Goal: Transaction & Acquisition: Purchase product/service

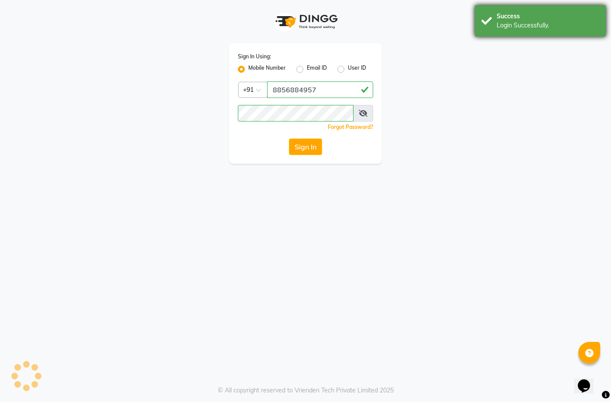
click at [528, 31] on div "Success Login Successfully." at bounding box center [539, 20] width 131 height 31
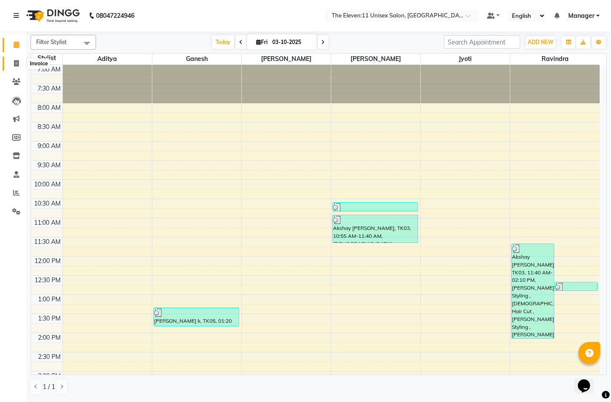
click at [20, 61] on span at bounding box center [16, 64] width 15 height 10
select select "7836"
select select "service"
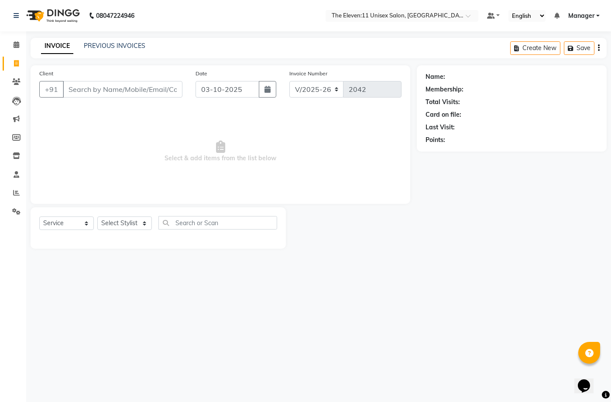
click at [95, 37] on div "08047224946 Select Location × The Eleven:11 Unisex Salon, Amanora-magarpatta De…" at bounding box center [305, 201] width 611 height 402
click at [137, 51] on div "INVOICE PREVIOUS INVOICES" at bounding box center [93, 46] width 125 height 10
click at [134, 45] on link "PREVIOUS INVOICES" at bounding box center [114, 46] width 61 height 8
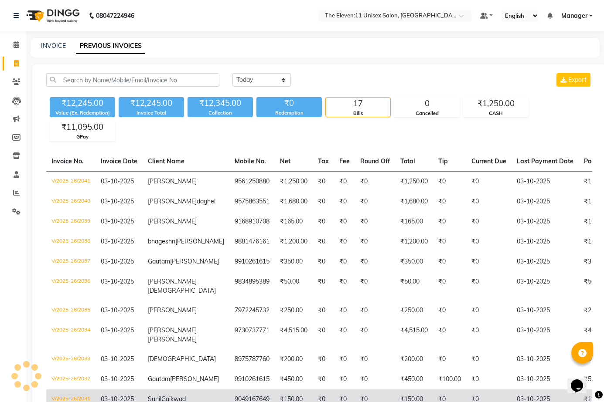
scroll to position [87, 0]
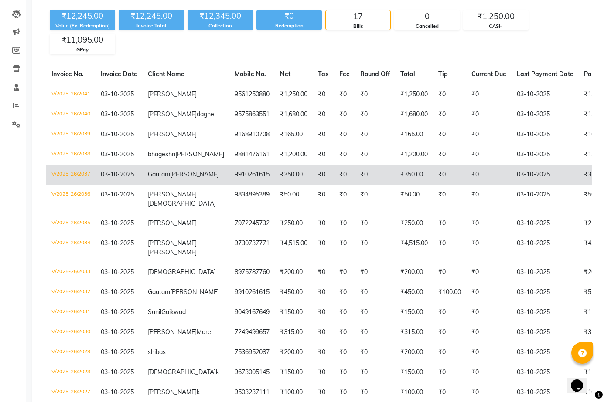
click at [148, 185] on td "[PERSON_NAME]" at bounding box center [186, 175] width 87 height 20
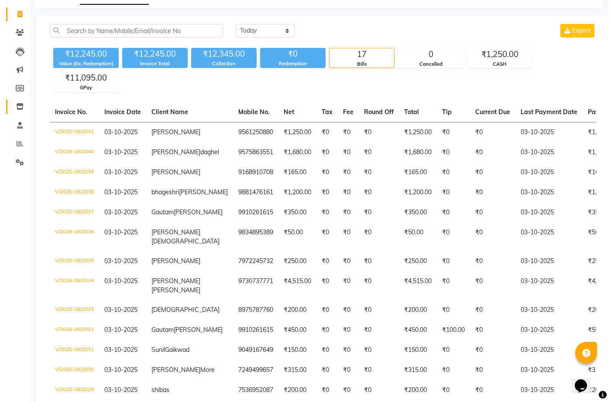
scroll to position [0, 0]
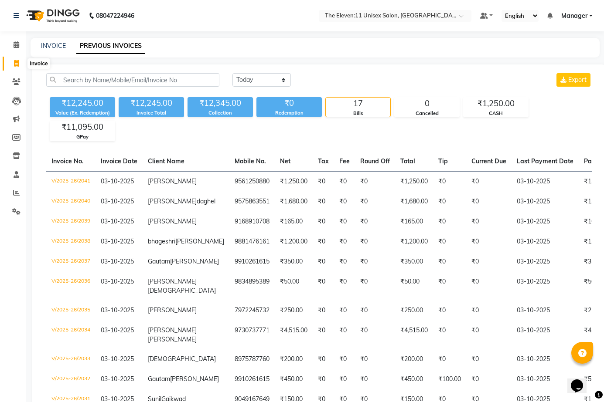
click at [14, 62] on icon at bounding box center [16, 63] width 5 height 7
select select "service"
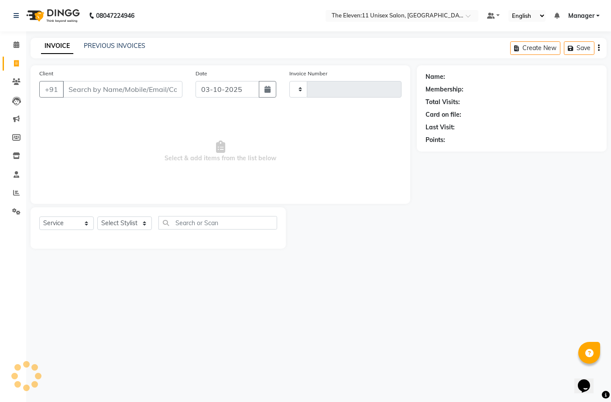
type input "2042"
select select "7836"
click at [111, 89] on input "Client" at bounding box center [122, 89] width 119 height 17
click at [118, 84] on input "Client" at bounding box center [122, 89] width 119 height 17
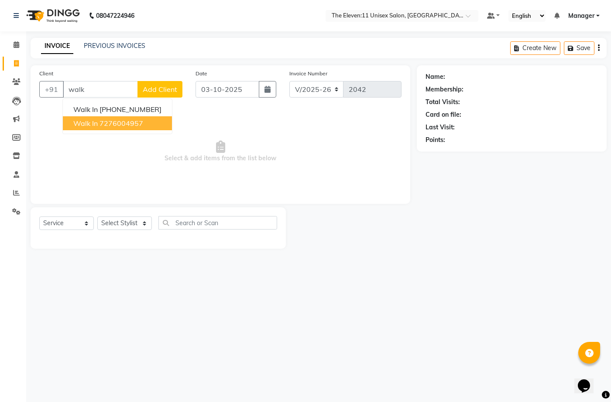
click at [125, 123] on ngb-highlight "7276004957" at bounding box center [121, 123] width 44 height 9
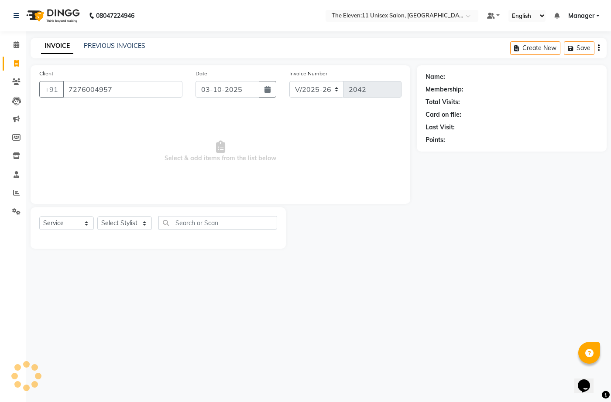
type input "7276004957"
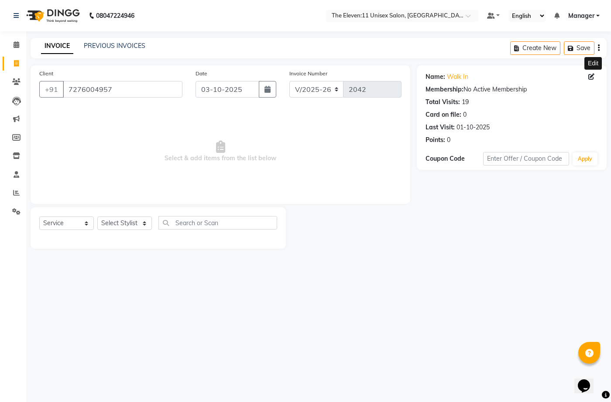
click at [587, 77] on div "Name: Walk In Edit" at bounding box center [511, 76] width 172 height 9
click at [591, 78] on icon at bounding box center [591, 77] width 6 height 6
select select "other"
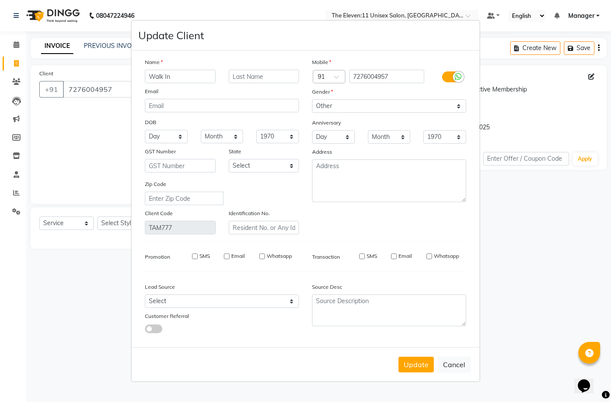
click at [363, 254] on input "SMS" at bounding box center [362, 257] width 6 height 6
checkbox input "true"
click at [194, 254] on input "SMS" at bounding box center [195, 257] width 6 height 6
drag, startPoint x: 194, startPoint y: 254, endPoint x: 201, endPoint y: 260, distance: 9.0
click at [194, 254] on input "SMS" at bounding box center [195, 257] width 6 height 6
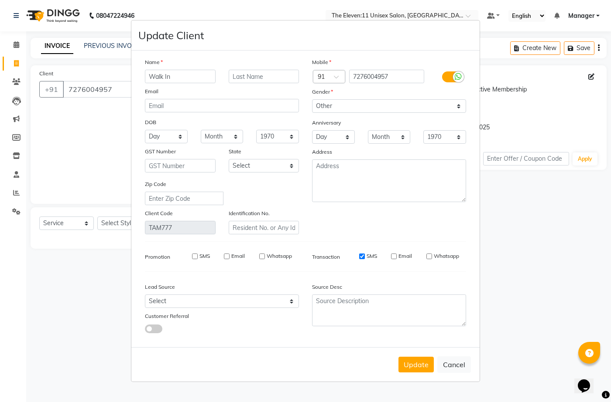
click at [194, 256] on input "SMS" at bounding box center [195, 257] width 6 height 6
checkbox input "true"
click at [410, 364] on button "Update" at bounding box center [415, 365] width 35 height 16
select select
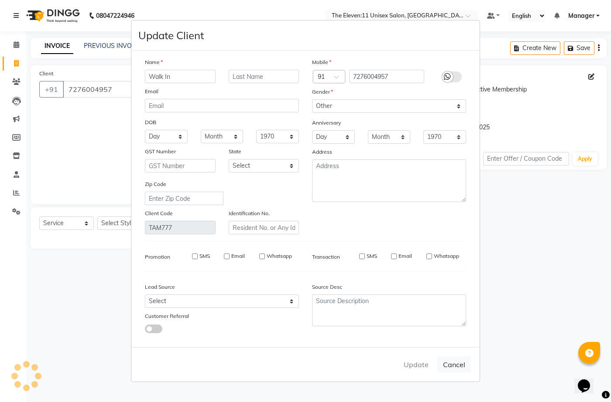
select select
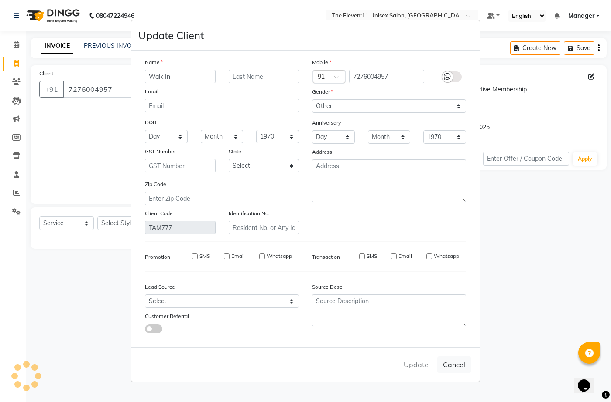
checkbox input "false"
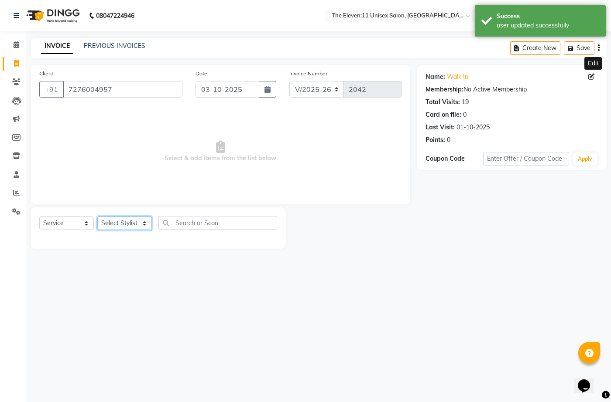
click at [124, 222] on select "Select Stylist Aditya Anita Ganesh Jyoti Manager Ravindra Reception Sanjana" at bounding box center [124, 224] width 55 height 14
select select "92424"
click at [97, 217] on select "Select Stylist Aditya Anita Ganesh Jyoti Manager Ravindra Reception Sanjana" at bounding box center [124, 224] width 55 height 14
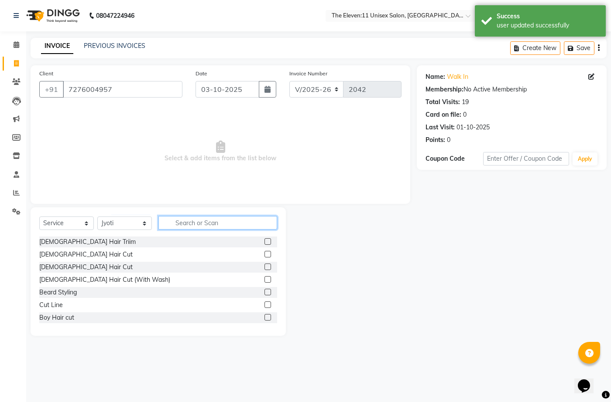
click at [222, 219] on input "text" at bounding box center [217, 223] width 119 height 14
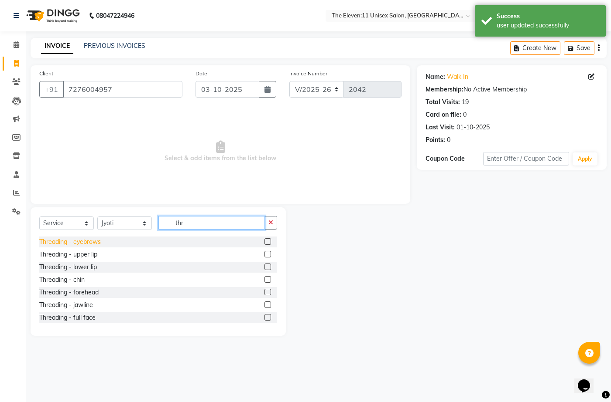
type input "thr"
click at [97, 246] on div "Threading - eyebrows" at bounding box center [69, 242] width 61 height 9
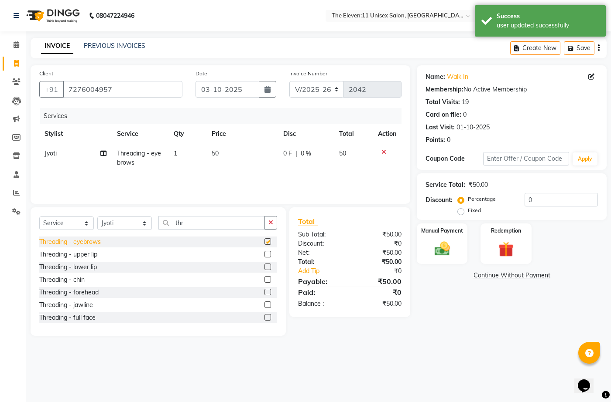
checkbox input "false"
click at [447, 248] on img at bounding box center [442, 249] width 26 height 18
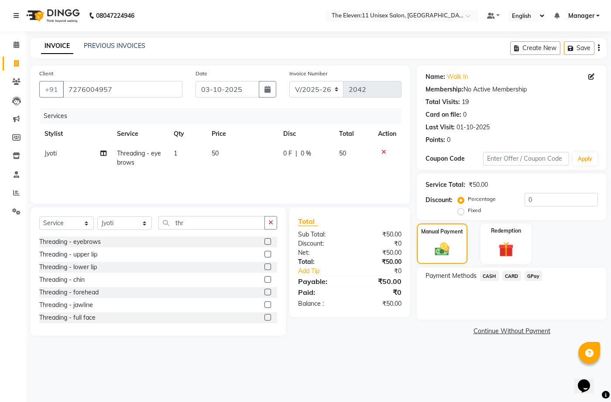
click at [534, 276] on span "GPay" at bounding box center [533, 276] width 18 height 10
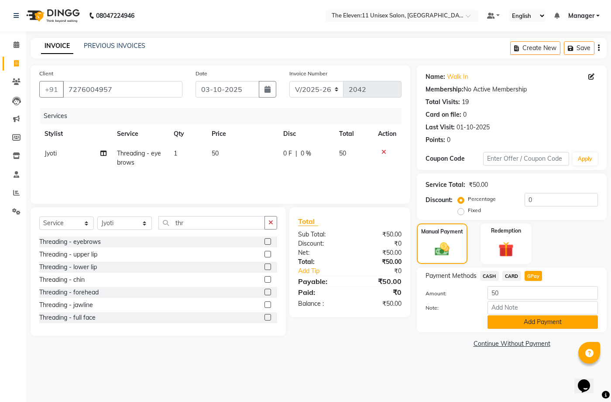
click at [520, 320] on button "Add Payment" at bounding box center [542, 323] width 110 height 14
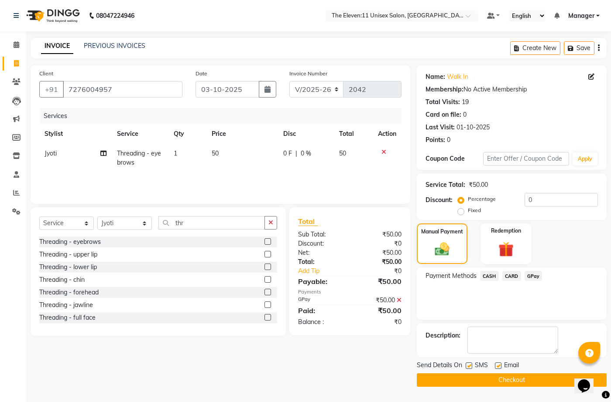
click at [479, 381] on button "Checkout" at bounding box center [511, 381] width 190 height 14
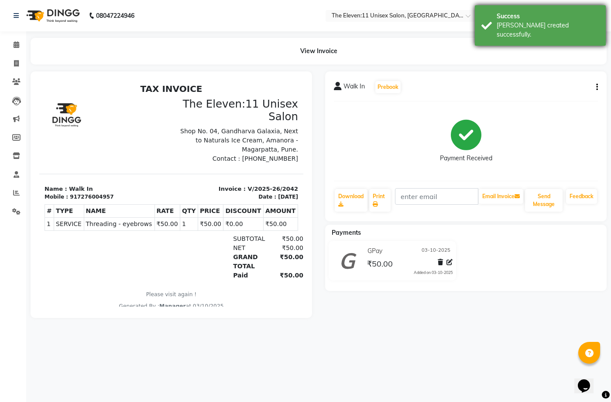
click at [509, 17] on div "Success" at bounding box center [547, 16] width 102 height 9
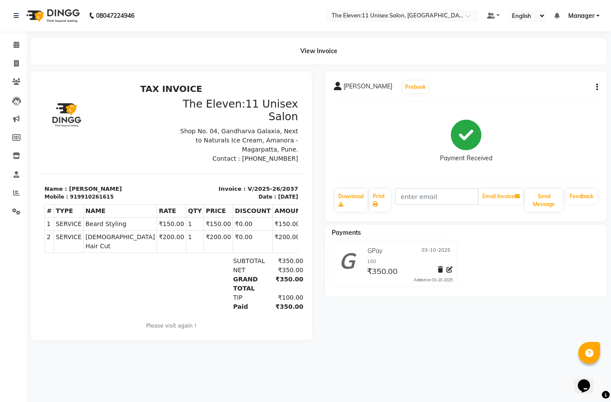
click at [598, 87] on div "Gautam Gupta Prebook Payment Received Download Print Email Invoice Send Message…" at bounding box center [465, 147] width 281 height 150
click at [597, 87] on div "Gautam Gupta Prebook Payment Received Download Print Email Invoice Send Message…" at bounding box center [465, 147] width 281 height 150
click at [596, 87] on icon "button" at bounding box center [597, 87] width 2 height 0
click at [517, 99] on div "Edit Invoice" at bounding box center [538, 98] width 89 height 11
select select "service"
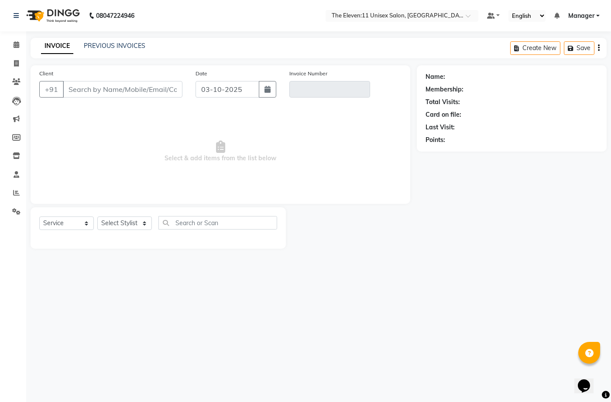
type input "9910261615"
type input "V/2025-26/2037"
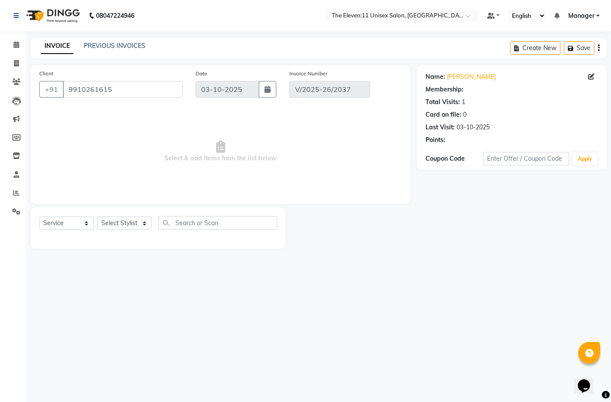
select select "select"
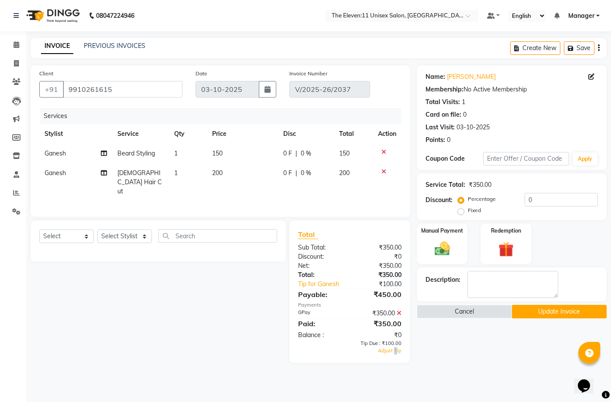
click at [396, 343] on div "Total Sub Total: ₹350.00 Discount: ₹0 Net: ₹350.00 Total: ₹350.00 Tip for Ganes…" at bounding box center [349, 292] width 121 height 143
click at [390, 348] on span "Adjust Tip" at bounding box center [390, 351] width 24 height 6
click at [390, 340] on main "INVOICE PREVIOUS INVOICES Create New Save Client +91 9910261615 Date 03-10-2025…" at bounding box center [318, 207] width 584 height 338
click at [478, 314] on button "Cancel" at bounding box center [463, 312] width 95 height 14
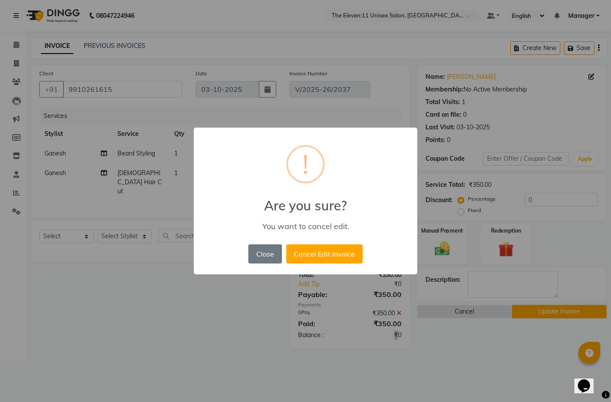
click at [473, 310] on div "× ! Are you sure? You want to cancel edit. Close No Cancel Edit Invoice" at bounding box center [305, 201] width 611 height 402
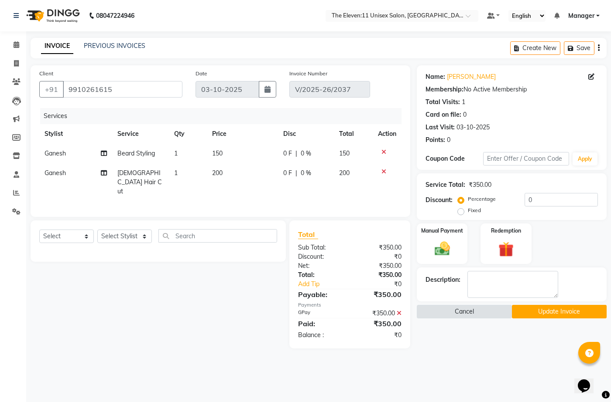
click at [467, 313] on button "Cancel" at bounding box center [463, 312] width 95 height 14
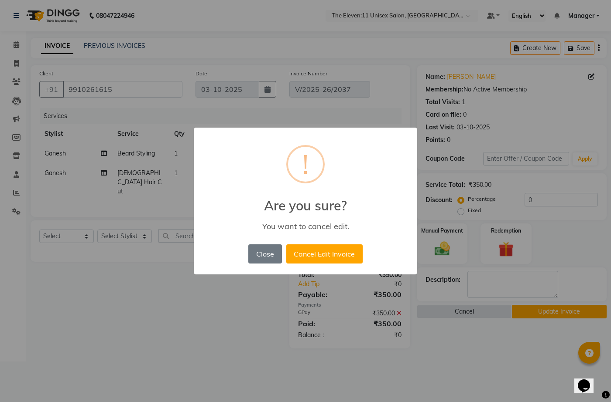
drag, startPoint x: 321, startPoint y: 254, endPoint x: 315, endPoint y: 254, distance: 6.6
click at [321, 254] on button "Cancel Edit Invoice" at bounding box center [324, 254] width 76 height 19
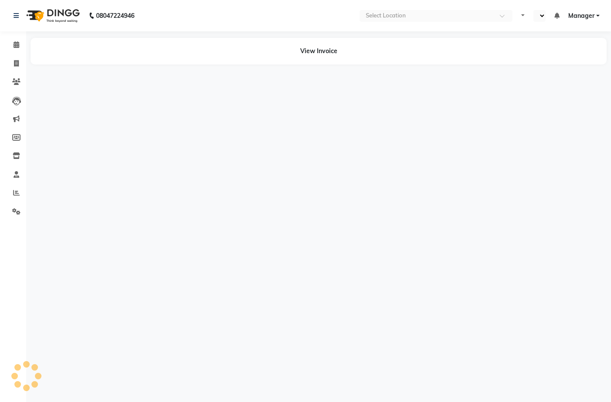
select select "en"
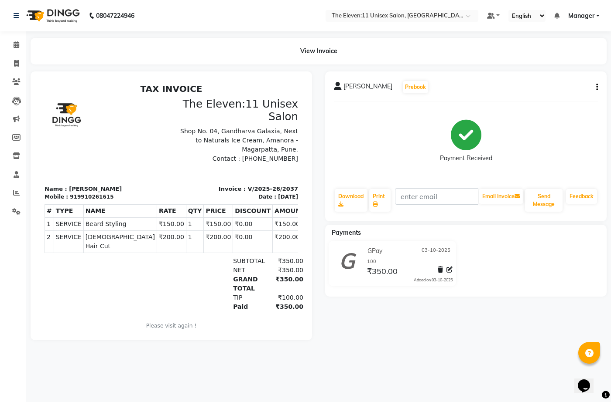
click at [597, 87] on icon "button" at bounding box center [597, 87] width 2 height 0
click at [513, 99] on div "Edit Invoice" at bounding box center [538, 98] width 89 height 11
select select "service"
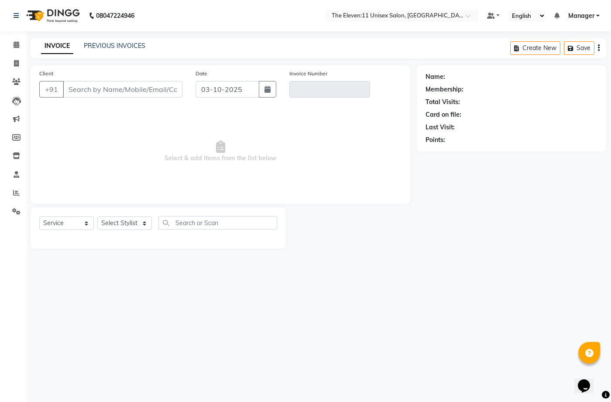
type input "9910261615"
type input "V/2025-26/2037"
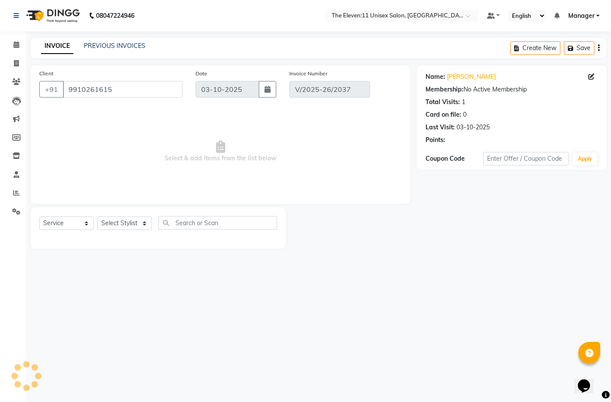
select select "select"
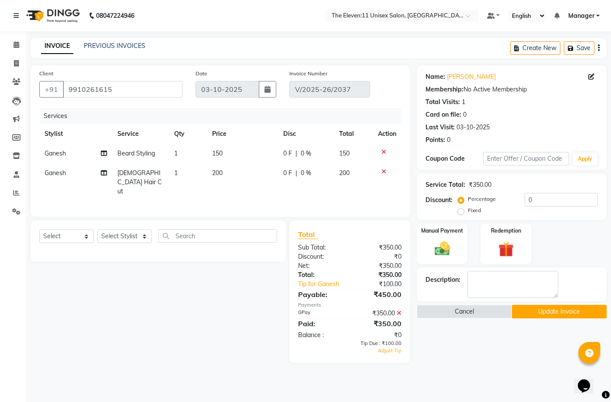
click at [550, 314] on button "Update Invoice" at bounding box center [559, 312] width 95 height 14
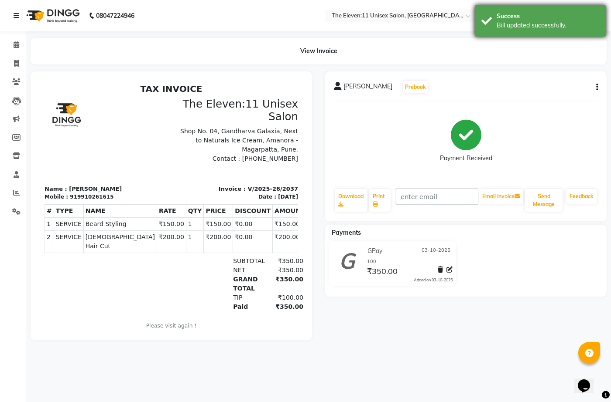
click at [533, 24] on div "Bill updated successfully." at bounding box center [547, 25] width 102 height 9
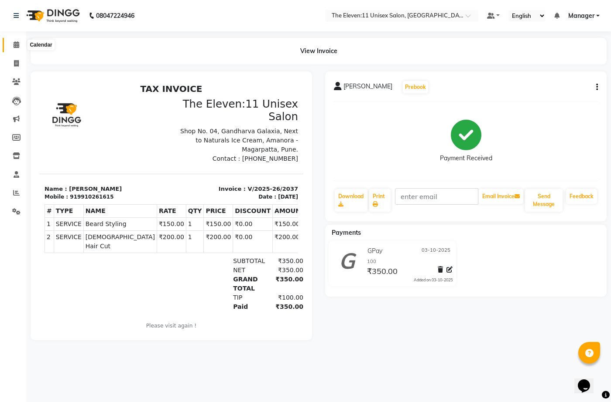
click at [17, 46] on icon at bounding box center [17, 44] width 6 height 7
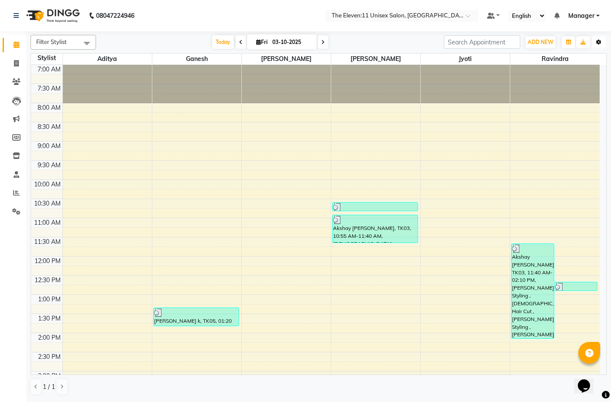
click at [599, 41] on icon "button" at bounding box center [598, 42] width 5 height 5
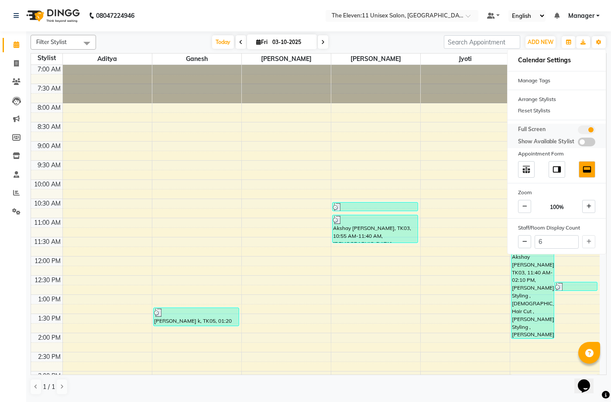
click at [589, 129] on span at bounding box center [585, 130] width 17 height 9
click at [577, 131] on input "checkbox" at bounding box center [577, 131] width 0 height 0
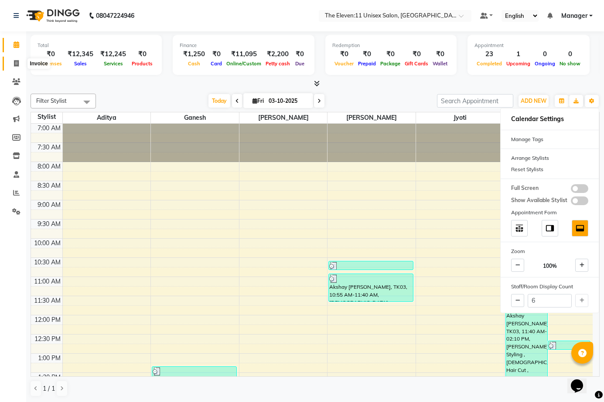
click at [17, 65] on icon at bounding box center [16, 63] width 5 height 7
select select "service"
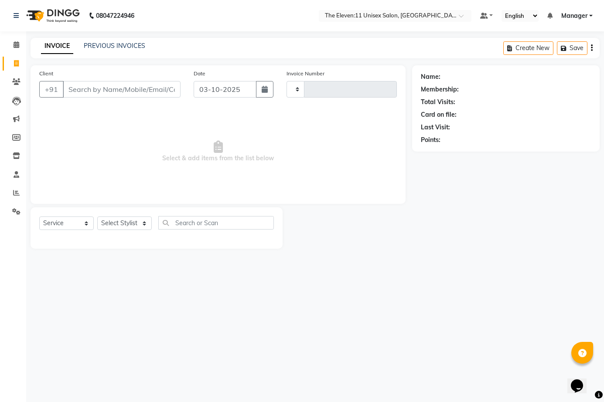
type input "2042"
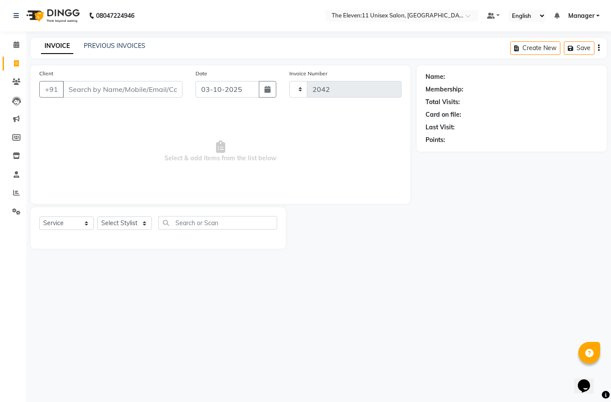
select select "7836"
click at [126, 44] on link "PREVIOUS INVOICES" at bounding box center [114, 46] width 61 height 8
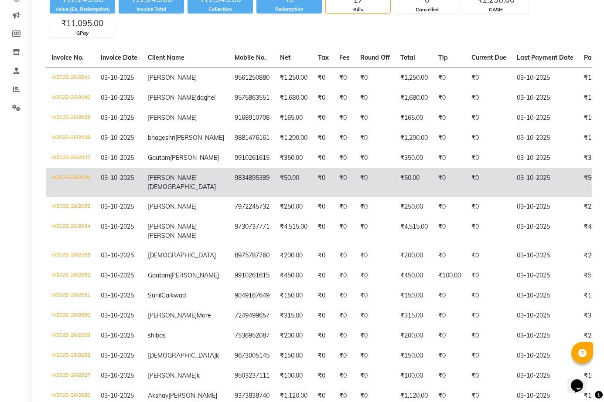
scroll to position [131, 0]
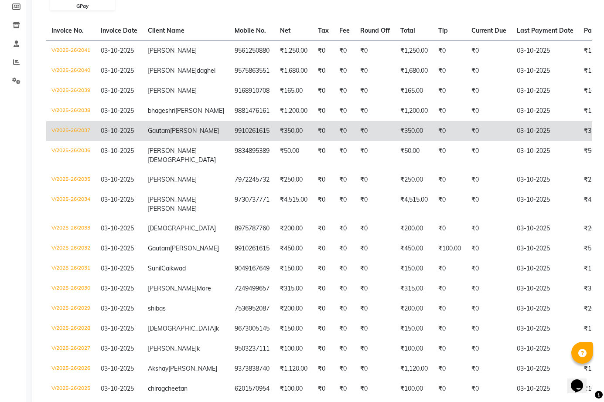
click at [176, 141] on td "Gautam Gupta" at bounding box center [186, 131] width 87 height 20
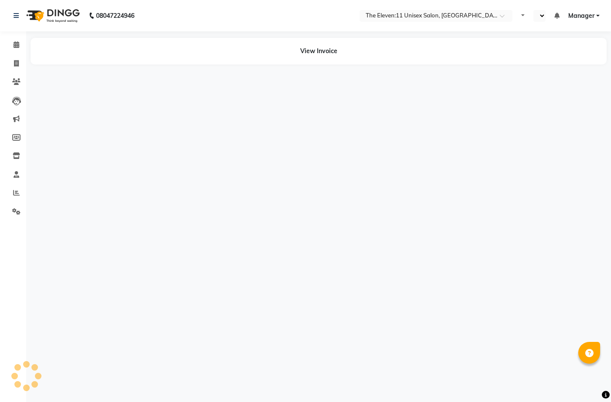
select select "en"
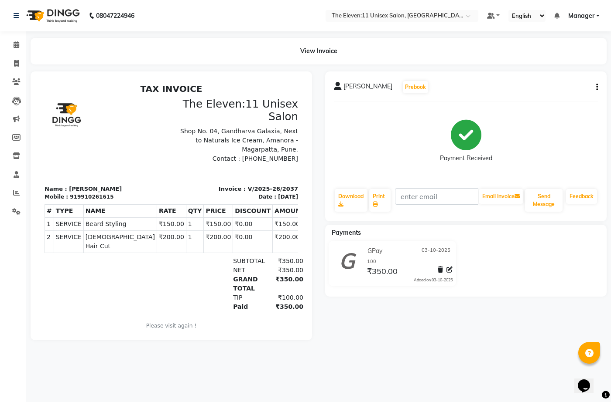
click at [596, 87] on icon "button" at bounding box center [597, 87] width 2 height 0
click at [518, 99] on div "Edit Invoice" at bounding box center [538, 98] width 89 height 11
select select "service"
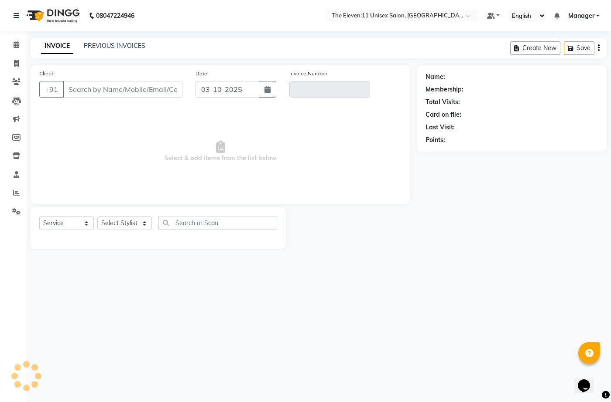
type input "9910261615"
type input "V/2025-26/2037"
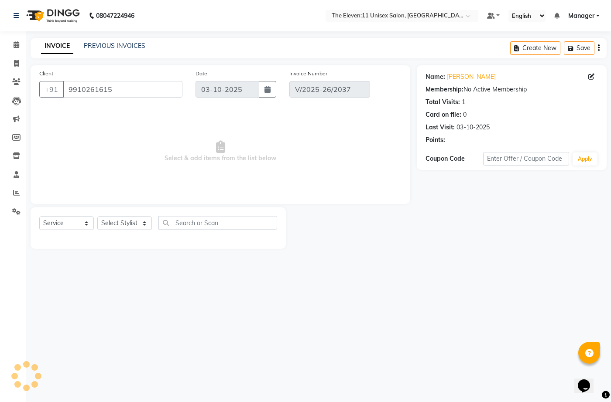
select select "select"
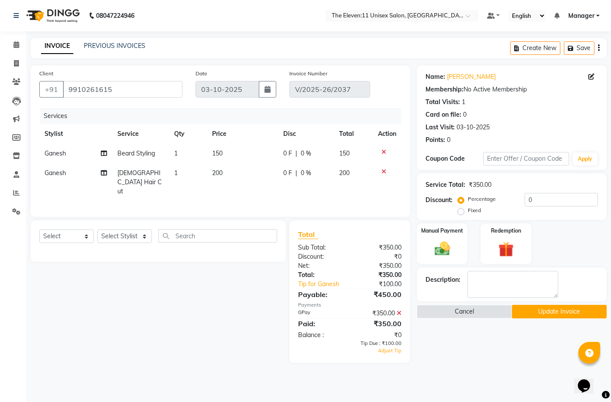
click at [399, 310] on icon at bounding box center [398, 313] width 5 height 6
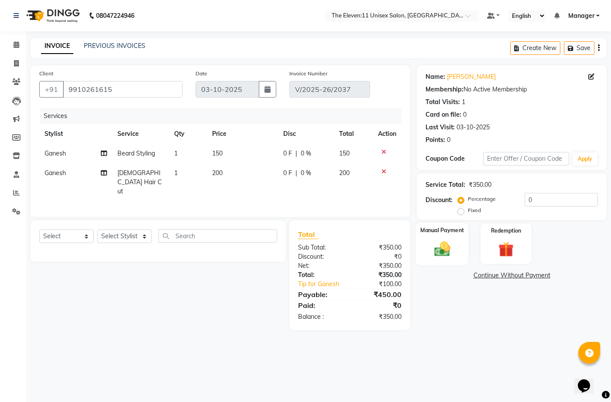
click at [447, 251] on img at bounding box center [442, 249] width 26 height 18
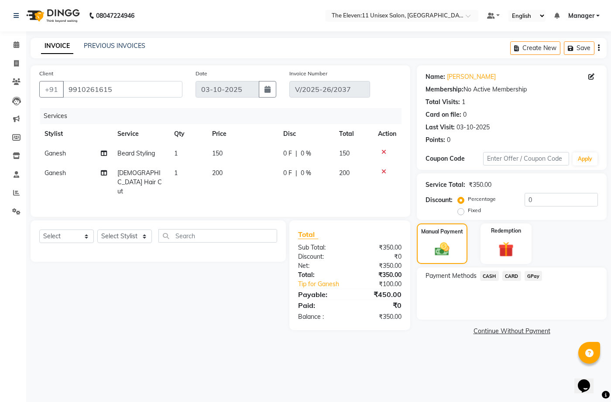
click at [531, 276] on span "GPay" at bounding box center [533, 276] width 18 height 10
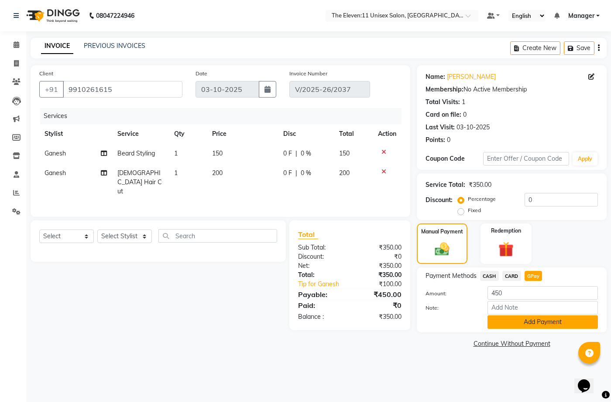
click at [516, 325] on button "Add Payment" at bounding box center [542, 323] width 110 height 14
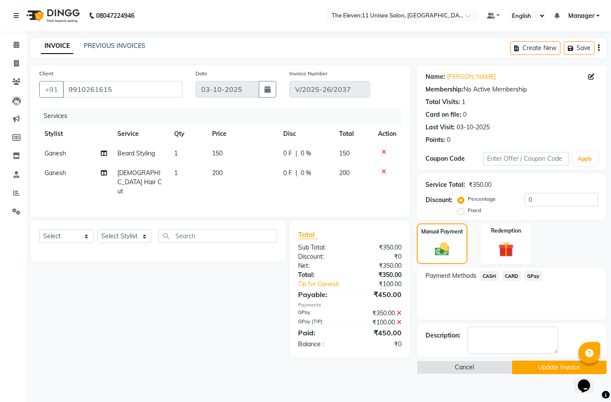
click at [546, 368] on button "Update Invoice" at bounding box center [559, 368] width 95 height 14
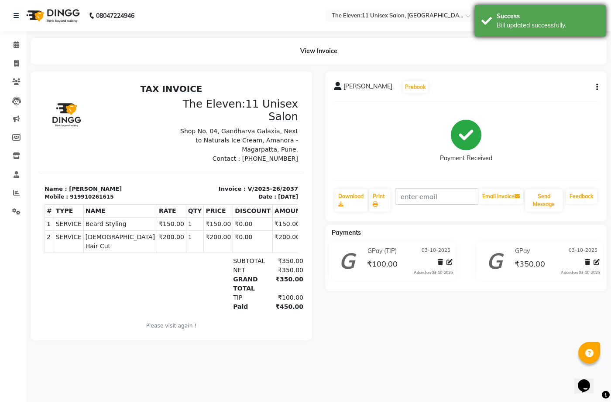
click at [564, 20] on div "Success" at bounding box center [547, 16] width 102 height 9
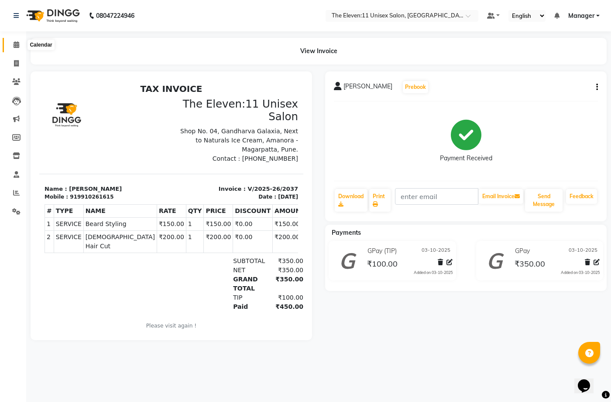
click at [20, 43] on span at bounding box center [16, 45] width 15 height 10
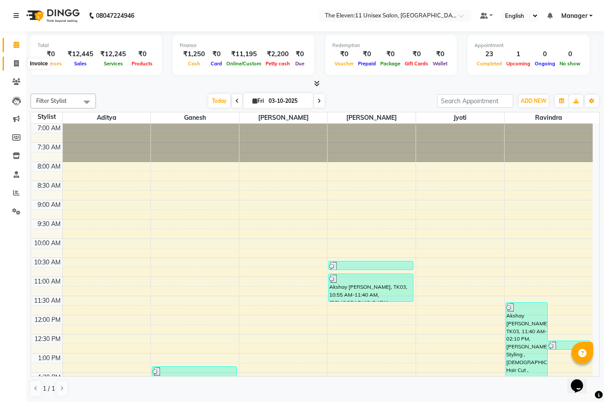
click at [20, 65] on span at bounding box center [16, 64] width 15 height 10
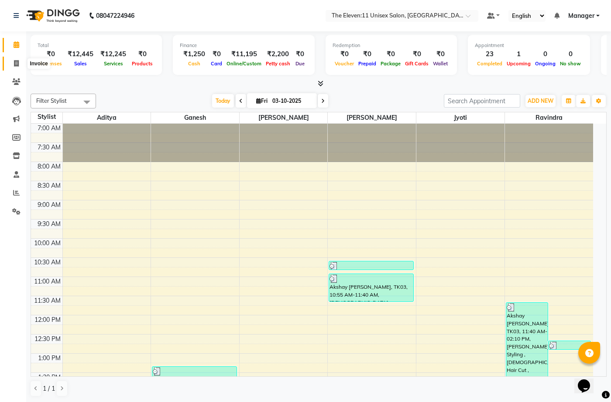
select select "7836"
select select "service"
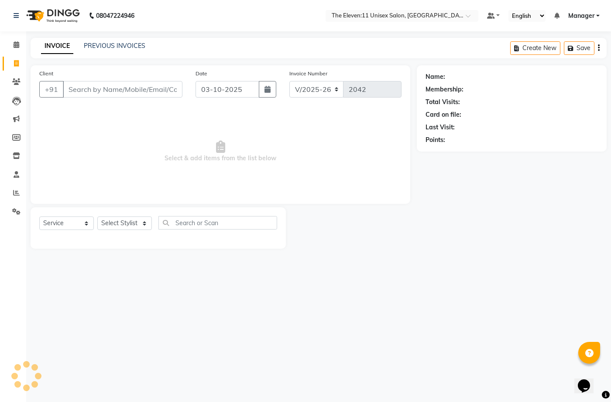
click at [135, 41] on div "INVOICE PREVIOUS INVOICES Create New Save" at bounding box center [319, 48] width 576 height 20
click at [134, 44] on link "PREVIOUS INVOICES" at bounding box center [114, 46] width 61 height 8
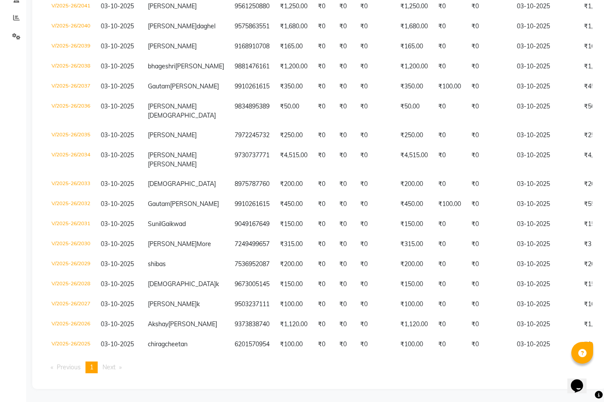
scroll to position [0, 173]
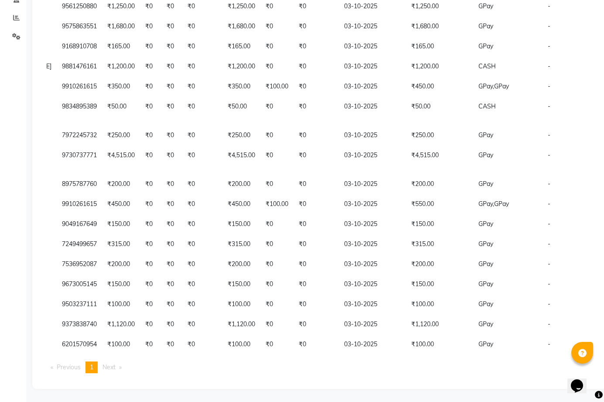
drag, startPoint x: 357, startPoint y: 365, endPoint x: 11, endPoint y: 0, distance: 502.5
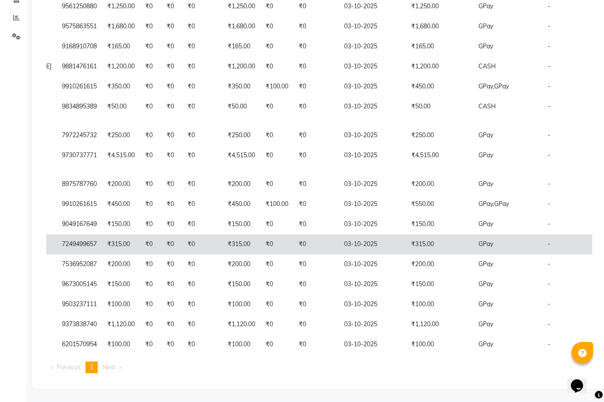
click at [222, 238] on td "₹315.00" at bounding box center [241, 245] width 38 height 20
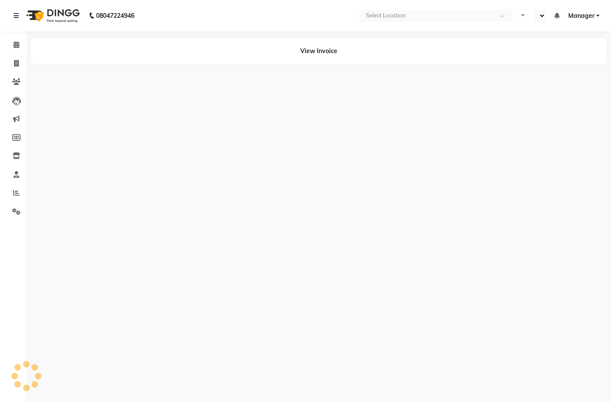
select select "en"
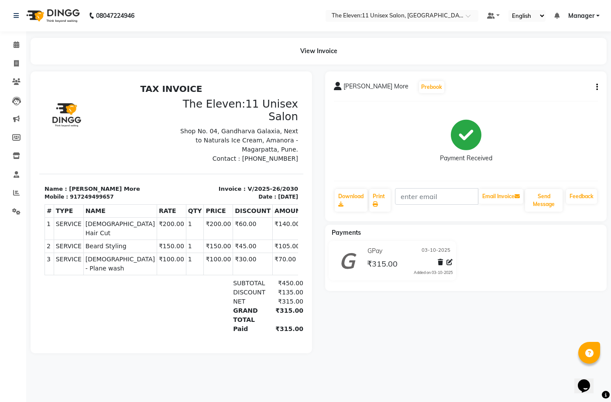
click at [594, 87] on button "button" at bounding box center [594, 87] width 5 height 9
click at [511, 97] on div "Edit Invoice" at bounding box center [538, 98] width 89 height 11
select select "service"
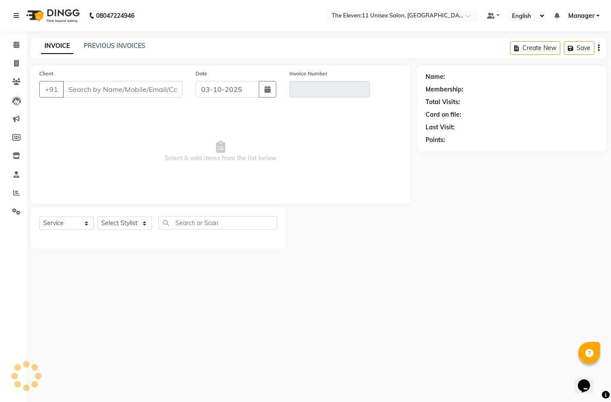
type input "7249499657"
type input "V/2025-26/2030"
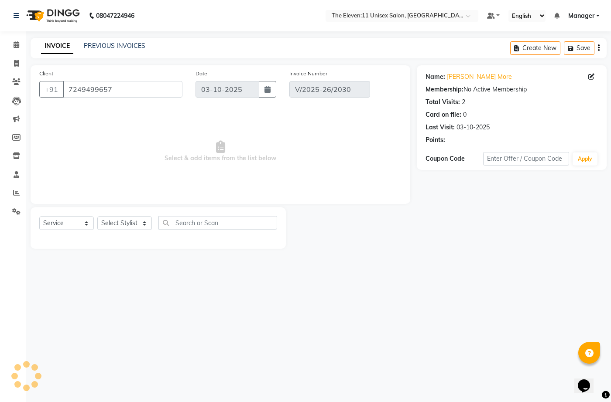
select select "select"
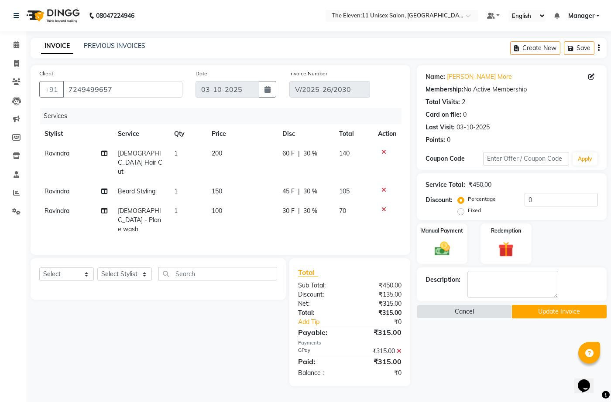
click at [398, 348] on icon at bounding box center [398, 351] width 5 height 6
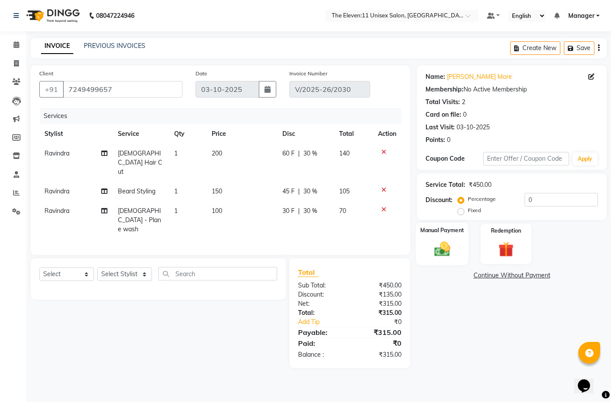
click at [446, 252] on img at bounding box center [442, 249] width 26 height 18
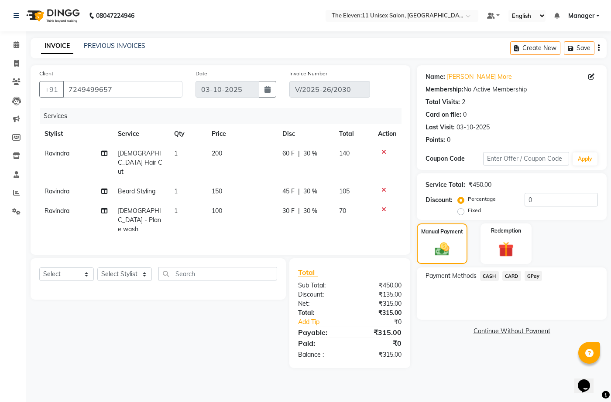
click at [467, 212] on label "Fixed" at bounding box center [473, 211] width 13 height 8
click at [461, 212] on input "Fixed" at bounding box center [462, 211] width 6 height 6
radio input "true"
click at [549, 197] on input "0" at bounding box center [560, 200] width 73 height 14
type input "150"
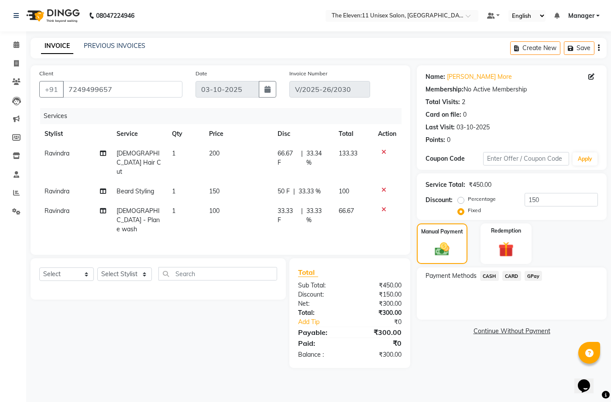
click at [531, 278] on span "GPay" at bounding box center [533, 276] width 18 height 10
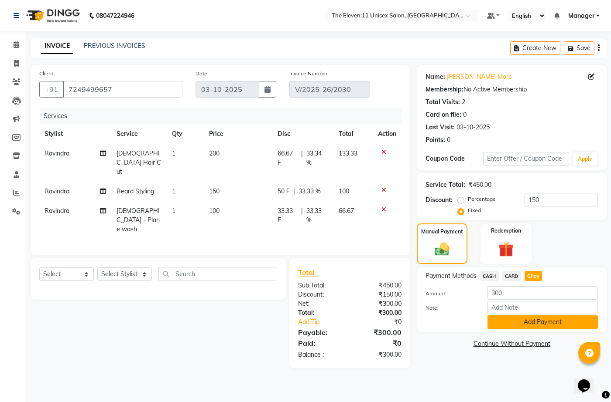
click at [529, 321] on button "Add Payment" at bounding box center [542, 323] width 110 height 14
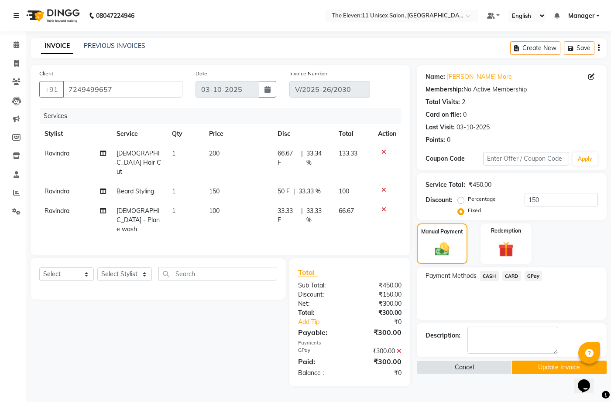
click at [537, 365] on button "Update Invoice" at bounding box center [559, 368] width 95 height 14
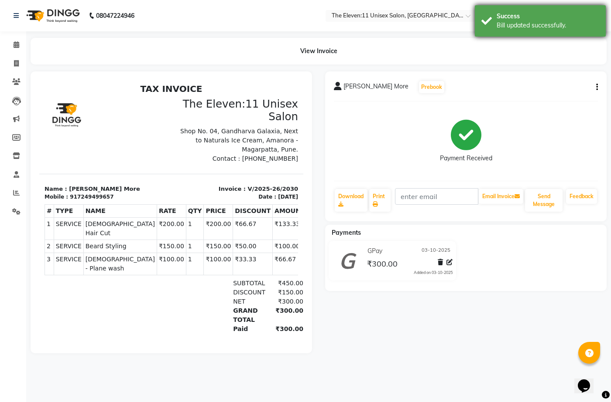
click at [501, 27] on div "Bill updated successfully." at bounding box center [547, 25] width 102 height 9
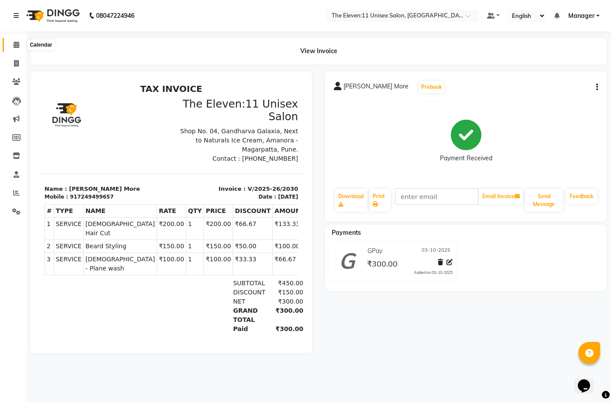
click at [19, 42] on icon at bounding box center [17, 44] width 6 height 7
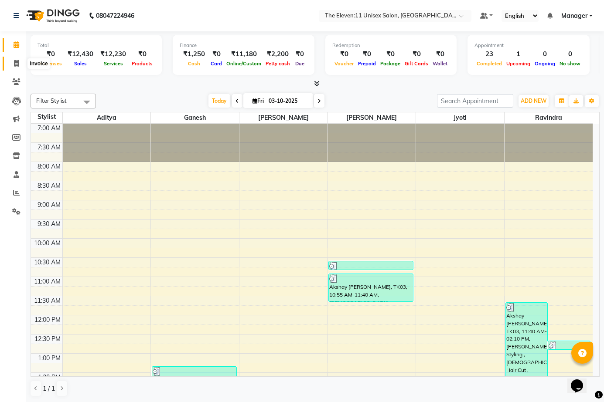
click at [16, 68] on span at bounding box center [16, 64] width 15 height 10
select select "7836"
select select "service"
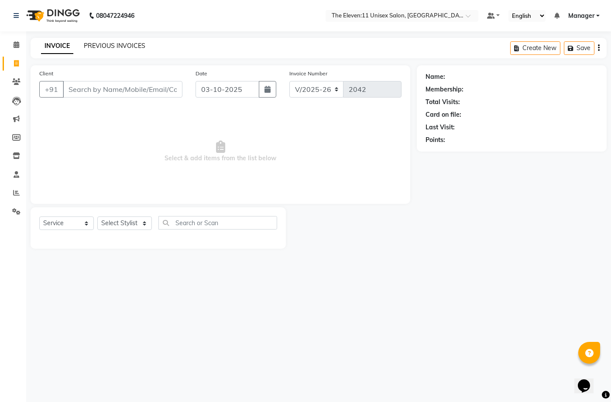
click at [115, 45] on link "PREVIOUS INVOICES" at bounding box center [114, 46] width 61 height 8
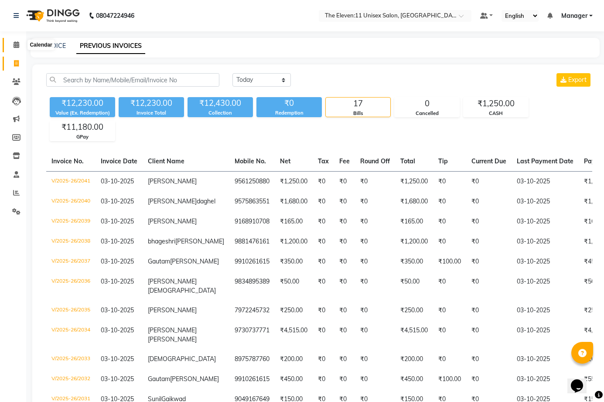
click at [18, 46] on icon at bounding box center [17, 44] width 6 height 7
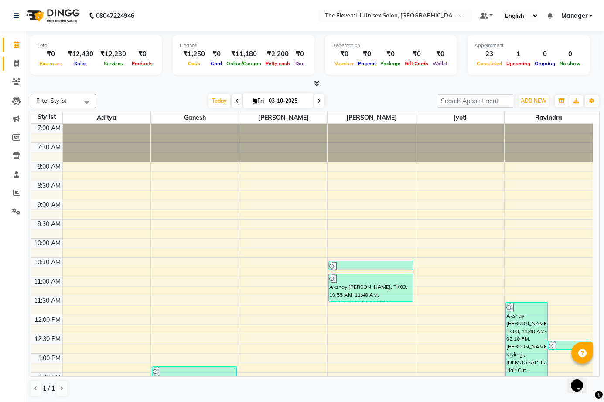
click at [5, 60] on link "Invoice" at bounding box center [13, 64] width 21 height 14
select select "service"
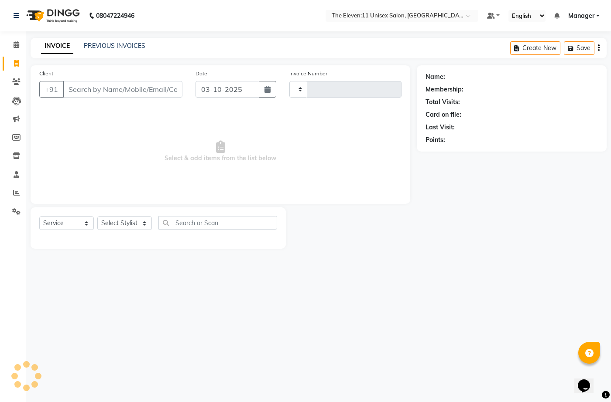
type input "2042"
select select "7836"
click at [130, 41] on div "PREVIOUS INVOICES" at bounding box center [114, 45] width 61 height 9
click at [131, 40] on div "INVOICE PREVIOUS INVOICES Create New Save" at bounding box center [319, 48] width 576 height 20
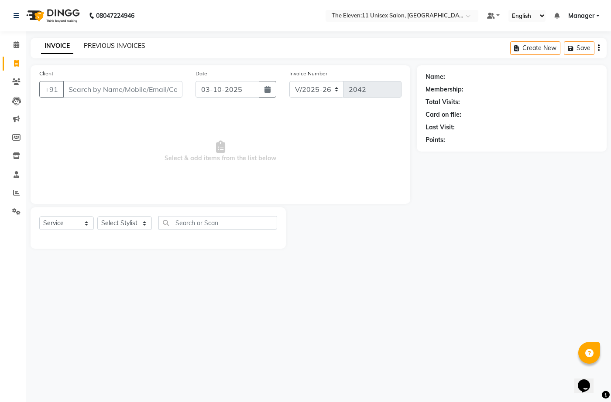
click at [136, 43] on link "PREVIOUS INVOICES" at bounding box center [114, 46] width 61 height 8
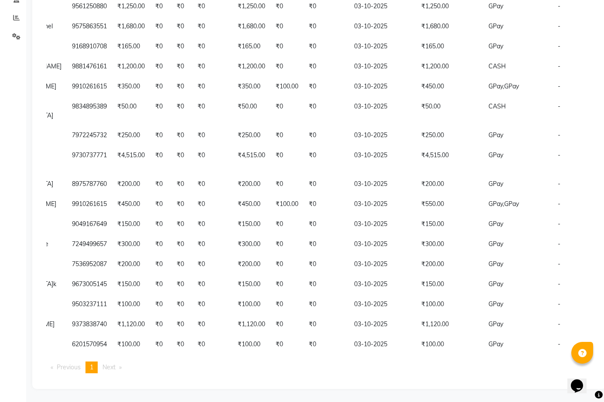
scroll to position [0, 173]
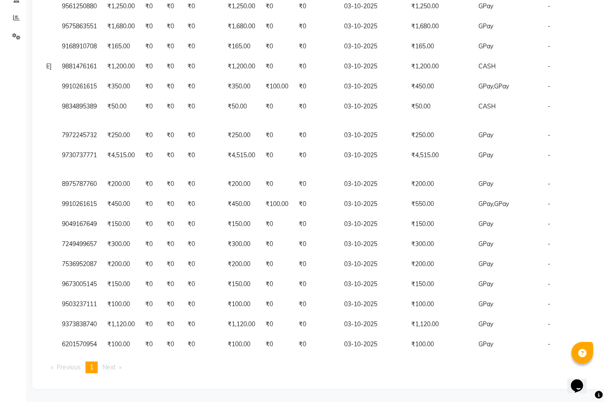
click at [570, 227] on body "08047224946 Select Location × The Eleven:11 Unisex Salon, Amanora-magarpatta De…" at bounding box center [302, 26] width 604 height 402
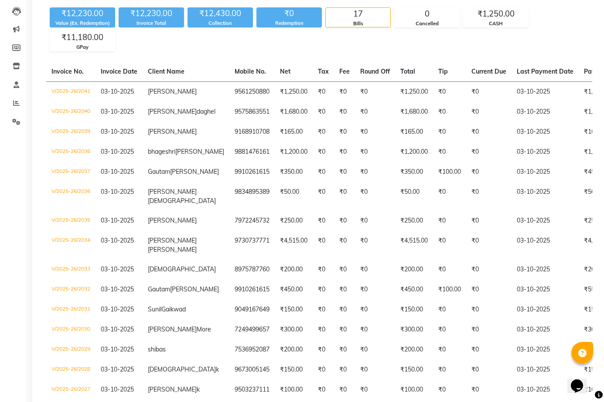
scroll to position [60, 0]
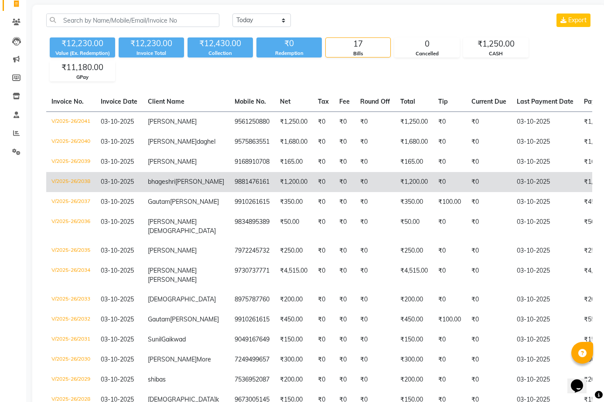
click at [181, 192] on td "bhageshri jasud" at bounding box center [186, 182] width 87 height 20
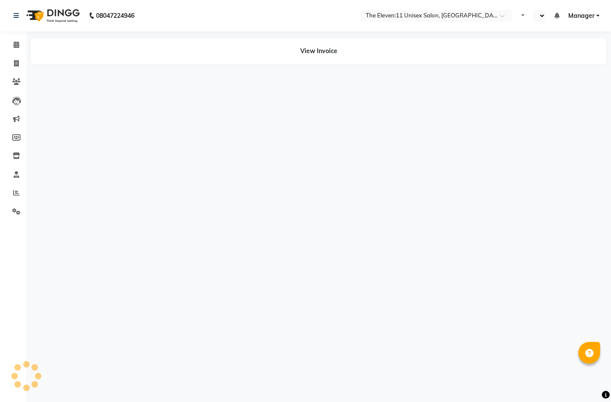
select select "en"
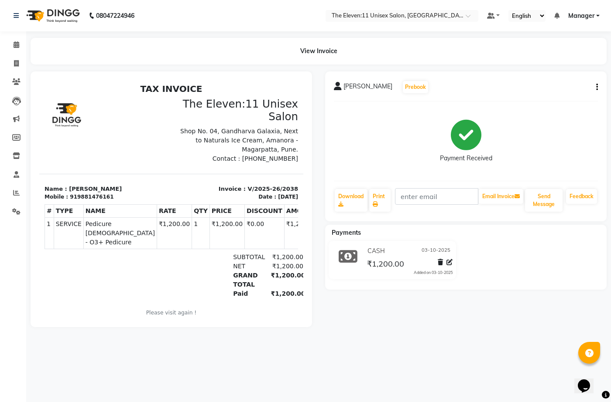
click at [598, 85] on div "[PERSON_NAME] Prebook Payment Received Download Print Email Invoice Send Messag…" at bounding box center [465, 147] width 281 height 150
click at [597, 87] on icon "button" at bounding box center [597, 87] width 2 height 0
click at [511, 99] on div "Edit Invoice" at bounding box center [538, 98] width 89 height 11
select select "service"
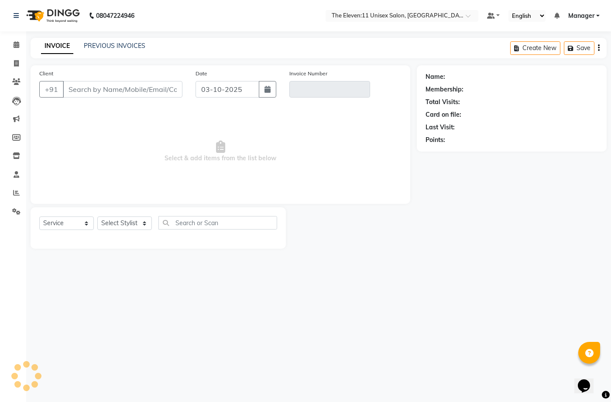
type input "9881476161"
type input "V/2025-26/2038"
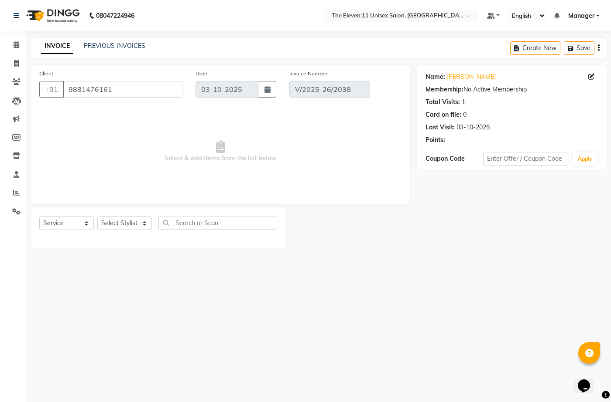
select select "select"
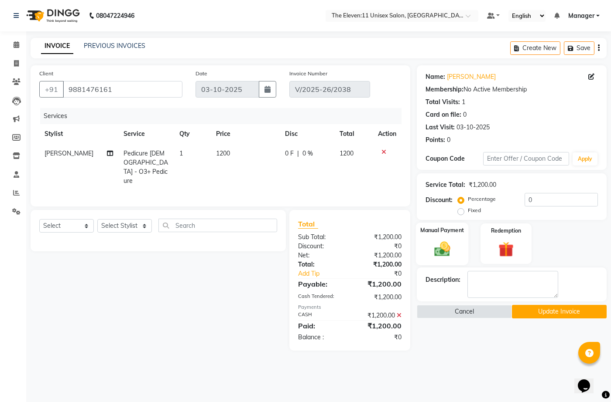
click at [451, 248] on img at bounding box center [442, 249] width 26 height 18
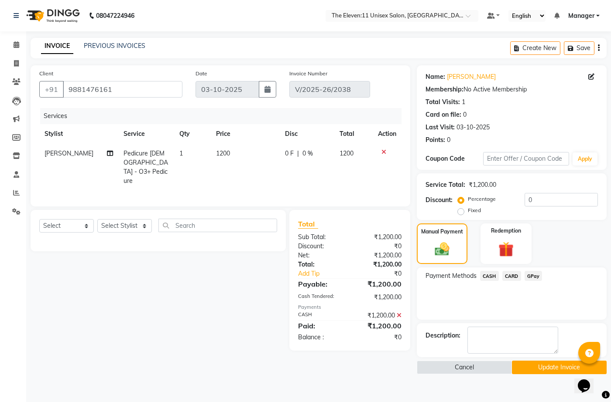
click at [573, 266] on div "Name: [PERSON_NAME] Membership: No Active Membership Total Visits: 1 Card on fi…" at bounding box center [514, 219] width 196 height 309
click at [547, 202] on input "0" at bounding box center [560, 200] width 73 height 14
type input "50"
click at [565, 246] on div "Manual Payment Redemption" at bounding box center [511, 244] width 203 height 41
click at [397, 312] on span at bounding box center [398, 316] width 5 height 8
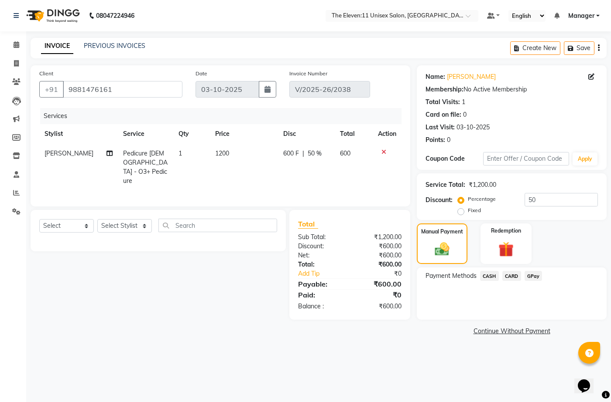
click at [532, 272] on span "GPay" at bounding box center [533, 276] width 18 height 10
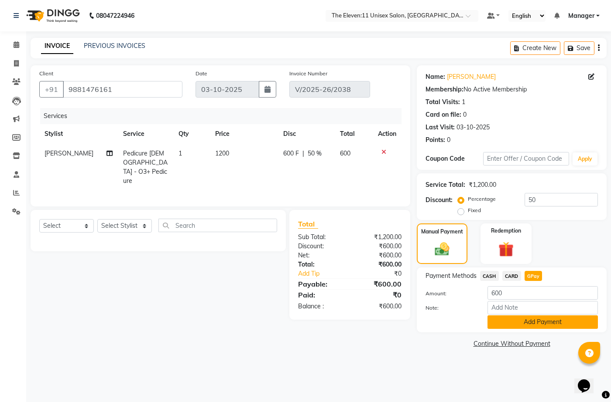
click at [522, 320] on button "Add Payment" at bounding box center [542, 323] width 110 height 14
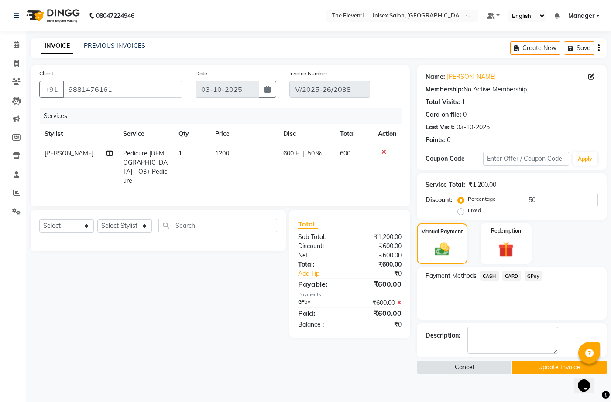
click at [535, 276] on span "GPay" at bounding box center [533, 276] width 18 height 10
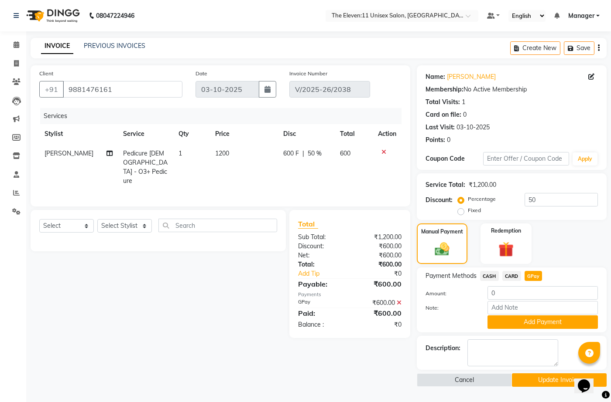
click at [486, 275] on span "CASH" at bounding box center [489, 276] width 19 height 10
click at [532, 324] on button "Add Payment" at bounding box center [542, 323] width 110 height 14
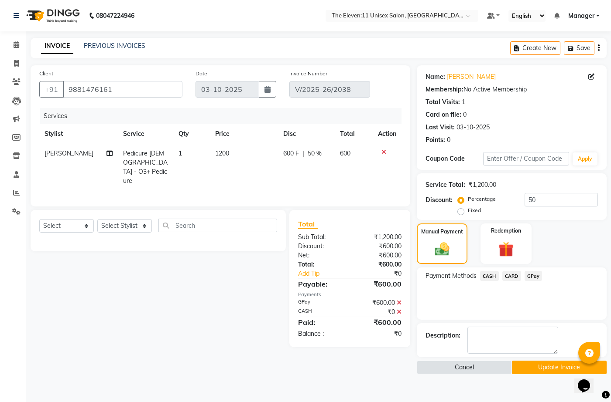
click at [401, 309] on icon at bounding box center [398, 312] width 5 height 6
click at [539, 368] on button "Update Invoice" at bounding box center [559, 368] width 95 height 14
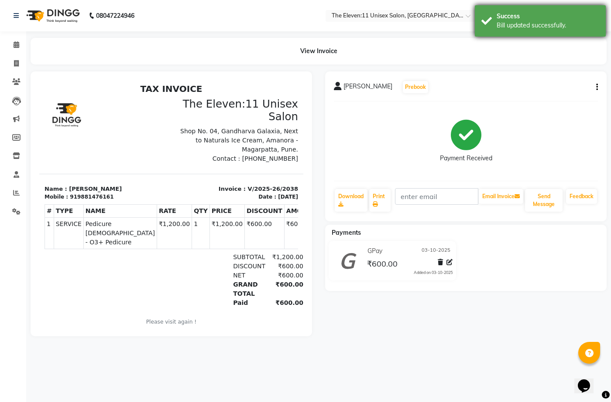
click at [539, 27] on div "Bill updated successfully." at bounding box center [547, 25] width 102 height 9
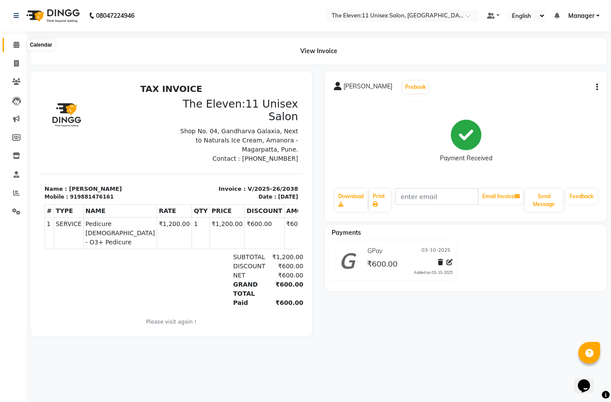
click at [17, 44] on icon at bounding box center [17, 44] width 6 height 7
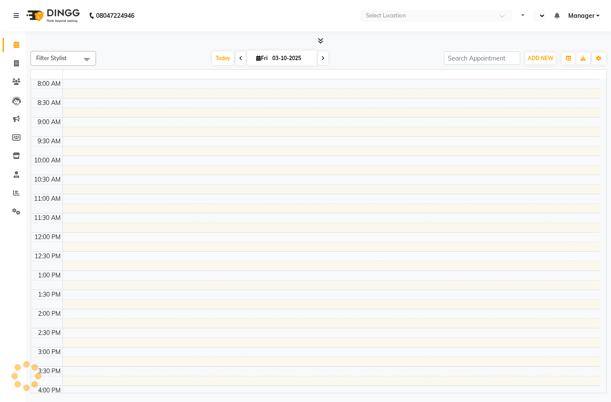
select select "en"
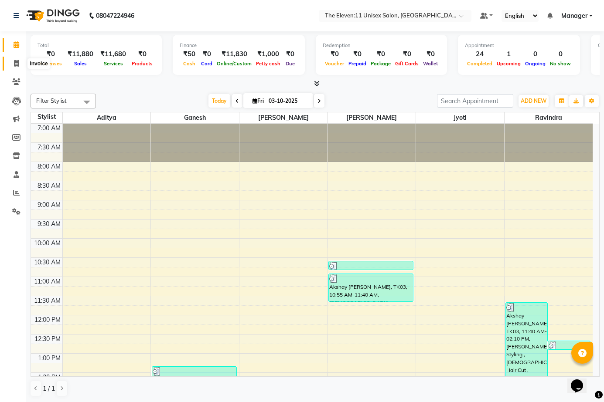
click at [18, 66] on icon at bounding box center [16, 63] width 5 height 7
select select "service"
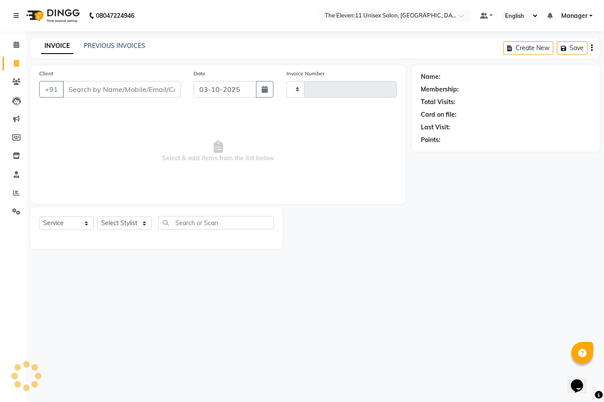
type input "2043"
select select "7836"
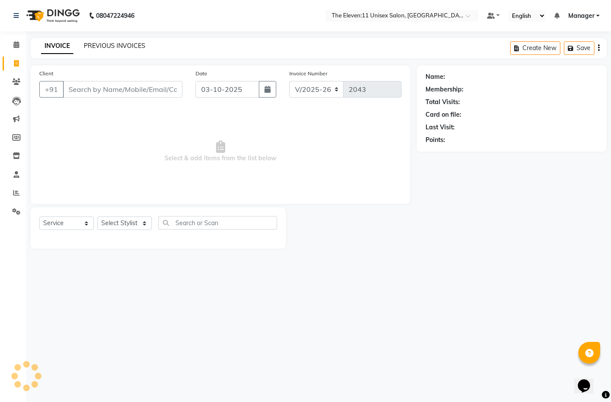
click at [132, 48] on link "PREVIOUS INVOICES" at bounding box center [114, 46] width 61 height 8
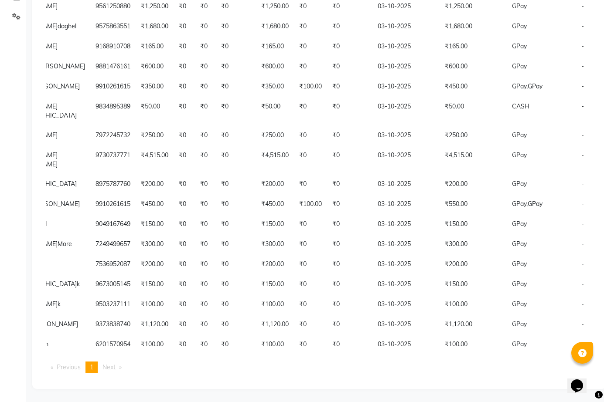
scroll to position [0, 173]
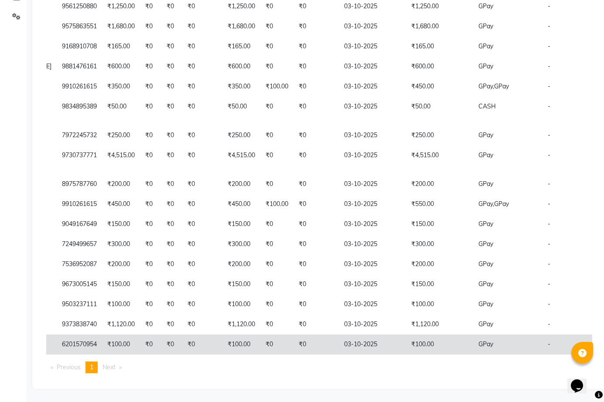
click at [473, 344] on td "GPay" at bounding box center [507, 345] width 69 height 20
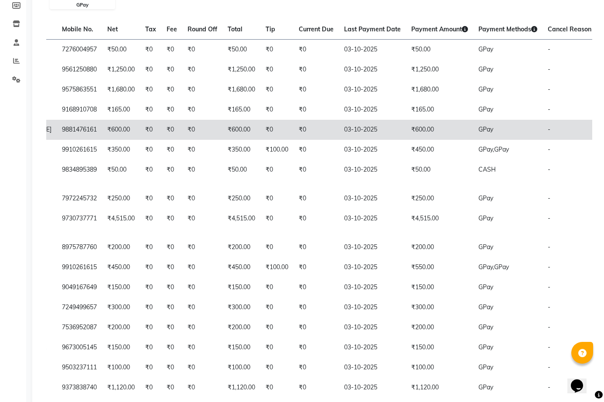
scroll to position [80, 0]
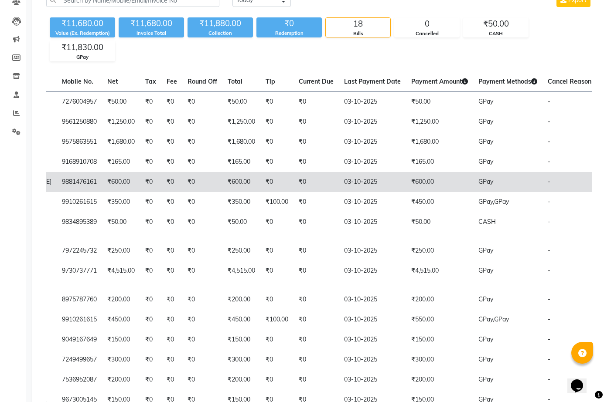
click at [426, 189] on td "₹600.00" at bounding box center [439, 182] width 67 height 20
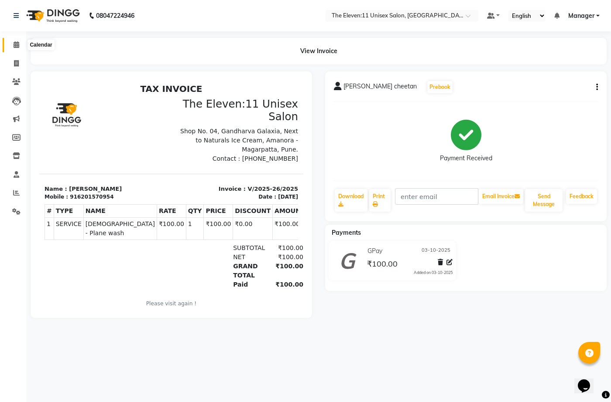
click at [16, 43] on icon at bounding box center [17, 44] width 6 height 7
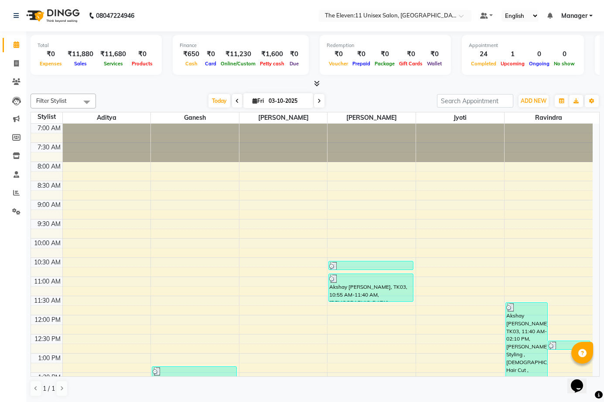
scroll to position [382, 0]
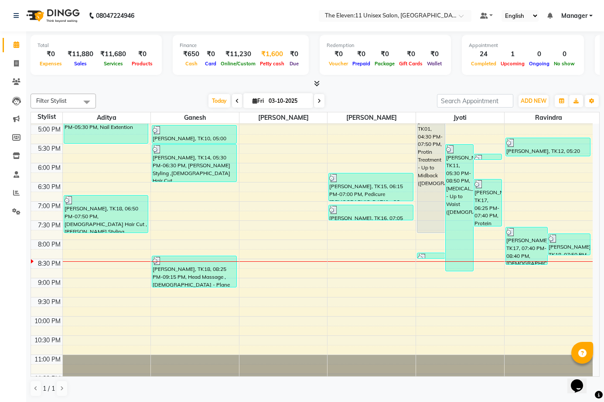
click at [273, 51] on div "₹1,600" at bounding box center [272, 54] width 29 height 10
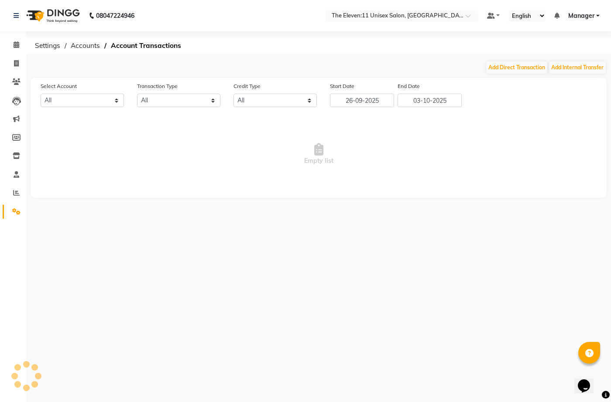
select select "6986"
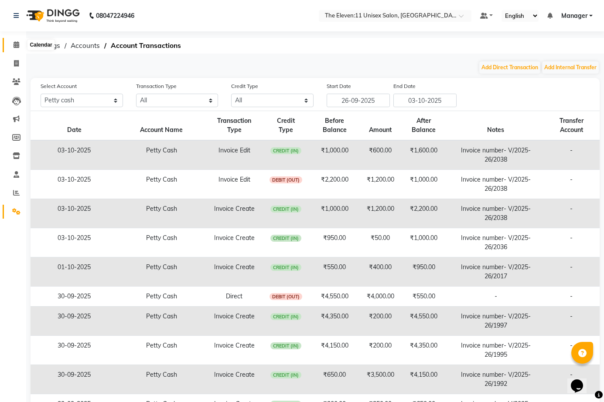
click at [20, 46] on span at bounding box center [16, 45] width 15 height 10
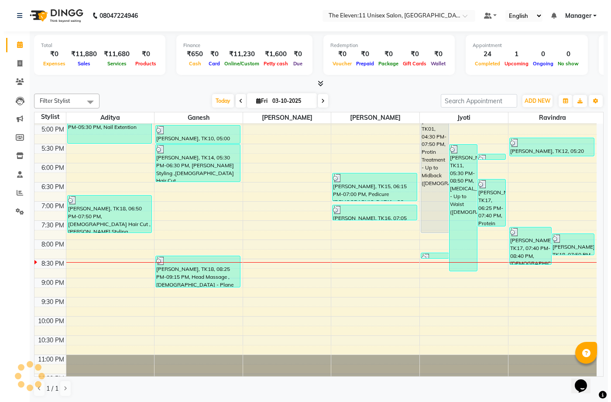
scroll to position [339, 0]
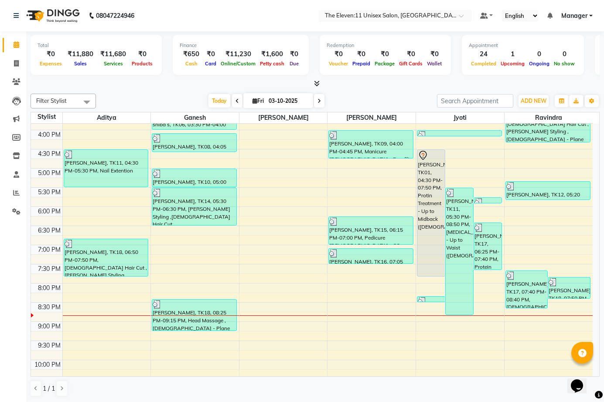
click at [238, 79] on div "Total ₹0 Expenses ₹11,880 Sales ₹11,680 Services ₹0 Products Finance ₹650 Cash …" at bounding box center [315, 59] width 569 height 57
click at [265, 56] on div "₹1,600" at bounding box center [272, 54] width 29 height 10
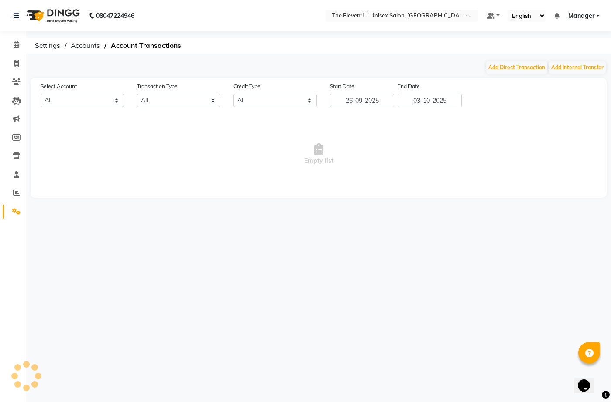
select select "6986"
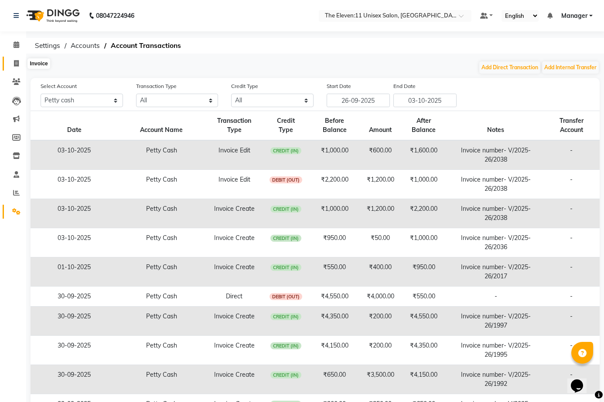
click at [18, 61] on icon at bounding box center [16, 63] width 5 height 7
select select "service"
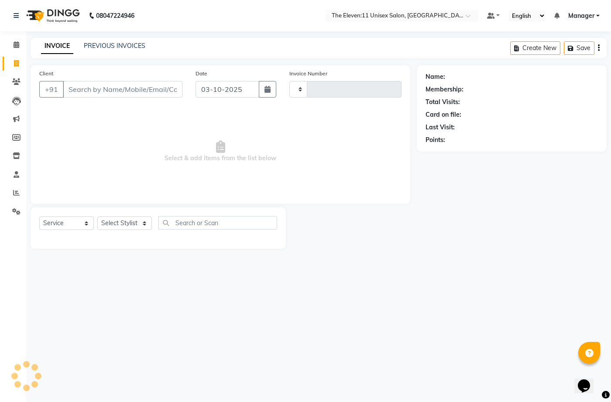
type input "2043"
select select "7836"
click at [109, 89] on input "Client" at bounding box center [122, 89] width 119 height 17
type input "9158555279"
click at [169, 91] on span "Add Client" at bounding box center [160, 89] width 34 height 9
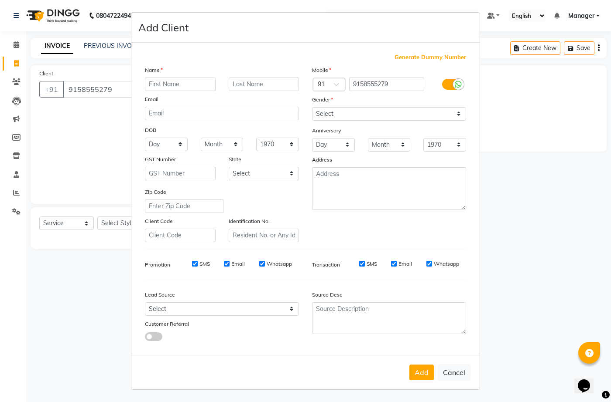
click at [173, 82] on input "text" at bounding box center [180, 85] width 71 height 14
type input "s"
type input "Swapnil"
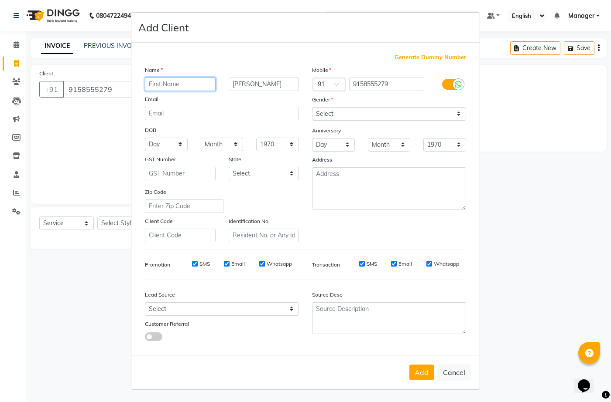
click at [187, 85] on input "text" at bounding box center [180, 85] width 71 height 14
type input "A"
type input "Swapnil"
type input "P"
type input "farande"
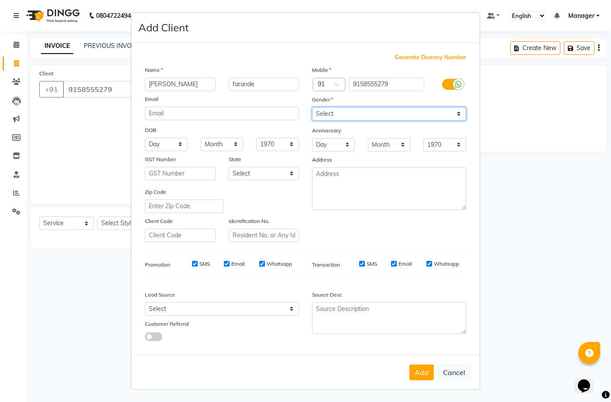
click at [356, 114] on select "Select Male Female Other Prefer Not To Say" at bounding box center [389, 114] width 154 height 14
select select "male"
click at [312, 107] on select "Select Male Female Other Prefer Not To Say" at bounding box center [389, 114] width 154 height 14
drag, startPoint x: 351, startPoint y: 119, endPoint x: 350, endPoint y: 138, distance: 18.3
click at [350, 138] on select "Day 01 02 03 04 05 06 07 08 09 10 11 12 13 14 15 16 17 18 19 20 21 22 23 24 25 …" at bounding box center [333, 145] width 43 height 14
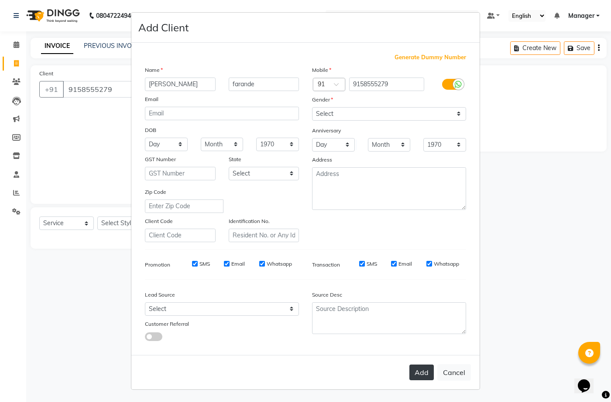
click at [416, 369] on button "Add" at bounding box center [421, 373] width 24 height 16
click at [416, 369] on div "Add Cancel" at bounding box center [305, 372] width 348 height 34
select select
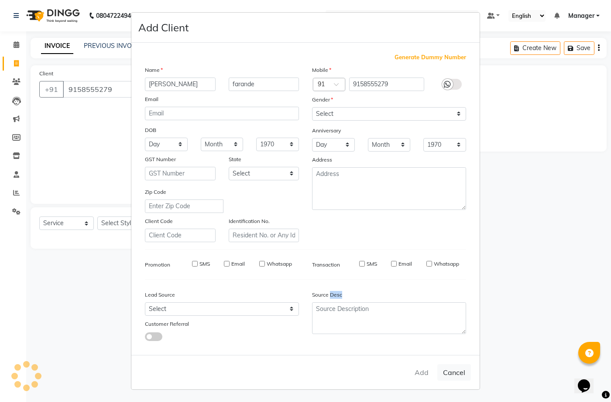
select select
checkbox input "false"
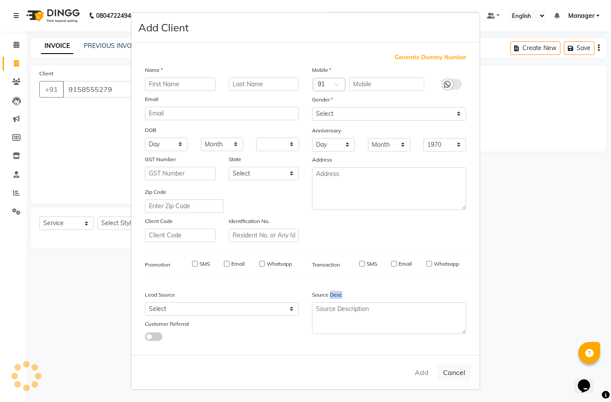
checkbox input "false"
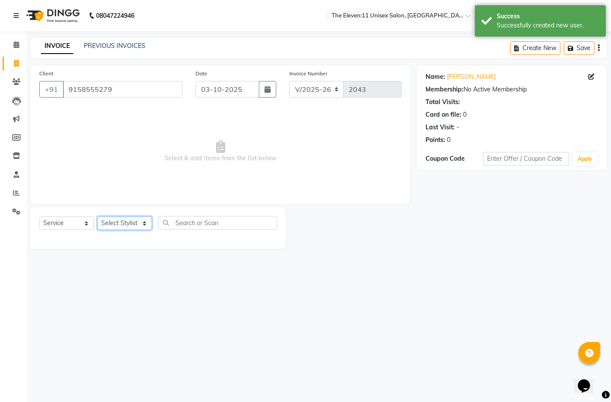
click at [119, 222] on select "Select Stylist Aditya Anita Ganesh Jyoti Manager Ravindra Reception Sanjana" at bounding box center [124, 224] width 55 height 14
select select "70301"
click at [97, 217] on select "Select Stylist Aditya Anita Ganesh Jyoti Manager Ravindra Reception Sanjana" at bounding box center [124, 224] width 55 height 14
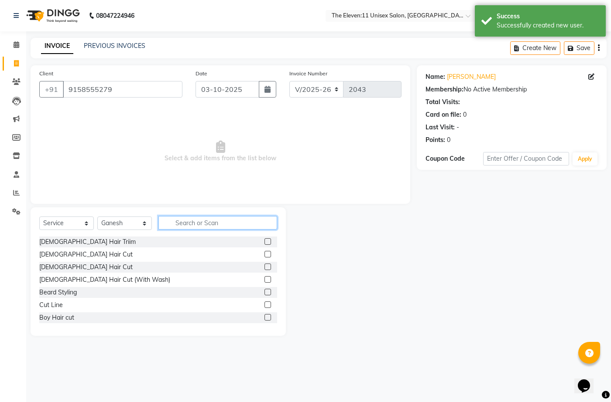
click at [218, 225] on input "text" at bounding box center [217, 223] width 119 height 14
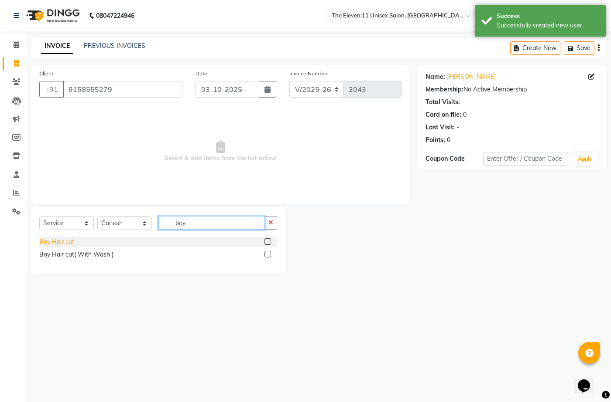
type input "boy"
click at [52, 242] on div "Boy Hair cut" at bounding box center [56, 242] width 35 height 9
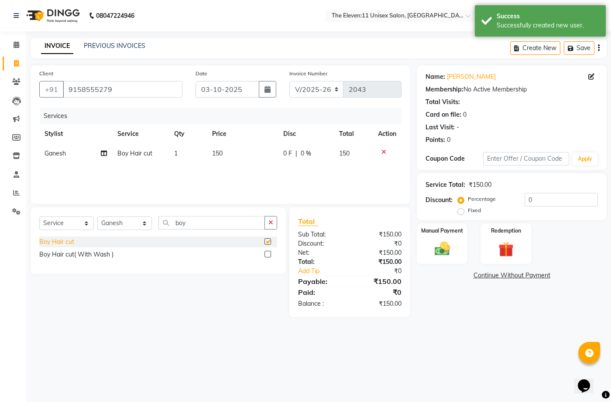
checkbox input "false"
click at [448, 253] on img at bounding box center [442, 249] width 26 height 18
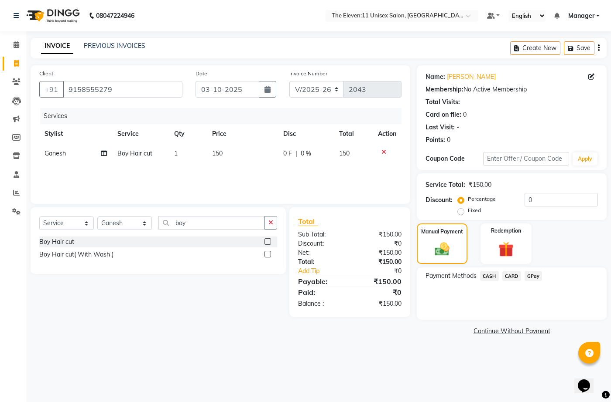
drag, startPoint x: 539, startPoint y: 276, endPoint x: 539, endPoint y: 282, distance: 5.7
click at [538, 276] on span "GPay" at bounding box center [533, 276] width 18 height 10
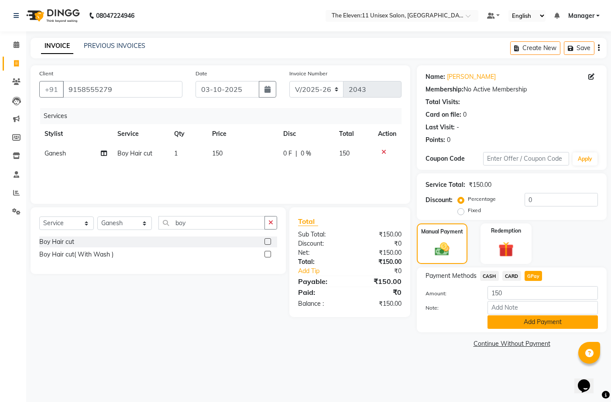
click at [542, 321] on button "Add Payment" at bounding box center [542, 323] width 110 height 14
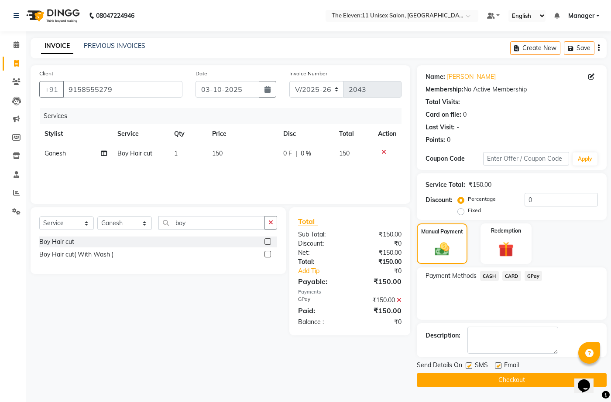
click at [478, 380] on button "Checkout" at bounding box center [511, 381] width 190 height 14
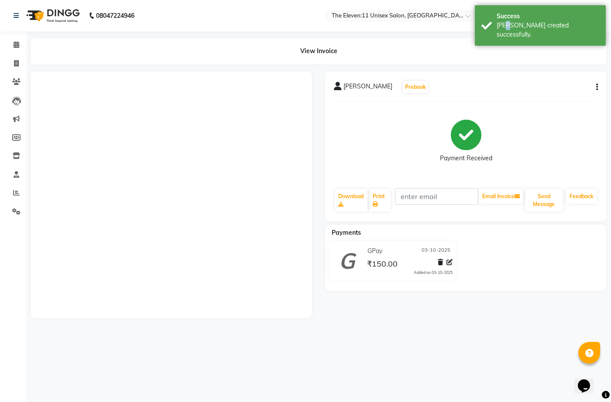
drag, startPoint x: 501, startPoint y: 24, endPoint x: 437, endPoint y: 51, distance: 70.3
click at [503, 24] on div "[PERSON_NAME] created successfully." at bounding box center [547, 30] width 102 height 18
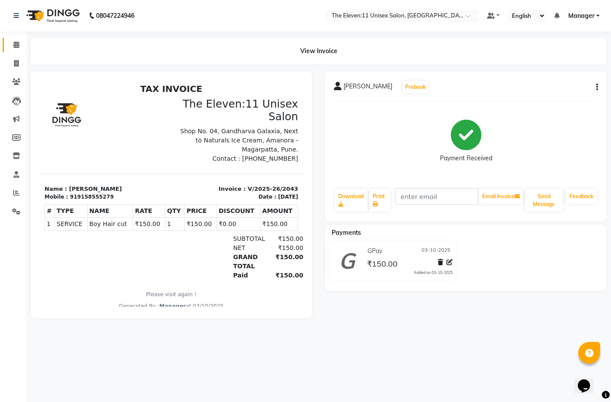
click at [15, 46] on icon at bounding box center [17, 44] width 6 height 7
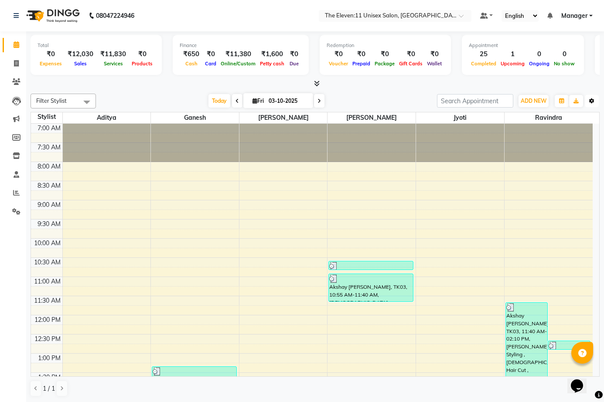
click at [593, 106] on button "Toggle Dropdown" at bounding box center [592, 101] width 14 height 12
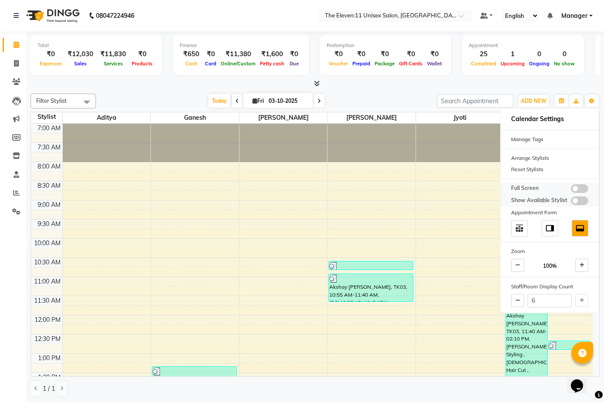
click at [580, 186] on span at bounding box center [579, 188] width 17 height 9
click at [571, 190] on input "checkbox" at bounding box center [571, 190] width 0 height 0
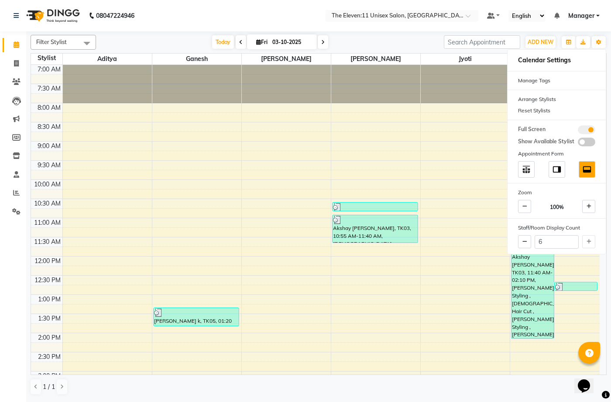
click at [256, 2] on nav "08047224946 Select Location × The Eleven:11 Unisex Salon, Amanora-magarpatta De…" at bounding box center [305, 15] width 611 height 31
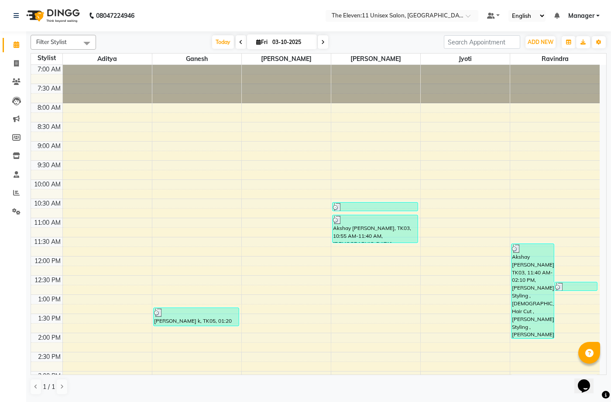
drag, startPoint x: 256, startPoint y: 44, endPoint x: 44, endPoint y: 305, distance: 336.7
click at [273, 58] on div "Filter Stylist Select All Aditya Anita Ganesh Jyoti Ravindra Sanjana Today Fri …" at bounding box center [319, 215] width 576 height 368
drag, startPoint x: 43, startPoint y: 302, endPoint x: 0, endPoint y: 316, distance: 44.8
click at [41, 301] on div "1:00 PM" at bounding box center [49, 299] width 26 height 9
drag, startPoint x: 4, startPoint y: 284, endPoint x: 0, endPoint y: 266, distance: 18.0
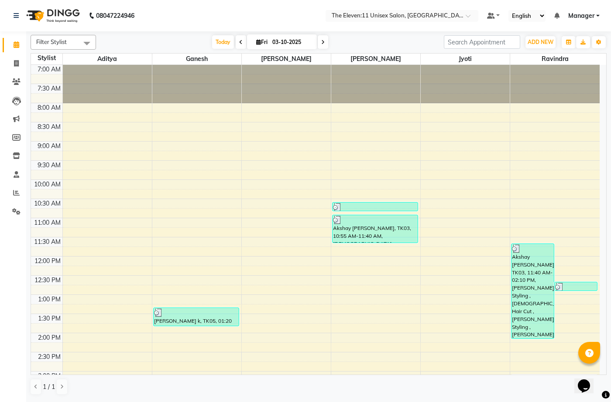
click at [0, 272] on div "Calendar Invoice Clients Leads Marketing Members Inventory Staff Reports Settin…" at bounding box center [59, 207] width 118 height 365
click at [0, 156] on li "Inventory" at bounding box center [13, 156] width 26 height 19
click at [0, 89] on li "Clients" at bounding box center [13, 82] width 26 height 19
drag, startPoint x: 82, startPoint y: 17, endPoint x: 90, endPoint y: 16, distance: 8.4
drag, startPoint x: 90, startPoint y: 16, endPoint x: 83, endPoint y: 32, distance: 17.2
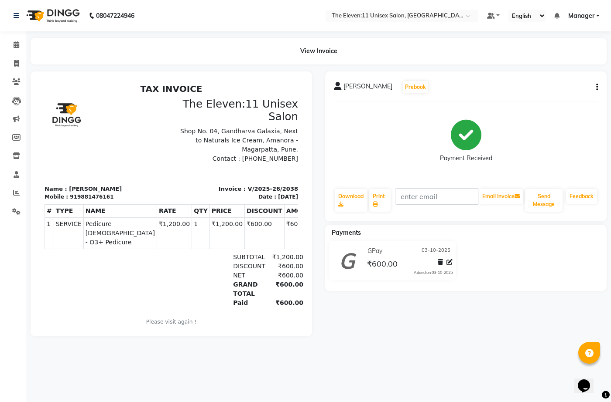
click at [451, 261] on icon at bounding box center [449, 262] width 6 height 6
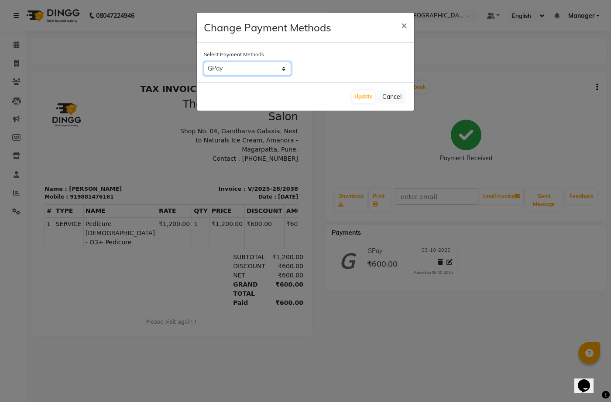
click at [258, 68] on select "CASH CARD GPay" at bounding box center [247, 69] width 87 height 14
select select "1"
click at [204, 62] on select "CASH CARD GPay" at bounding box center [247, 69] width 87 height 14
drag, startPoint x: 257, startPoint y: 74, endPoint x: 252, endPoint y: 83, distance: 10.9
click at [252, 83] on div "Update Cancel" at bounding box center [305, 96] width 217 height 28
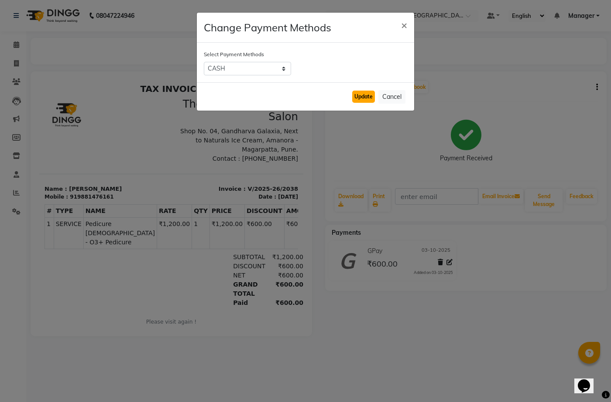
click at [360, 95] on button "Update" at bounding box center [363, 97] width 23 height 12
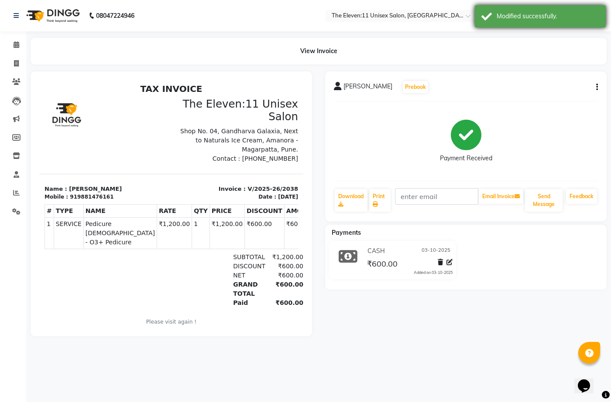
click at [510, 18] on div "Modified successfully." at bounding box center [547, 16] width 102 height 9
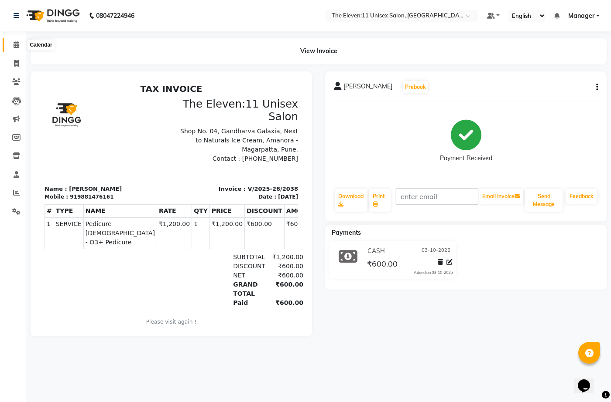
click at [19, 46] on icon at bounding box center [17, 44] width 6 height 7
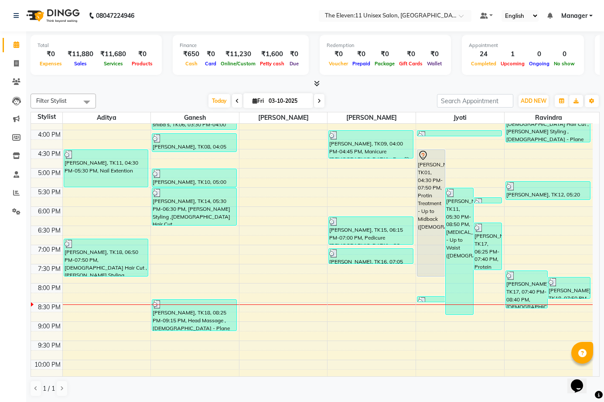
scroll to position [208, 0]
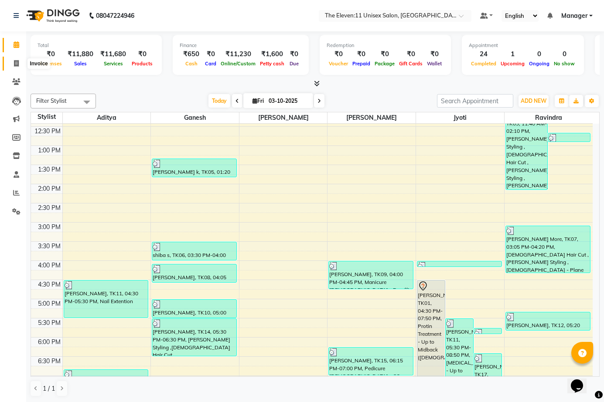
click at [18, 61] on icon at bounding box center [16, 63] width 5 height 7
select select "service"
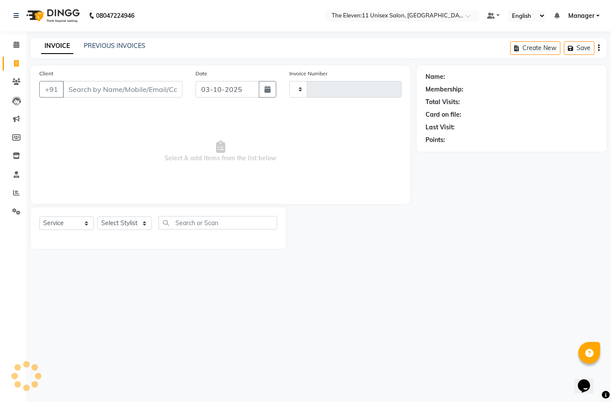
type input "2043"
select select "7836"
click at [120, 44] on link "PREVIOUS INVOICES" at bounding box center [114, 46] width 61 height 8
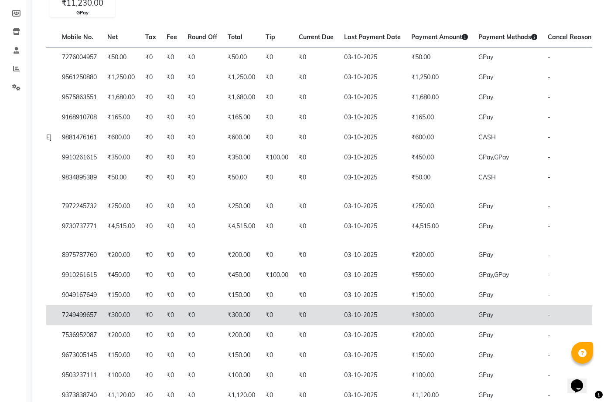
scroll to position [123, 0]
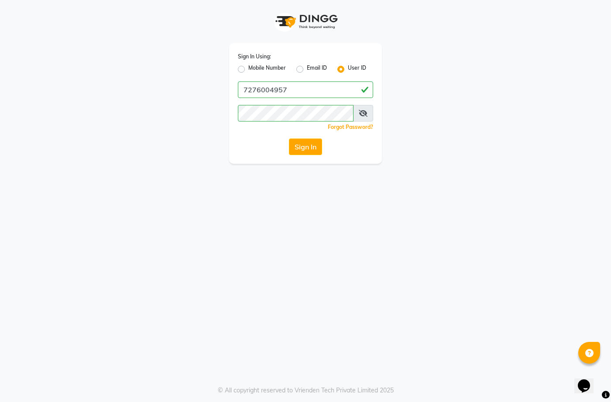
click at [248, 68] on label "Mobile Number" at bounding box center [267, 69] width 38 height 10
click at [248, 68] on input "Mobile Number" at bounding box center [251, 67] width 6 height 6
radio input "true"
radio input "false"
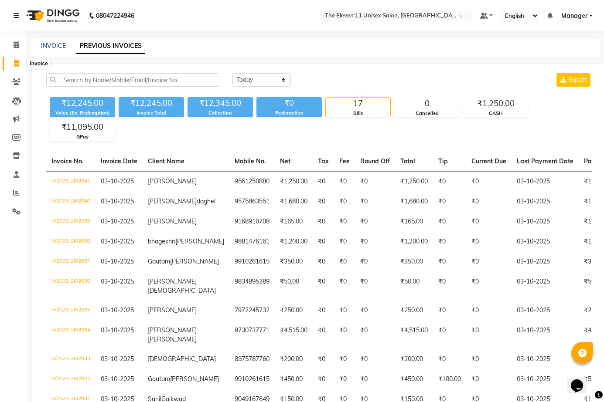
click at [18, 62] on icon at bounding box center [16, 63] width 5 height 7
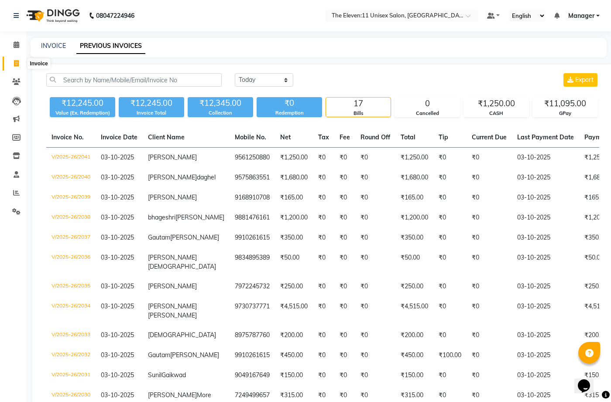
select select "service"
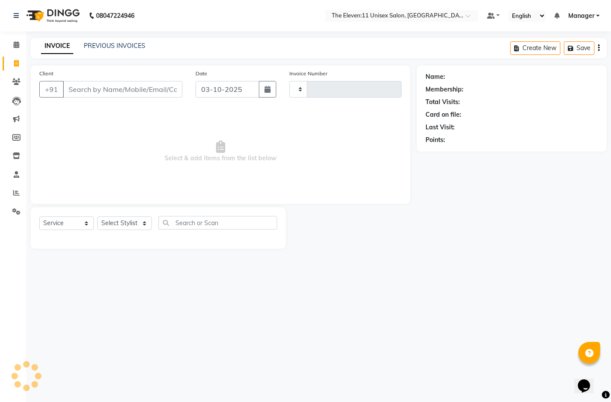
type input "2044"
select select "7836"
click at [114, 87] on input "Client" at bounding box center [122, 89] width 119 height 17
type input "8446466852"
click at [156, 96] on button "Add Client" at bounding box center [159, 89] width 45 height 17
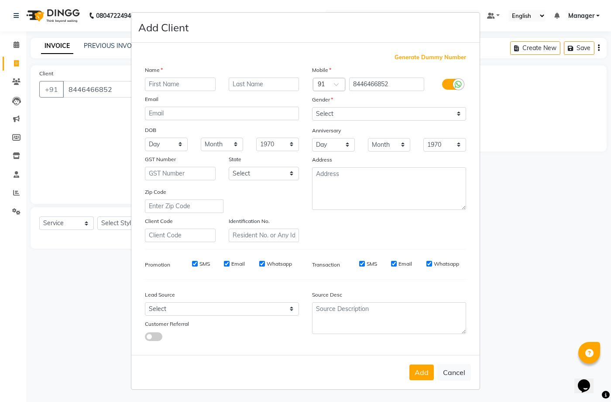
click at [174, 87] on input "text" at bounding box center [180, 85] width 71 height 14
click at [175, 86] on input "text" at bounding box center [180, 85] width 71 height 14
type input "[PERSON_NAME]"
drag, startPoint x: 382, startPoint y: 114, endPoint x: 377, endPoint y: 120, distance: 8.0
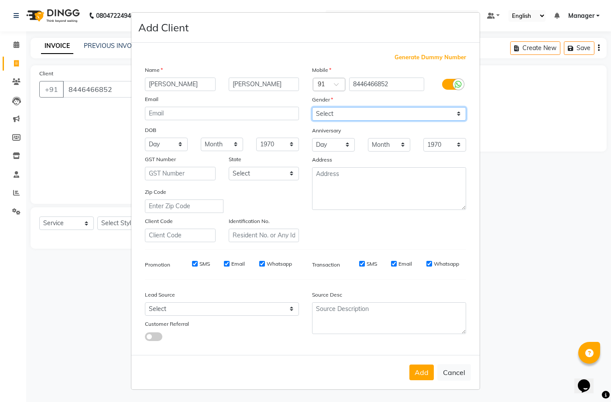
click at [382, 114] on select "Select [DEMOGRAPHIC_DATA] [DEMOGRAPHIC_DATA] Other Prefer Not To Say" at bounding box center [389, 114] width 154 height 14
select select "[DEMOGRAPHIC_DATA]"
click at [312, 107] on select "Select [DEMOGRAPHIC_DATA] [DEMOGRAPHIC_DATA] Other Prefer Not To Say" at bounding box center [389, 114] width 154 height 14
click at [416, 368] on button "Add" at bounding box center [421, 373] width 24 height 16
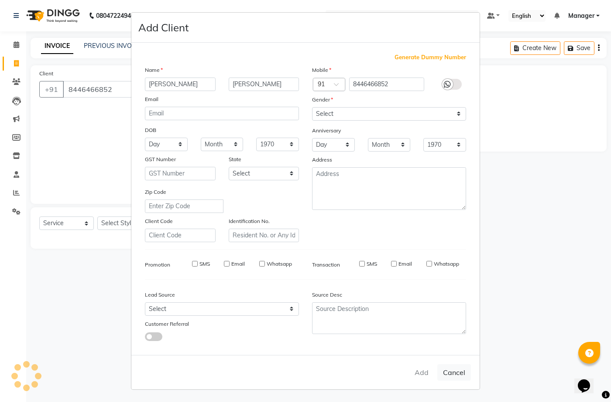
select select
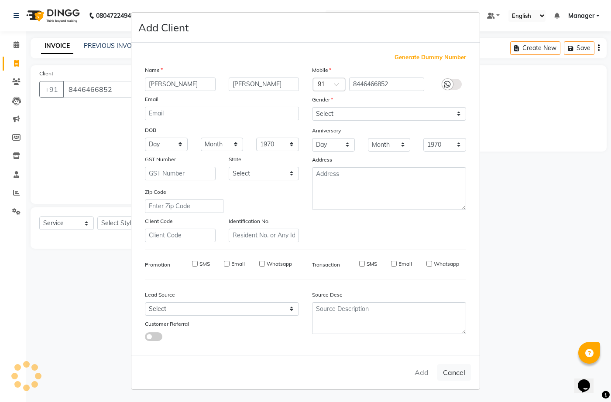
select select
checkbox input "false"
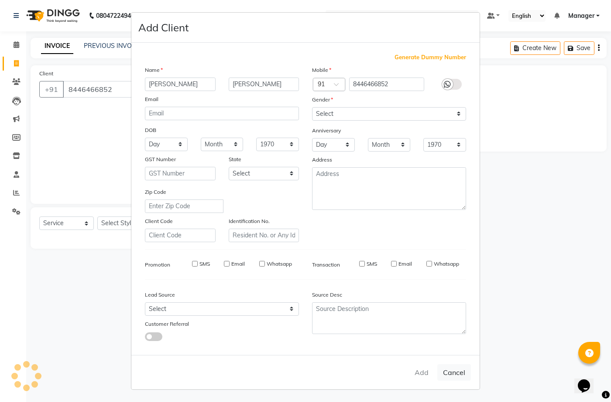
checkbox input "false"
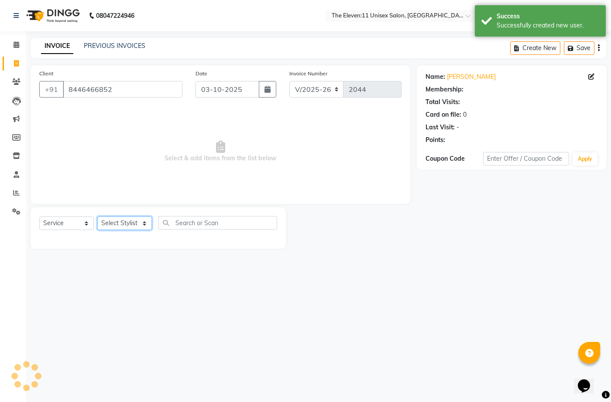
click at [120, 223] on select "Select Stylist [PERSON_NAME] Manager Ravindra Reception [PERSON_NAME]" at bounding box center [124, 224] width 55 height 14
select select "70301"
click at [97, 217] on select "Select Stylist [PERSON_NAME] Manager Ravindra Reception [PERSON_NAME]" at bounding box center [124, 224] width 55 height 14
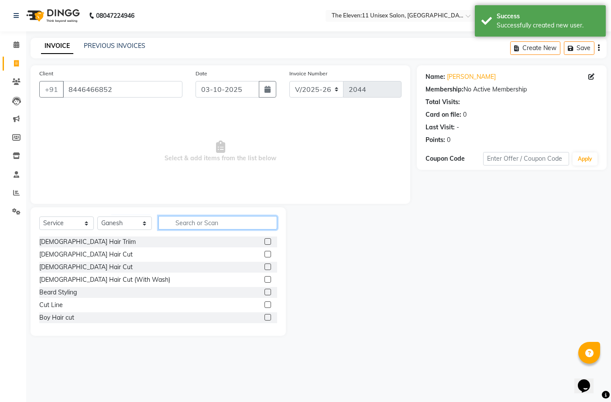
click at [199, 226] on input "text" at bounding box center [217, 223] width 119 height 14
click at [61, 266] on div "[DEMOGRAPHIC_DATA] Hair Cut" at bounding box center [85, 267] width 93 height 9
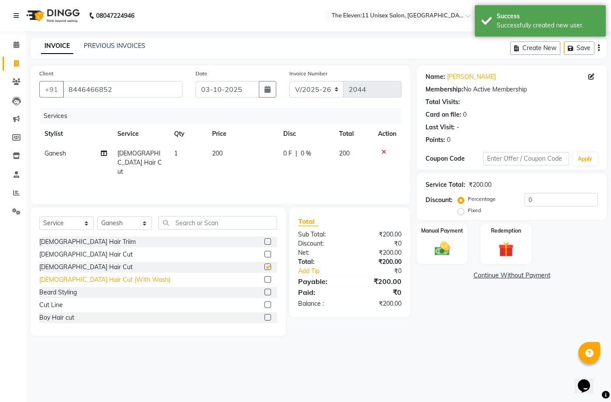
checkbox input "false"
click at [63, 291] on div "Beard Styling" at bounding box center [58, 292] width 38 height 9
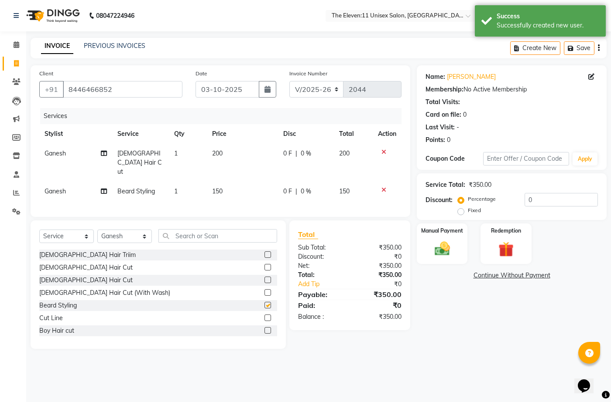
checkbox input "false"
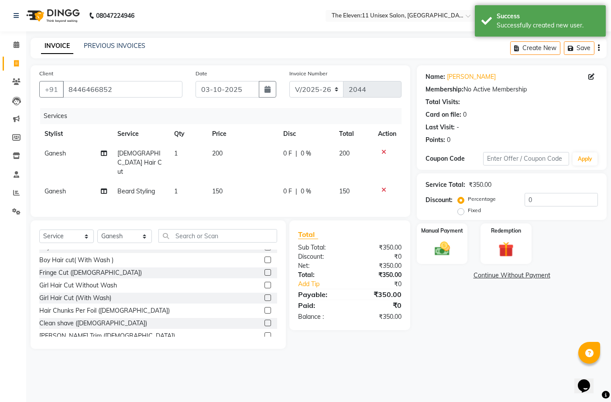
scroll to position [131, 0]
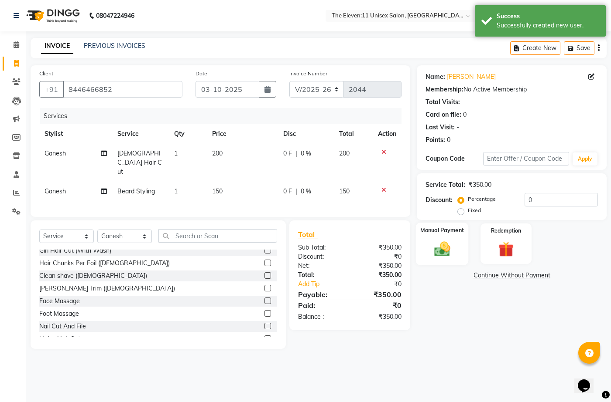
click at [443, 255] on img at bounding box center [442, 249] width 26 height 18
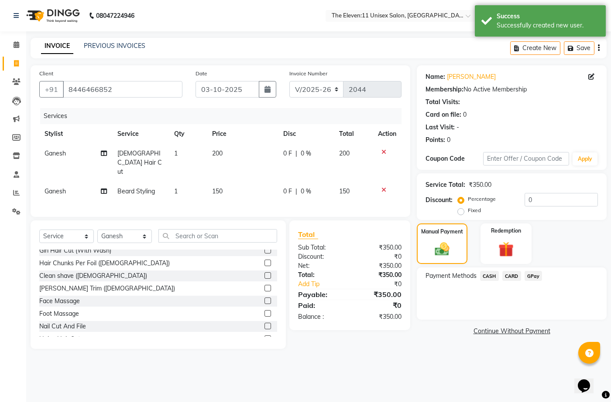
click at [542, 274] on div "Payment Methods CASH CARD GPay" at bounding box center [511, 277] width 172 height 12
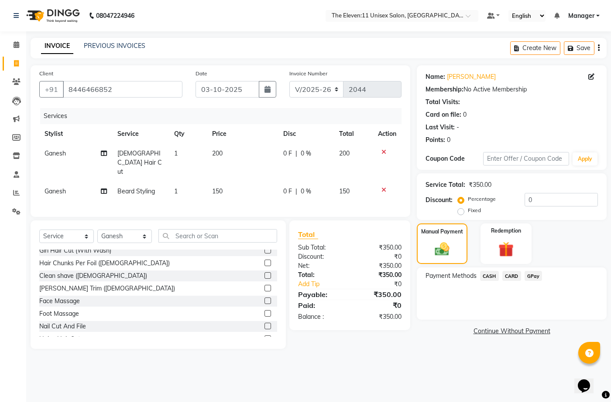
click at [532, 274] on span "GPay" at bounding box center [533, 276] width 18 height 10
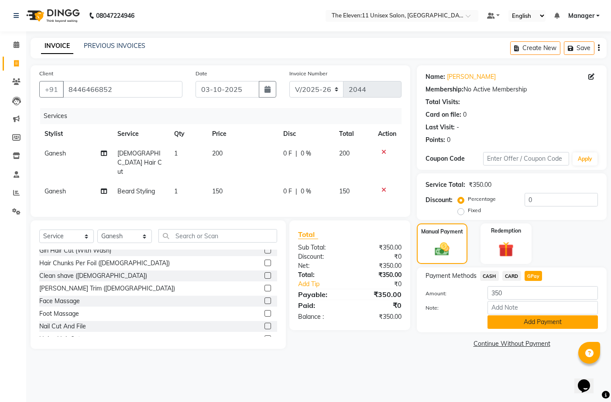
click at [524, 317] on button "Add Payment" at bounding box center [542, 323] width 110 height 14
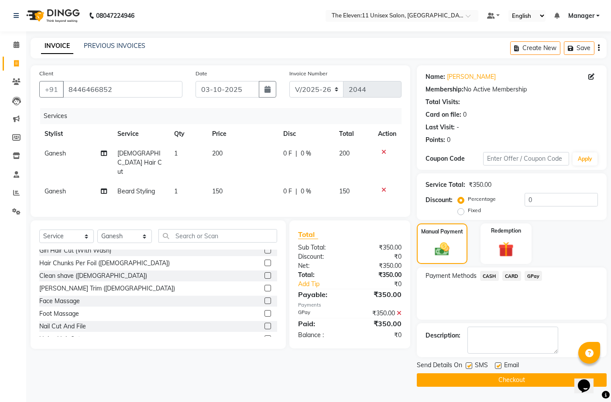
click at [510, 382] on button "Checkout" at bounding box center [511, 381] width 190 height 14
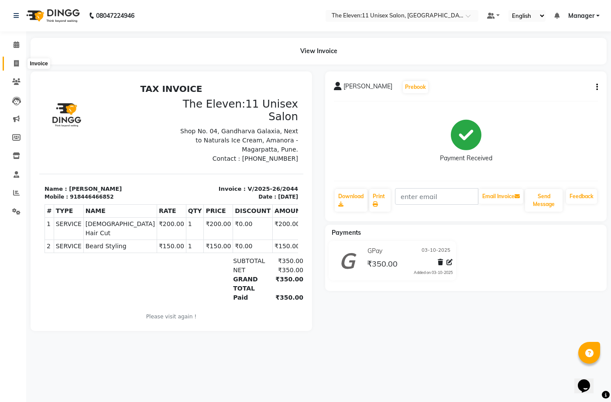
click at [14, 61] on icon at bounding box center [16, 63] width 5 height 7
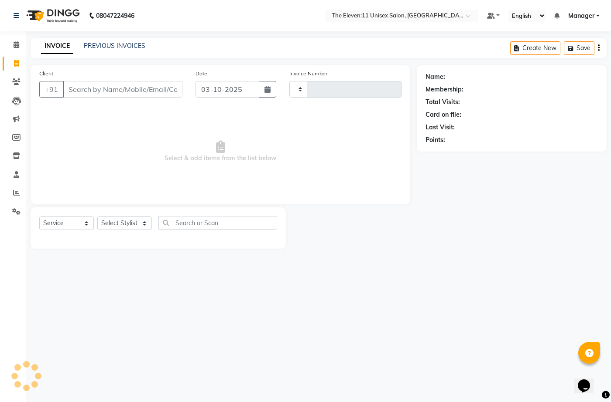
click at [14, 61] on icon at bounding box center [16, 63] width 5 height 7
select select "service"
click at [89, 91] on input "Client" at bounding box center [122, 89] width 119 height 17
type input "2045"
select select "7836"
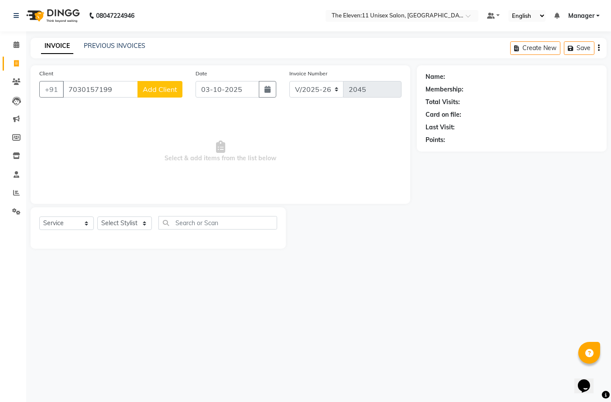
type input "7030157199"
click at [159, 83] on button "Add Client" at bounding box center [159, 89] width 45 height 17
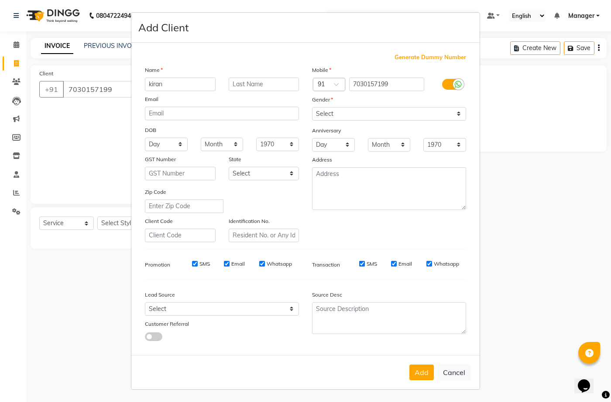
type input "kiran"
click at [238, 82] on input "text" at bounding box center [264, 85] width 71 height 14
type input "kamble"
click at [341, 108] on select "Select Male Female Other Prefer Not To Say" at bounding box center [389, 114] width 154 height 14
select select "female"
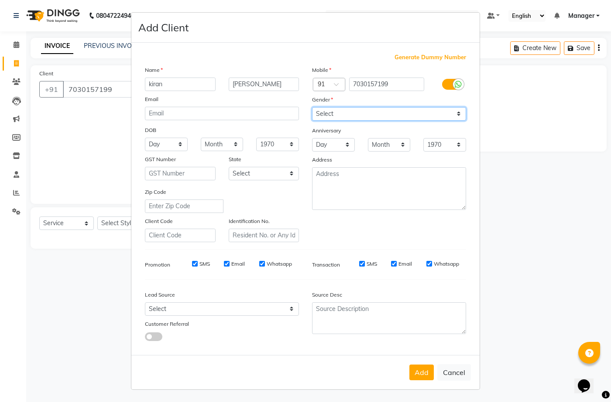
click at [312, 107] on select "Select Male Female Other Prefer Not To Say" at bounding box center [389, 114] width 154 height 14
click at [421, 377] on button "Add" at bounding box center [421, 373] width 24 height 16
click at [421, 377] on div "Add Cancel" at bounding box center [305, 372] width 348 height 34
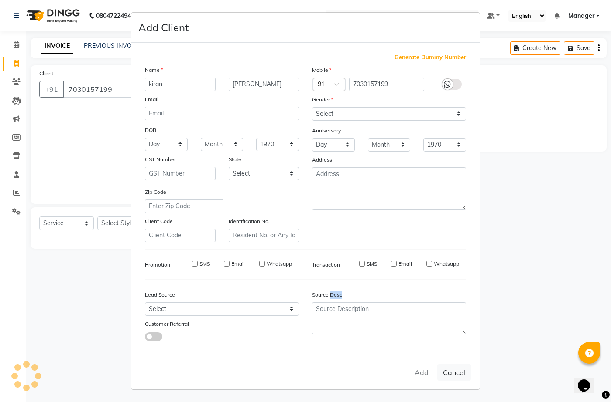
select select
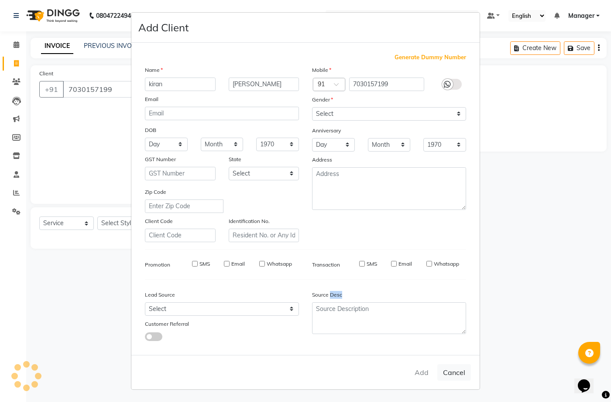
select select
checkbox input "false"
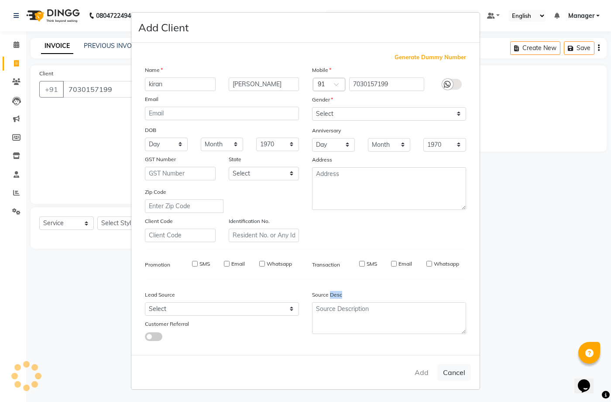
checkbox input "false"
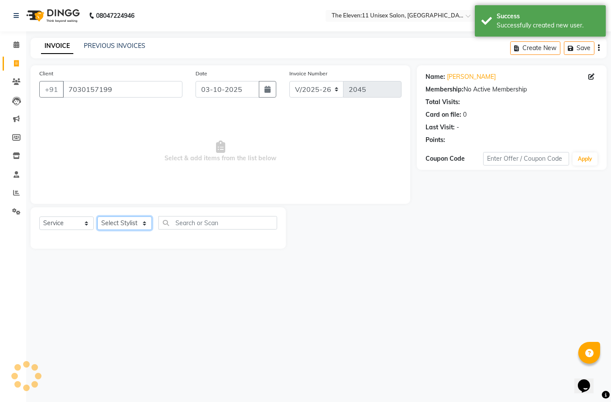
click at [126, 222] on select "Select Stylist [PERSON_NAME] Manager Ravindra Reception [PERSON_NAME]" at bounding box center [124, 224] width 55 height 14
click at [126, 223] on select "Select Stylist [PERSON_NAME] Manager Ravindra Reception [PERSON_NAME]" at bounding box center [124, 224] width 55 height 14
select select "92424"
click at [97, 217] on select "Select Stylist [PERSON_NAME] Manager Ravindra Reception [PERSON_NAME]" at bounding box center [124, 224] width 55 height 14
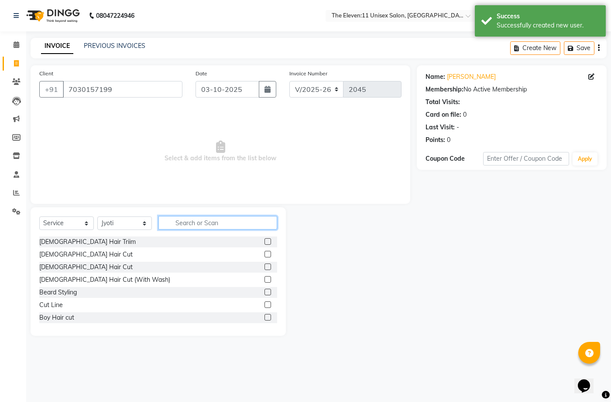
click at [181, 216] on input "text" at bounding box center [217, 223] width 119 height 14
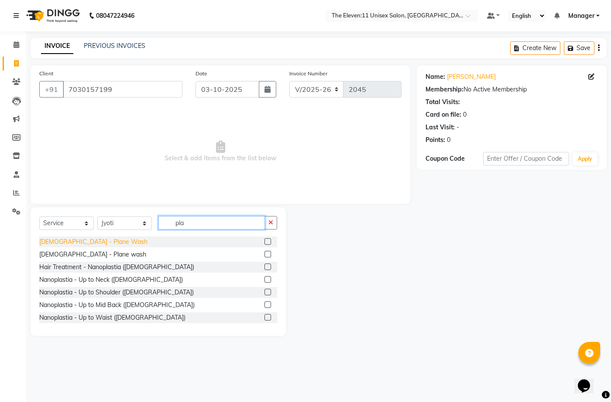
type input "pla"
click at [74, 242] on div "[DEMOGRAPHIC_DATA] - Plane Wash" at bounding box center [93, 242] width 108 height 9
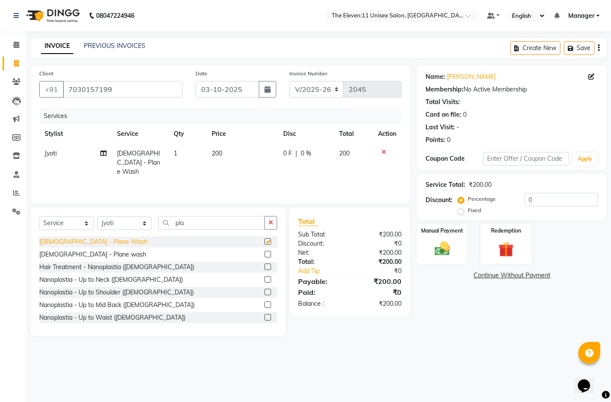
checkbox input "false"
click at [277, 228] on div "Select Service Product Membership Package Voucher Prepaid Gift Card Select Styl…" at bounding box center [158, 272] width 255 height 129
drag, startPoint x: 273, startPoint y: 221, endPoint x: 268, endPoint y: 220, distance: 5.3
click at [273, 220] on button "button" at bounding box center [270, 223] width 13 height 14
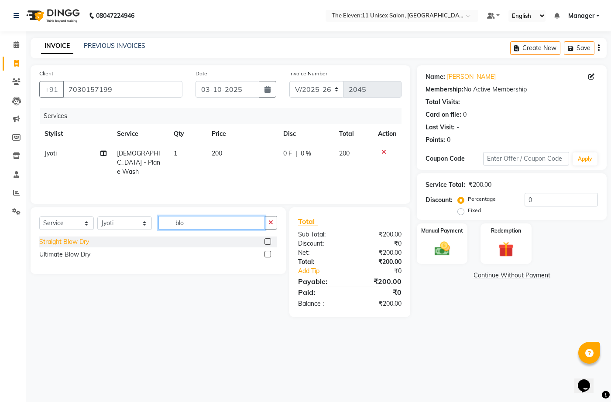
type input "blo"
click at [83, 241] on div "Straight Blow Dry" at bounding box center [64, 242] width 50 height 9
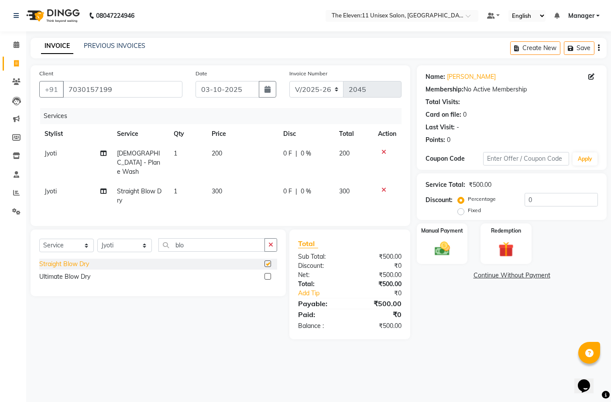
checkbox input "false"
click at [437, 244] on img at bounding box center [442, 249] width 26 height 18
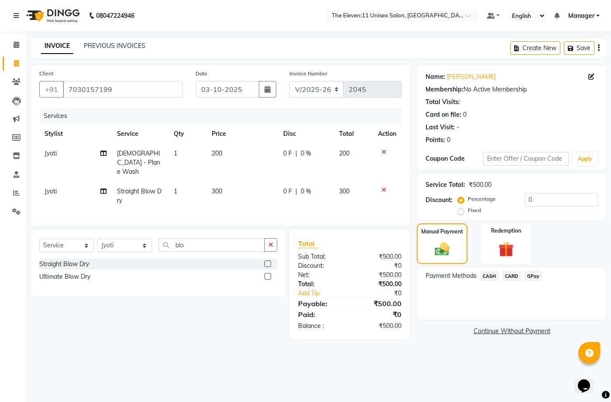
click at [530, 273] on span "GPay" at bounding box center [533, 276] width 18 height 10
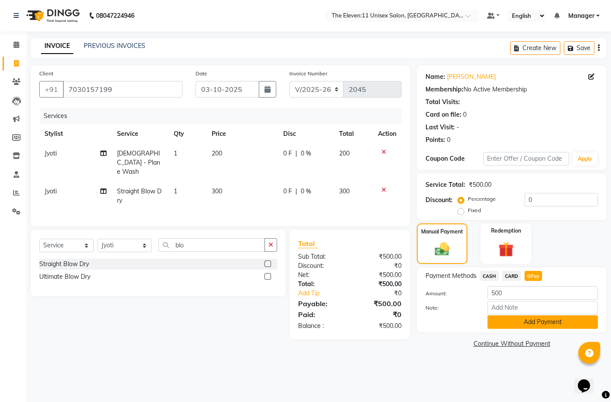
click at [522, 325] on button "Add Payment" at bounding box center [542, 323] width 110 height 14
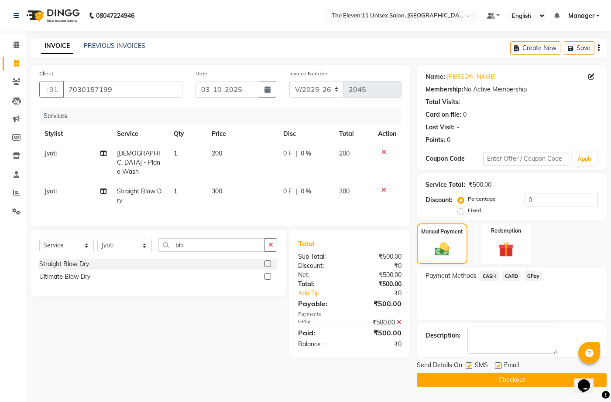
click at [479, 377] on button "Checkout" at bounding box center [511, 381] width 190 height 14
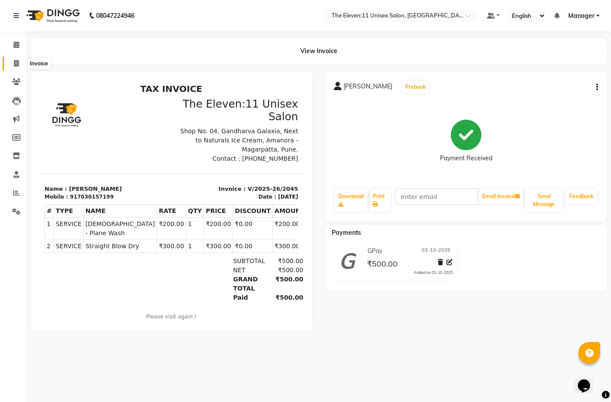
click at [14, 61] on icon at bounding box center [16, 63] width 5 height 7
select select "service"
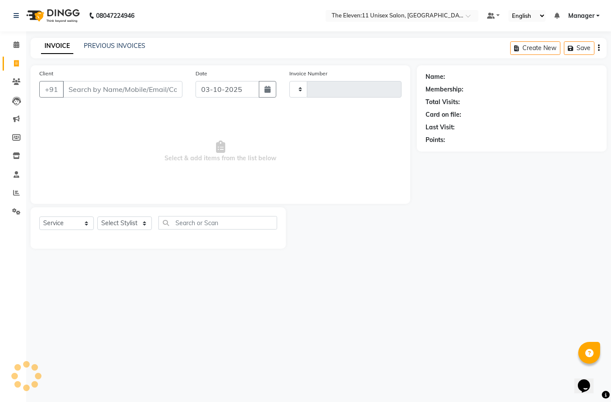
type input "2046"
select select "7836"
click at [17, 84] on icon at bounding box center [16, 81] width 8 height 7
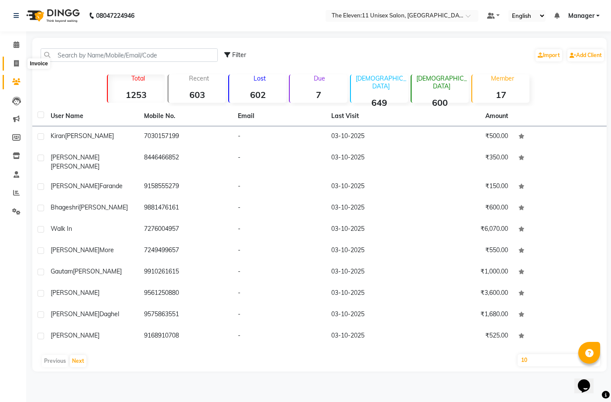
click at [16, 59] on span at bounding box center [16, 64] width 15 height 10
select select "service"
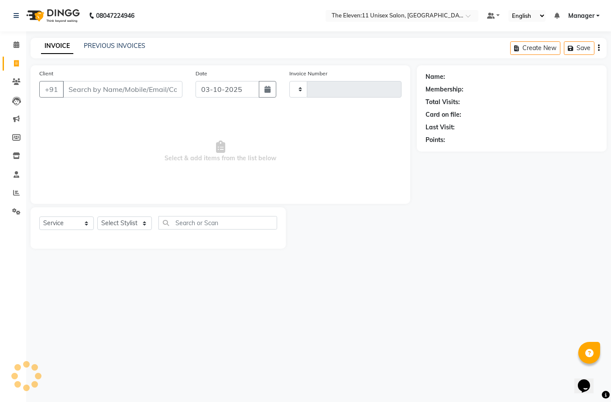
type input "2046"
select select "7836"
click at [129, 216] on div "Select Service Product Membership Package Voucher Prepaid Gift Card Select Styl…" at bounding box center [158, 228] width 255 height 41
click at [128, 220] on select "Select Stylist [PERSON_NAME] Manager Ravindra Reception [PERSON_NAME]" at bounding box center [124, 224] width 55 height 14
select select "70301"
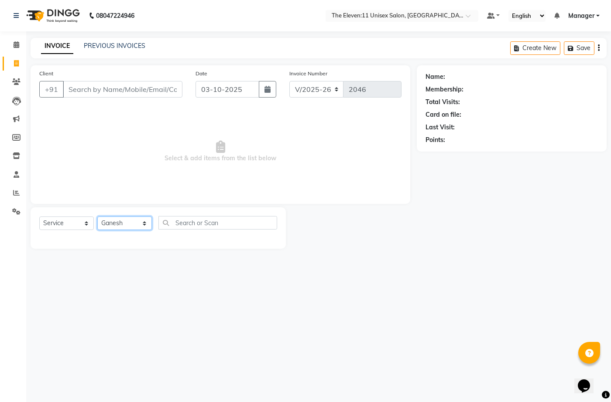
click at [97, 217] on select "Select Stylist [PERSON_NAME] Manager Ravindra Reception [PERSON_NAME]" at bounding box center [124, 224] width 55 height 14
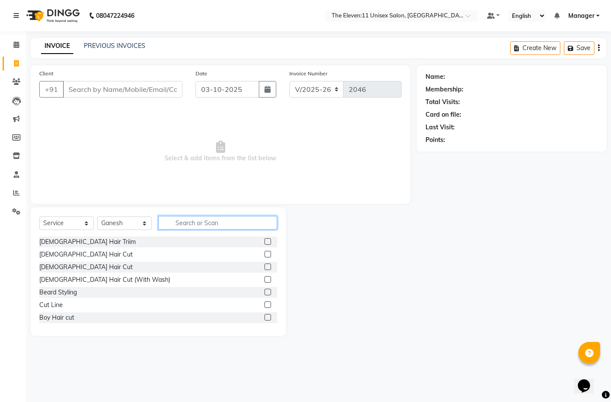
click at [178, 222] on input "text" at bounding box center [217, 223] width 119 height 14
click at [73, 268] on div "[DEMOGRAPHIC_DATA] Hair Cut" at bounding box center [85, 267] width 93 height 9
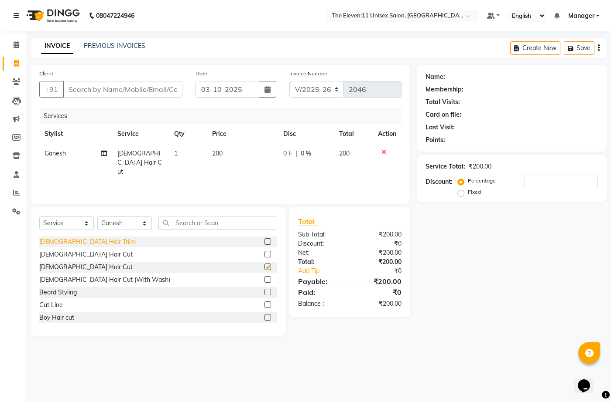
checkbox input "false"
click at [94, 89] on input "Client" at bounding box center [122, 89] width 119 height 17
type input "+"
type input "0"
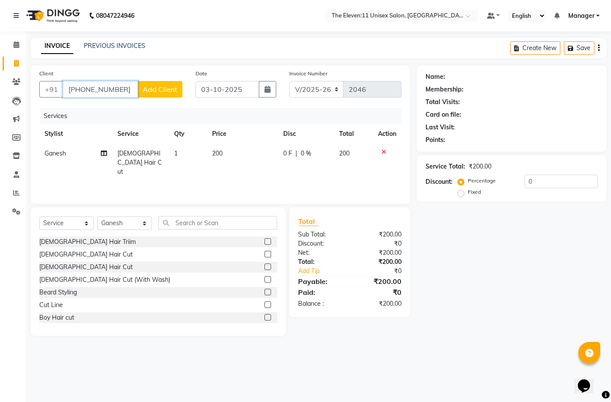
type input "+971559004554"
click at [148, 90] on span "Add Client" at bounding box center [160, 89] width 34 height 9
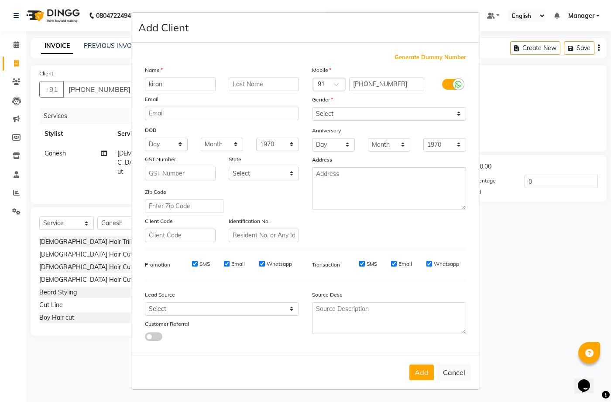
type input "kiran"
click at [258, 84] on input "text" at bounding box center [264, 85] width 71 height 14
type input "sangavar"
click at [329, 113] on select "Select Male Female Other Prefer Not To Say" at bounding box center [389, 114] width 154 height 14
select select "male"
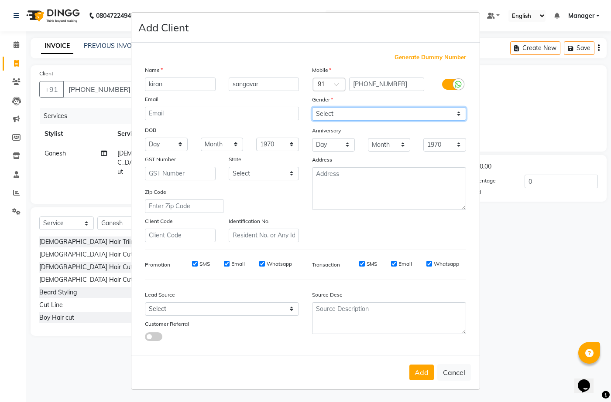
click at [312, 107] on select "Select Male Female Other Prefer Not To Say" at bounding box center [389, 114] width 154 height 14
click at [331, 134] on label "Anniversary" at bounding box center [326, 131] width 29 height 8
click at [423, 369] on button "Add" at bounding box center [421, 373] width 24 height 16
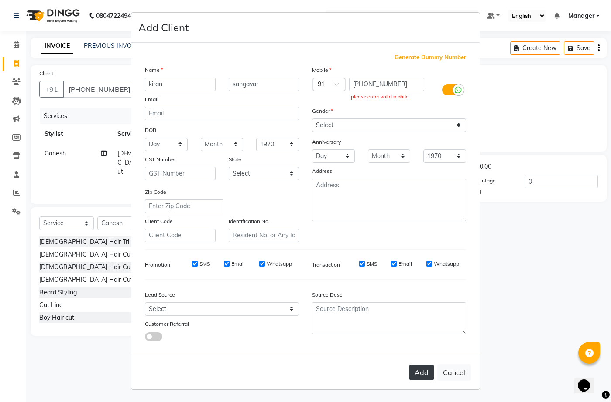
click at [427, 375] on button "Add" at bounding box center [421, 373] width 24 height 16
click at [417, 370] on button "Add" at bounding box center [421, 373] width 24 height 16
click at [429, 383] on div "Add Cancel" at bounding box center [305, 372] width 348 height 34
click at [425, 377] on button "Add" at bounding box center [421, 373] width 24 height 16
click at [425, 375] on button "Add" at bounding box center [421, 373] width 24 height 16
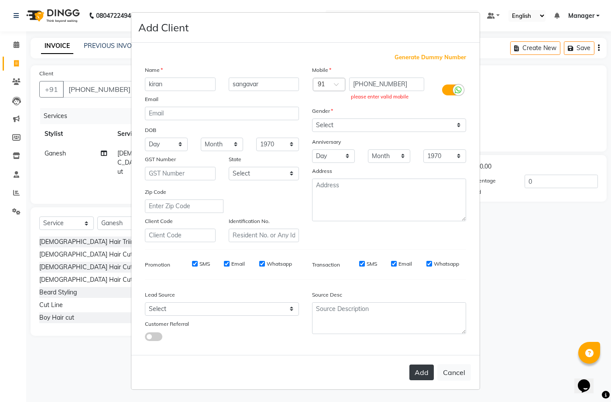
click at [425, 375] on button "Add" at bounding box center [421, 373] width 24 height 16
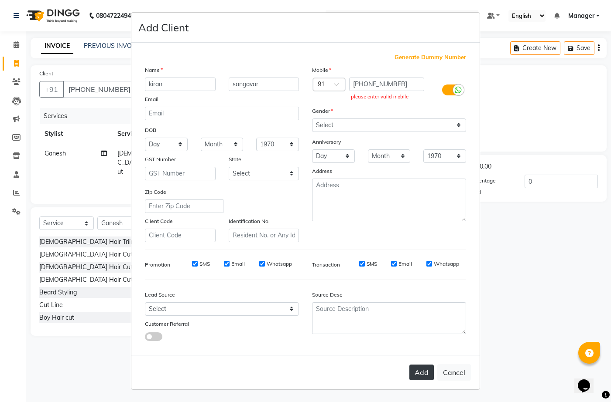
click at [422, 371] on button "Add" at bounding box center [421, 373] width 24 height 16
click at [423, 371] on button "Add" at bounding box center [421, 373] width 24 height 16
click at [80, 86] on ngb-modal-window "Add Client Generate Dummy Number Name kiran sangavar Email DOB Day 01 02 03 04 …" at bounding box center [305, 201] width 611 height 402
click at [81, 86] on ngb-modal-window "Add Client Generate Dummy Number Name kiran sangavar Email DOB Day 01 02 03 04 …" at bounding box center [305, 201] width 611 height 402
click at [96, 85] on ngb-modal-window "Add Client Generate Dummy Number Name kiran sangavar Email DOB Day 01 02 03 04 …" at bounding box center [305, 201] width 611 height 402
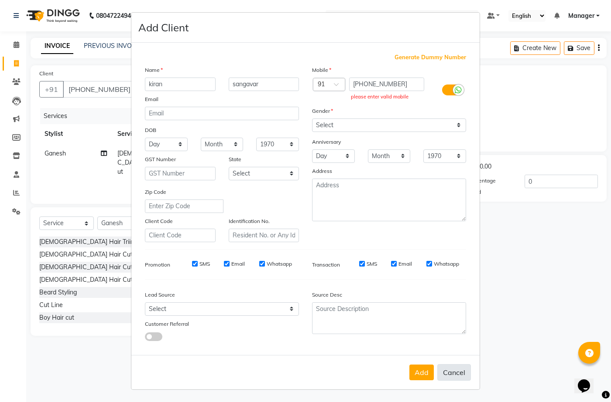
click at [453, 371] on button "Cancel" at bounding box center [454, 373] width 34 height 17
select select
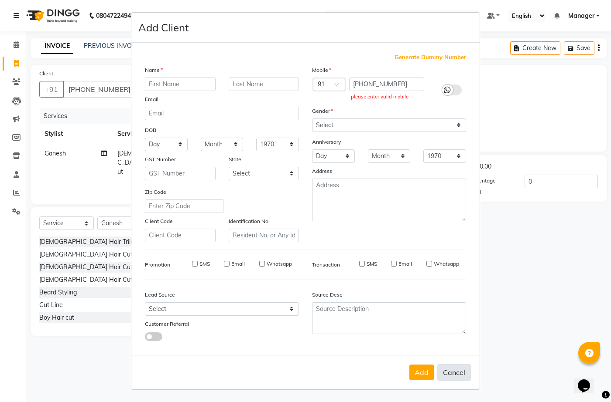
select select
checkbox input "false"
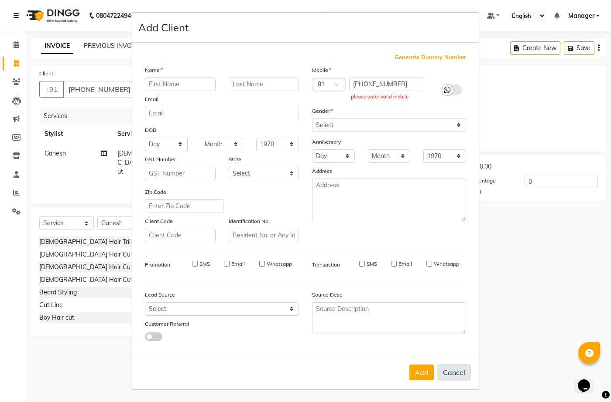
checkbox input "false"
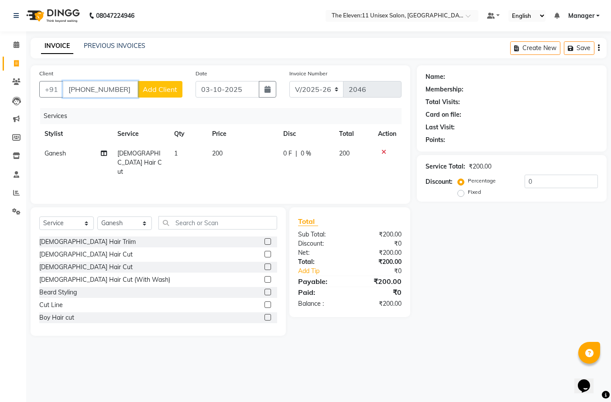
click at [129, 86] on input "+971559004554" at bounding box center [100, 89] width 75 height 17
click at [82, 90] on input "+971559004554" at bounding box center [100, 89] width 75 height 17
type input "+97 1559004554"
click at [145, 92] on span "Add Client" at bounding box center [160, 89] width 34 height 9
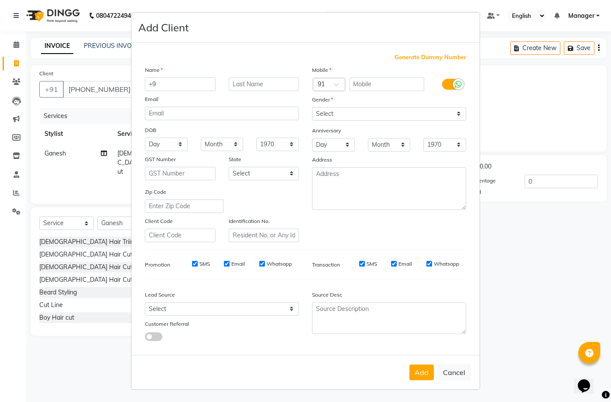
type input "+"
type input "kiran"
click at [235, 87] on input "text" at bounding box center [264, 85] width 71 height 14
type input "sangavar"
click at [331, 111] on select "Select Male Female Other Prefer Not To Say" at bounding box center [389, 114] width 154 height 14
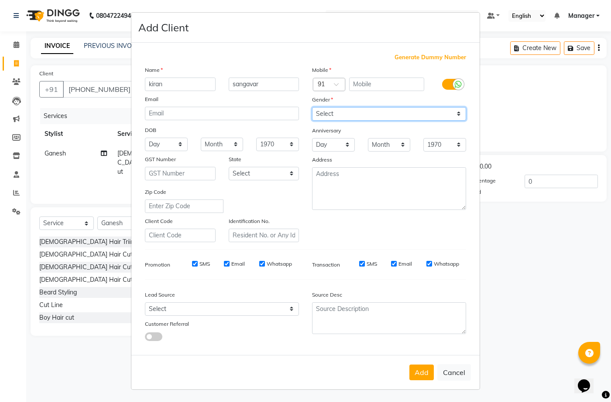
click at [312, 107] on select "Select Male Female Other Prefer Not To Say" at bounding box center [389, 114] width 154 height 14
click at [341, 111] on select "Select Male Female Other Prefer Not To Say" at bounding box center [389, 114] width 154 height 14
select select "male"
click at [312, 107] on select "Select Male Female Other Prefer Not To Say" at bounding box center [389, 114] width 154 height 14
click at [424, 366] on button "Add" at bounding box center [421, 373] width 24 height 16
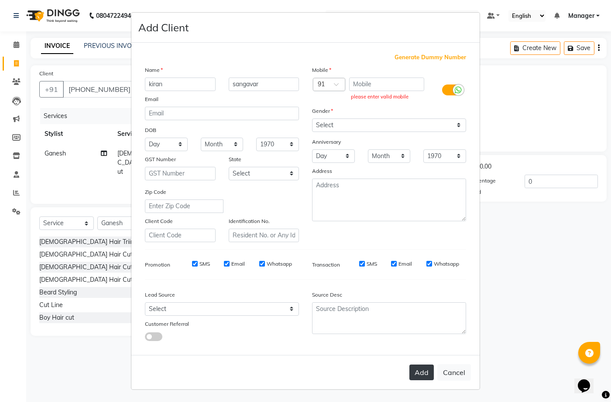
click at [427, 371] on button "Add" at bounding box center [421, 373] width 24 height 16
click at [425, 373] on button "Add" at bounding box center [421, 373] width 24 height 16
click at [429, 375] on button "Add" at bounding box center [421, 373] width 24 height 16
click at [429, 374] on button "Add" at bounding box center [421, 373] width 24 height 16
click at [75, 85] on ngb-modal-window "Add Client Generate Dummy Number Name kiran sangavar Email DOB Day 01 02 03 04 …" at bounding box center [305, 201] width 611 height 402
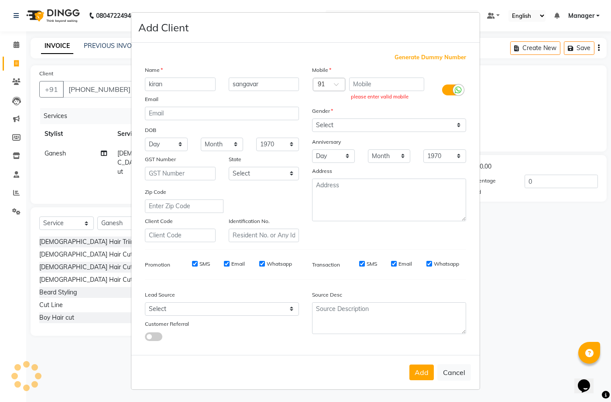
click at [78, 87] on ngb-modal-window "Add Client Generate Dummy Number Name kiran sangavar Email DOB Day 01 02 03 04 …" at bounding box center [305, 201] width 611 height 402
click at [92, 81] on ngb-modal-window "Add Client Generate Dummy Number Name kiran sangavar Email DOB Day 01 02 03 04 …" at bounding box center [305, 201] width 611 height 402
click at [462, 370] on button "Cancel" at bounding box center [454, 373] width 34 height 17
select select
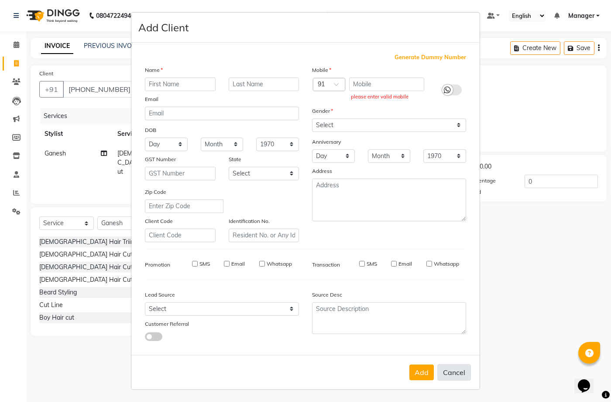
select select
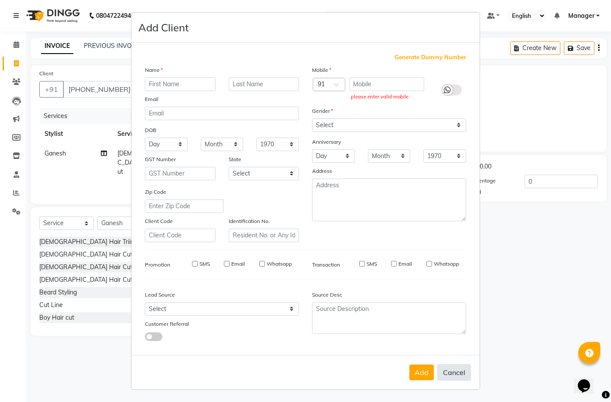
checkbox input "false"
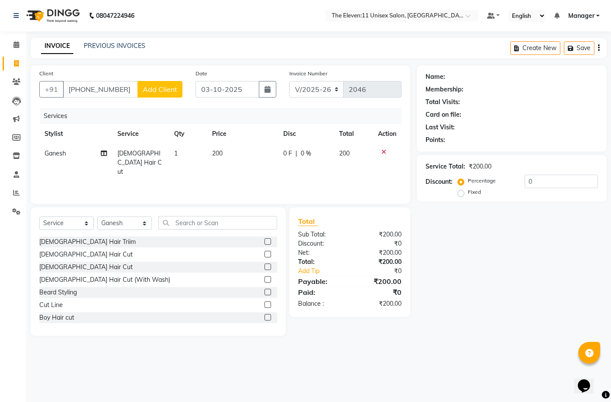
click at [91, 75] on div "Client +91 +97 1559004554 Add Client" at bounding box center [111, 87] width 156 height 36
click at [73, 86] on input "+97 1559004554" at bounding box center [100, 89] width 75 height 17
click at [53, 95] on button "+91" at bounding box center [51, 89] width 24 height 17
click at [55, 88] on button "+91" at bounding box center [51, 89] width 24 height 17
click at [55, 87] on button "+91" at bounding box center [51, 89] width 24 height 17
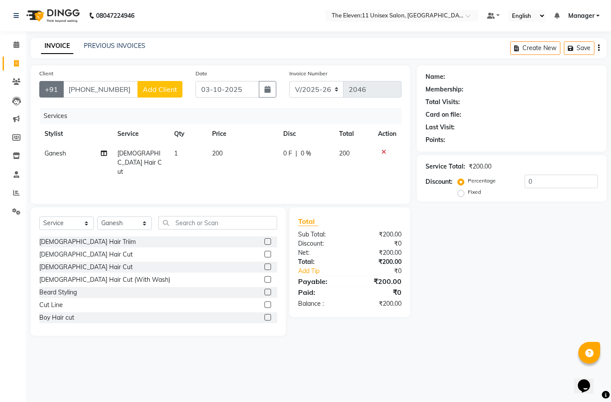
click at [58, 91] on button "+91" at bounding box center [51, 89] width 24 height 17
click at [76, 91] on input "+97 1559004554" at bounding box center [100, 89] width 75 height 17
click at [82, 90] on input "+97 1559004554" at bounding box center [100, 89] width 75 height 17
click at [131, 87] on input "+97 1559004554" at bounding box center [100, 89] width 75 height 17
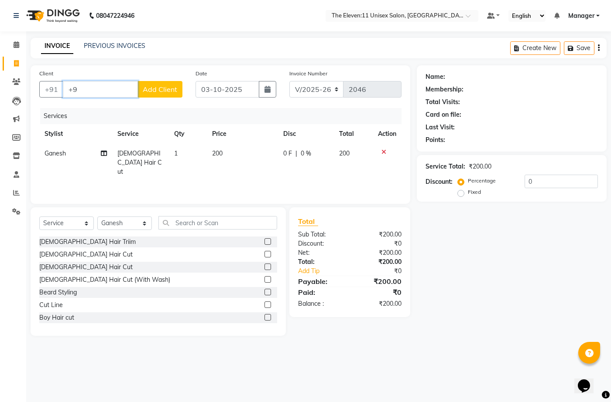
type input "+"
click at [130, 126] on ngb-highlight "7276004957" at bounding box center [121, 123] width 44 height 9
type input "7276004957"
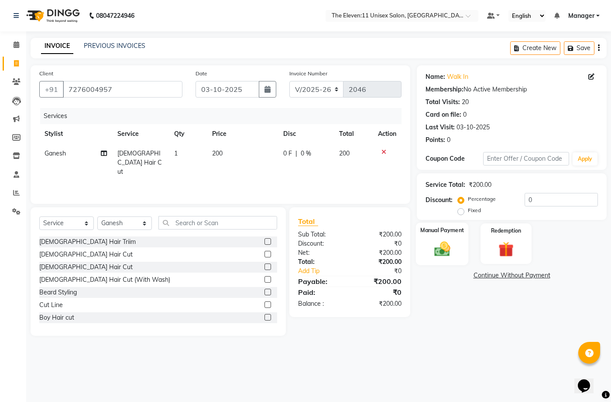
click at [443, 244] on img at bounding box center [442, 249] width 26 height 18
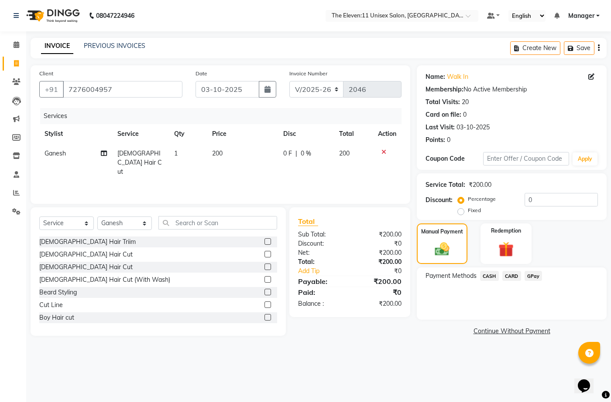
click at [532, 274] on span "GPay" at bounding box center [533, 276] width 18 height 10
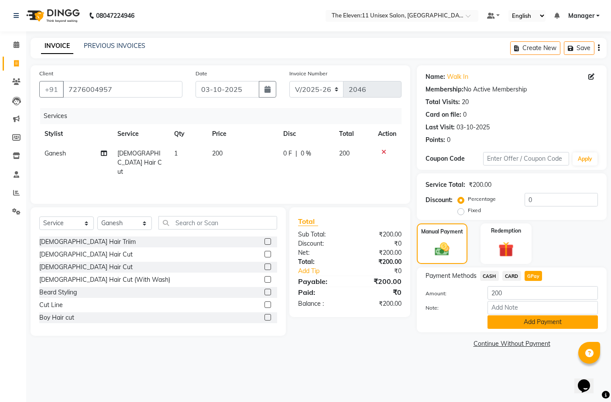
click at [528, 324] on button "Add Payment" at bounding box center [542, 323] width 110 height 14
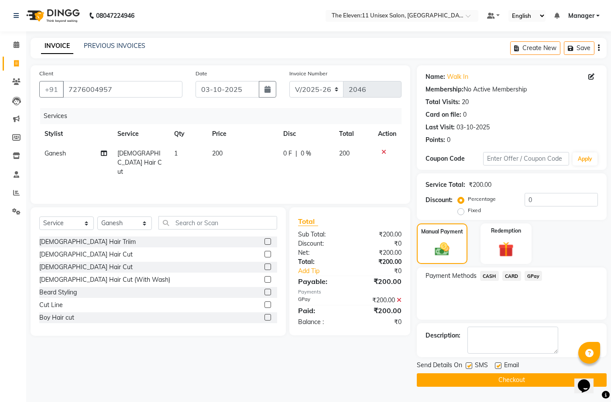
click at [488, 380] on button "Checkout" at bounding box center [511, 381] width 190 height 14
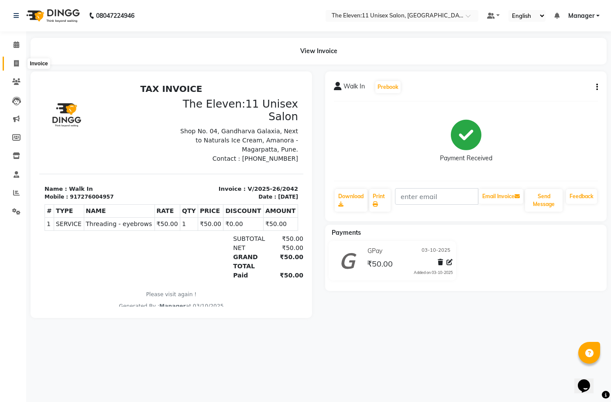
drag, startPoint x: 0, startPoint y: 0, endPoint x: 18, endPoint y: 65, distance: 67.4
click at [17, 65] on icon at bounding box center [16, 63] width 5 height 7
select select "service"
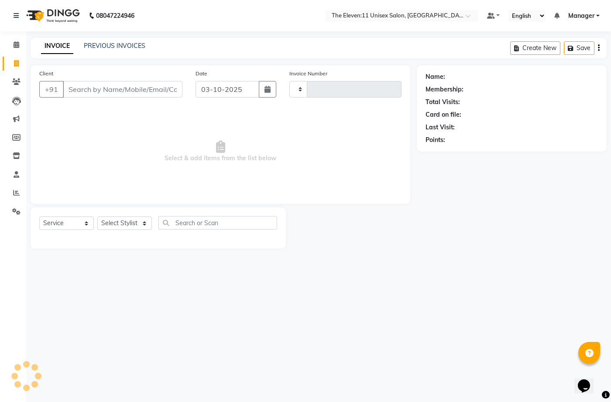
type input "2047"
select select "7836"
type input "7767967474"
click at [162, 92] on span "Add Client" at bounding box center [160, 89] width 34 height 9
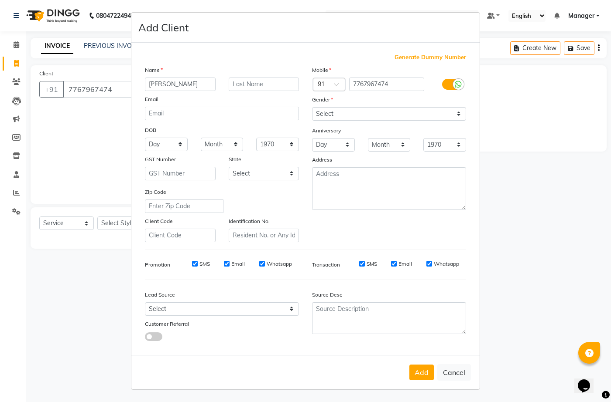
type input "shashank"
click at [240, 82] on input "text" at bounding box center [264, 85] width 71 height 14
type input "mane"
click at [442, 114] on select "Select Male Female Other Prefer Not To Say" at bounding box center [389, 114] width 154 height 14
select select "male"
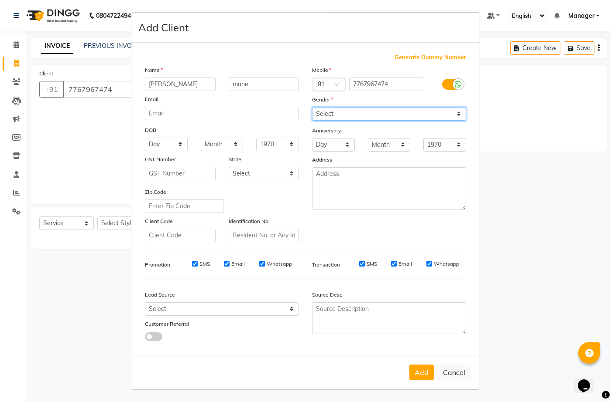
click at [312, 107] on select "Select Male Female Other Prefer Not To Say" at bounding box center [389, 114] width 154 height 14
drag, startPoint x: 424, startPoint y: 371, endPoint x: 420, endPoint y: 368, distance: 5.9
click at [424, 371] on button "Add" at bounding box center [421, 373] width 24 height 16
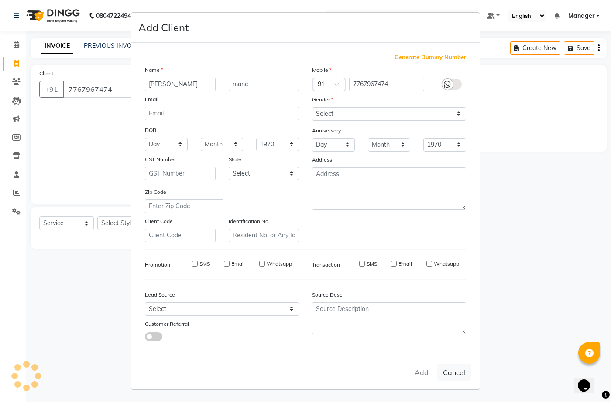
select select
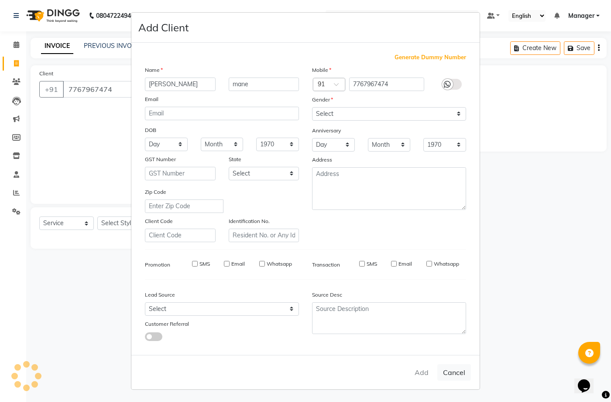
select select
checkbox input "false"
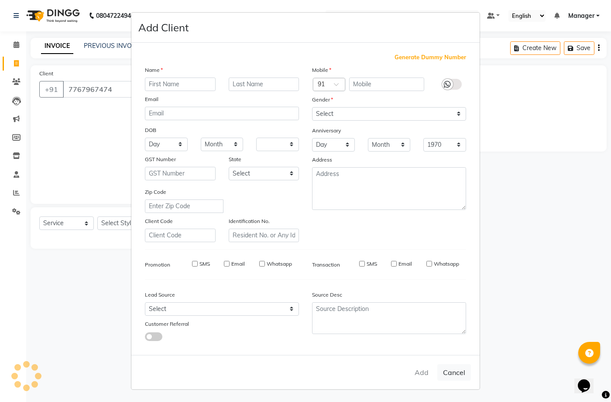
checkbox input "false"
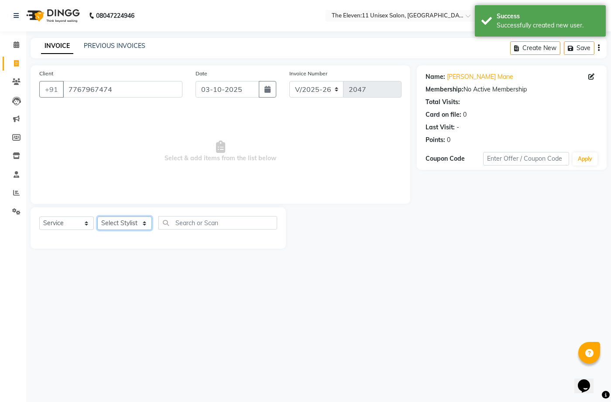
click at [145, 222] on select "Select Stylist [PERSON_NAME] Manager Ravindra Reception [PERSON_NAME]" at bounding box center [124, 224] width 55 height 14
select select "70300"
click at [97, 217] on select "Select Stylist [PERSON_NAME] Manager Ravindra Reception [PERSON_NAME]" at bounding box center [124, 224] width 55 height 14
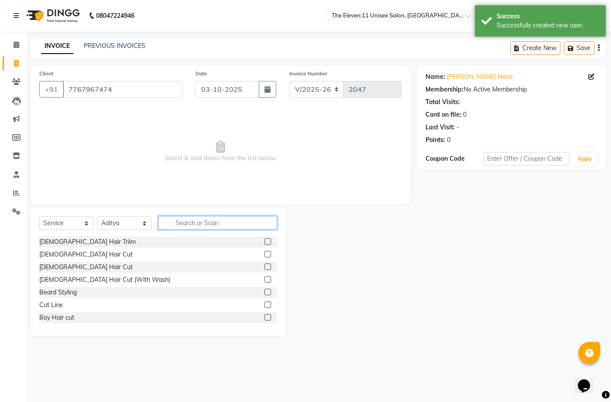
click at [183, 226] on input "text" at bounding box center [217, 223] width 119 height 14
click at [65, 265] on div "[DEMOGRAPHIC_DATA] Hair Cut" at bounding box center [85, 267] width 93 height 9
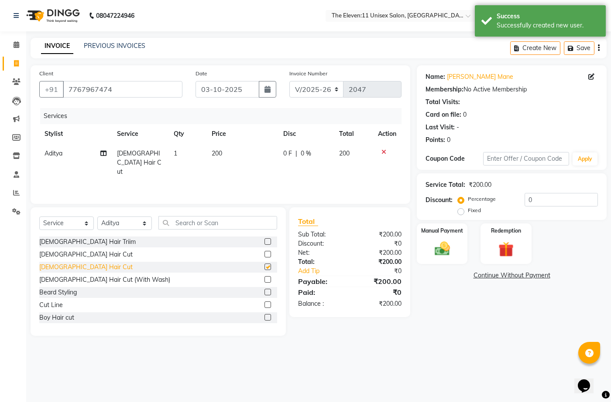
checkbox input "false"
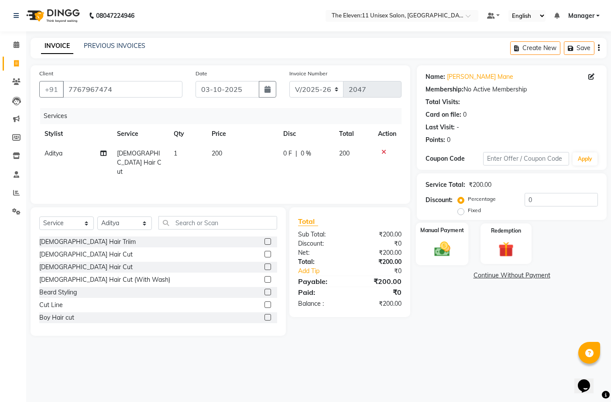
click at [436, 255] on img at bounding box center [442, 249] width 26 height 18
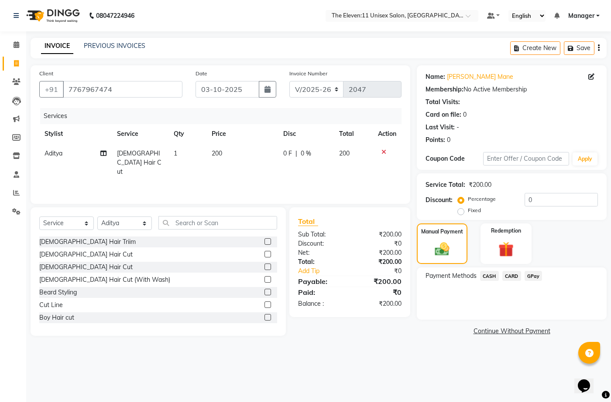
click at [533, 277] on span "GPay" at bounding box center [533, 276] width 18 height 10
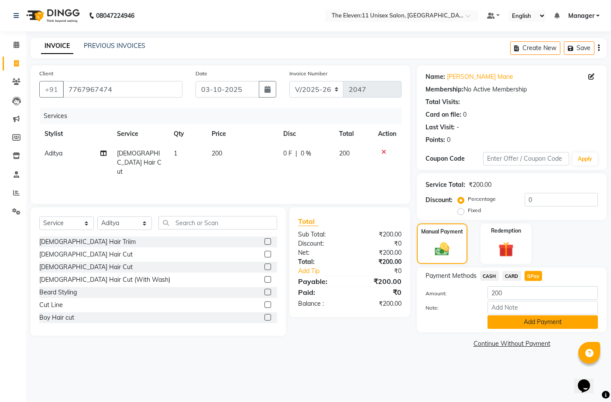
click at [529, 322] on button "Add Payment" at bounding box center [542, 323] width 110 height 14
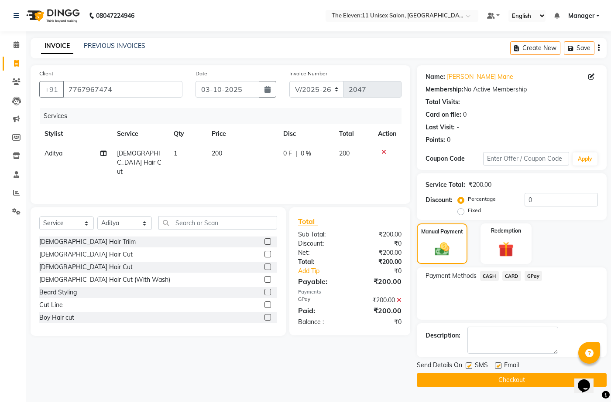
click at [483, 381] on button "Checkout" at bounding box center [511, 381] width 190 height 14
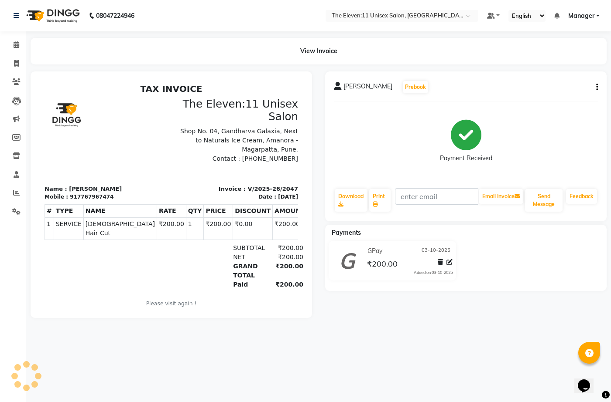
click at [456, 380] on div "08047224946 Select Location × The Eleven:11 Unisex Salon, Amanora-magarpatta De…" at bounding box center [305, 201] width 611 height 402
drag, startPoint x: 457, startPoint y: 385, endPoint x: 463, endPoint y: 420, distance: 34.5
click at [463, 402] on html "08047224946 Select Location × The Eleven:11 Unisex Salon, Amanora-magarpatta De…" at bounding box center [305, 201] width 611 height 402
click at [18, 44] on icon at bounding box center [17, 44] width 6 height 7
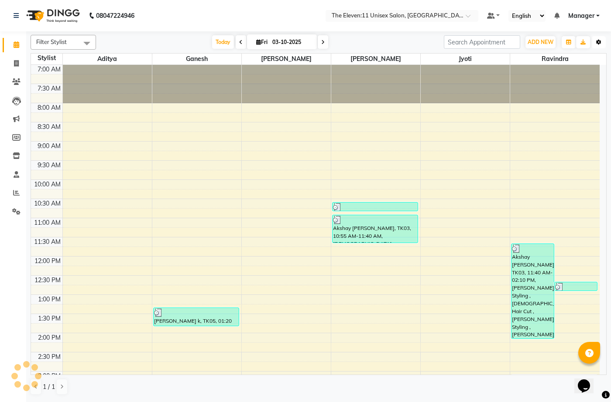
click at [594, 43] on button "Toggle Dropdown" at bounding box center [598, 42] width 14 height 12
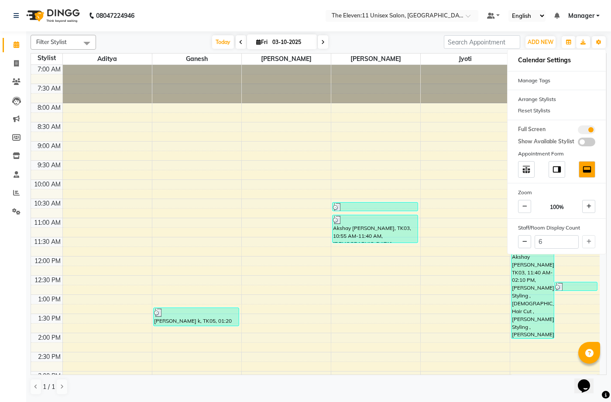
click at [590, 130] on span at bounding box center [585, 130] width 17 height 9
click at [577, 131] on input "checkbox" at bounding box center [577, 131] width 0 height 0
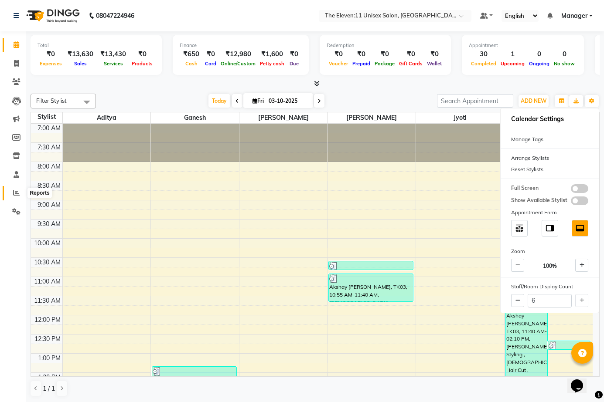
click at [15, 193] on icon at bounding box center [16, 193] width 7 height 7
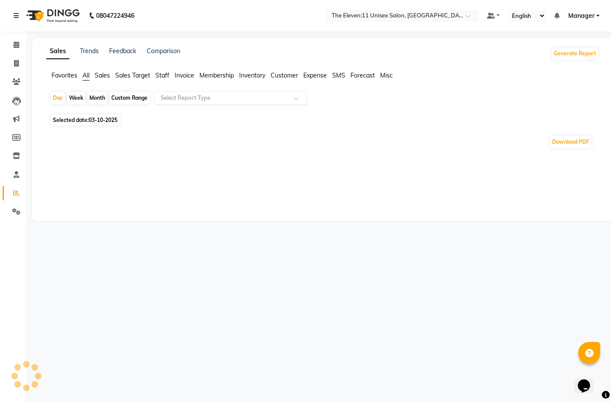
click at [188, 94] on input "text" at bounding box center [222, 98] width 126 height 9
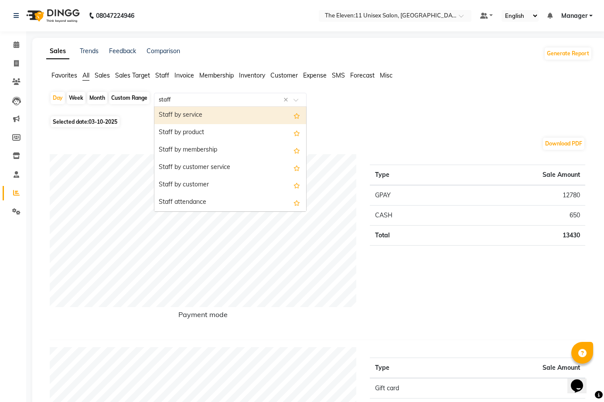
type input "staff s"
click at [194, 112] on div "Staff service summary" at bounding box center [230, 115] width 152 height 17
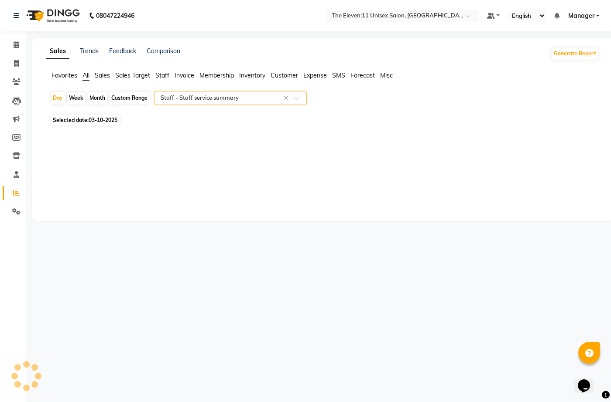
select select "full_report"
select select "csv"
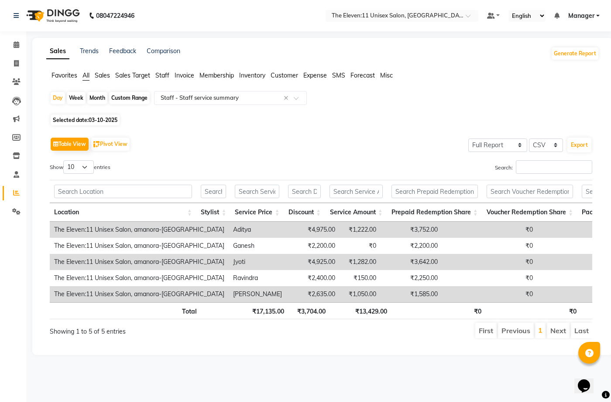
click at [99, 99] on div "Month" at bounding box center [97, 98] width 20 height 12
select select "10"
select select "2025"
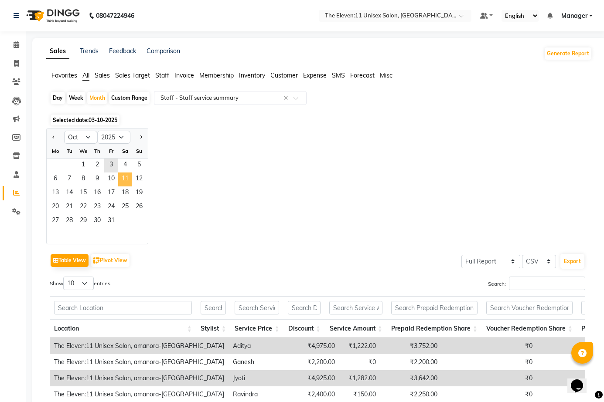
click at [123, 180] on span "11" at bounding box center [125, 180] width 14 height 14
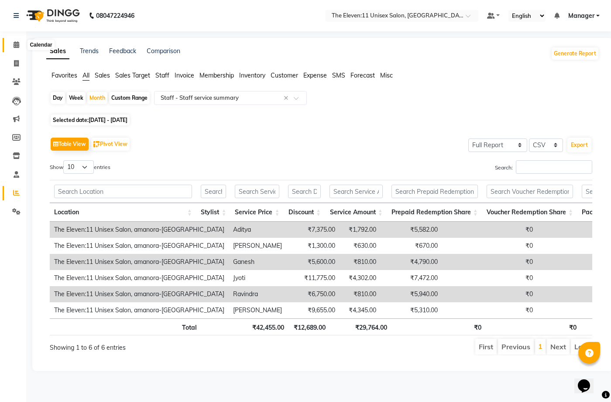
click at [16, 43] on icon at bounding box center [17, 44] width 6 height 7
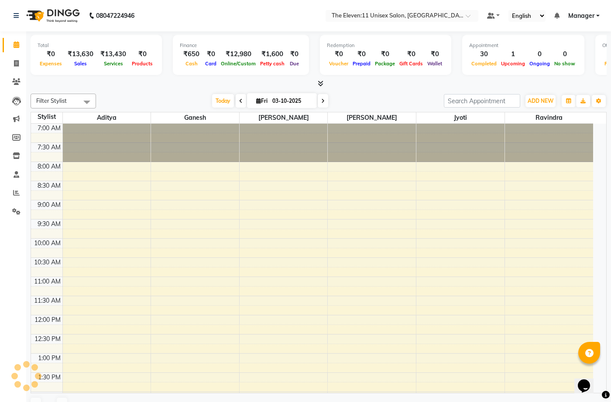
scroll to position [382, 0]
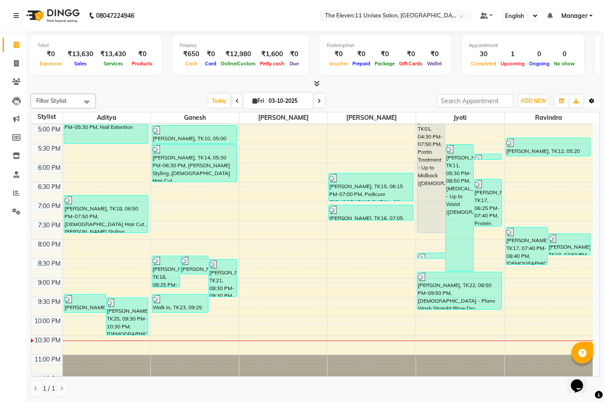
click at [590, 102] on icon "button" at bounding box center [591, 101] width 5 height 5
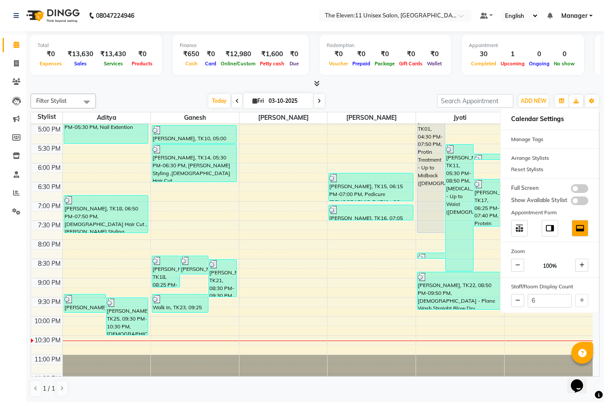
click at [585, 188] on span at bounding box center [579, 188] width 17 height 9
click at [571, 190] on input "checkbox" at bounding box center [571, 190] width 0 height 0
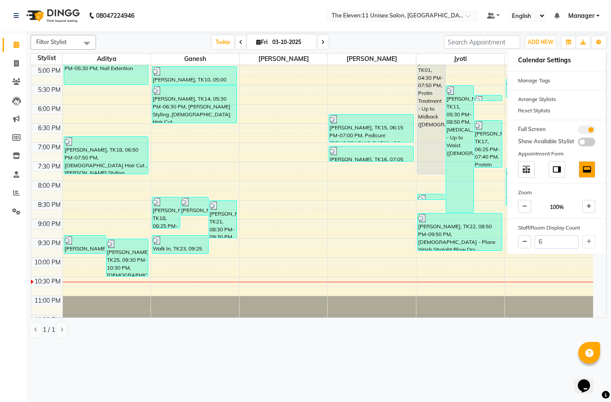
scroll to position [342, 0]
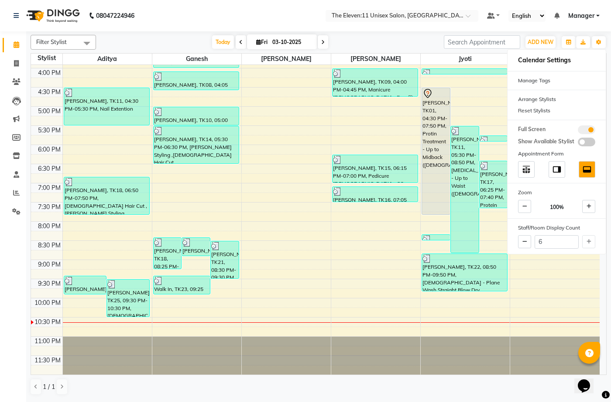
click at [279, 17] on nav "08047224946 Select Location × The Eleven:11 Unisex Salon, Amanora-magarpatta De…" at bounding box center [305, 15] width 611 height 31
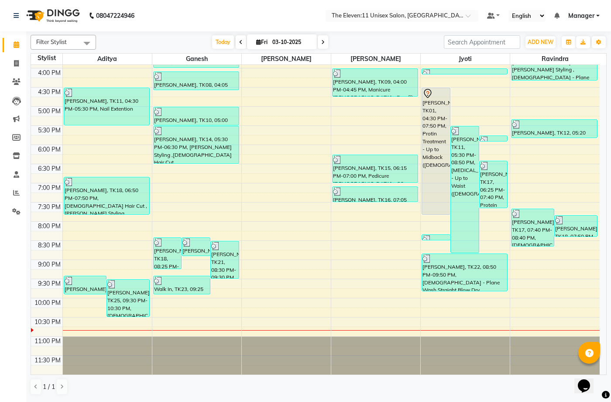
click at [302, 171] on div "7:00 AM 7:30 AM 8:00 AM 8:30 AM 9:00 AM 9:30 AM 10:00 AM 10:30 AM 11:00 AM 11:3…" at bounding box center [315, 49] width 568 height 652
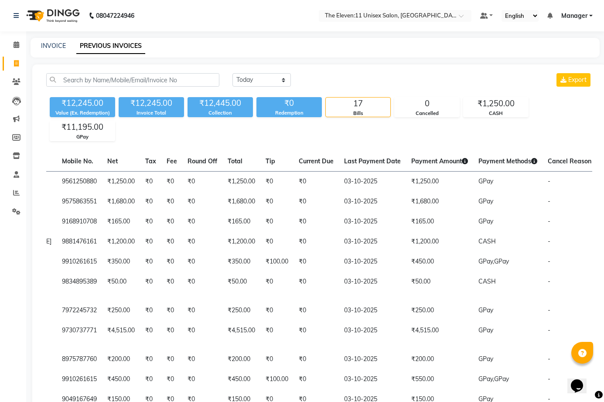
click at [17, 59] on span at bounding box center [16, 64] width 15 height 10
select select "service"
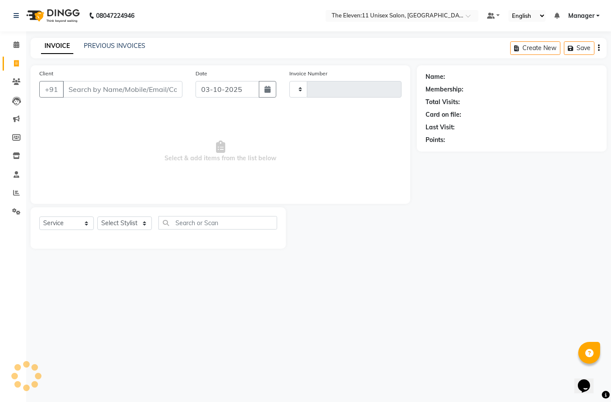
type input "2048"
select select "7836"
click at [128, 91] on input "Client" at bounding box center [122, 89] width 119 height 17
click at [128, 89] on input "Client" at bounding box center [122, 89] width 119 height 17
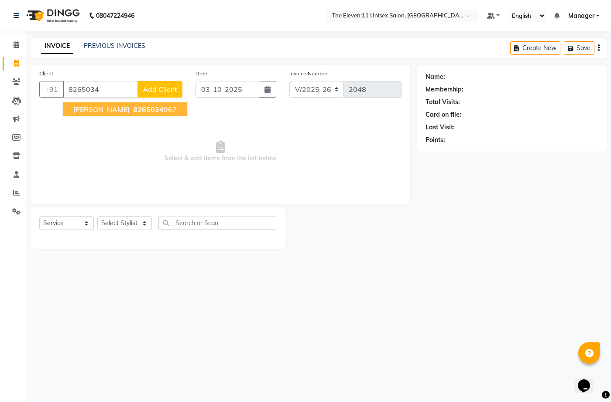
click at [92, 113] on span "[PERSON_NAME]" at bounding box center [101, 109] width 56 height 9
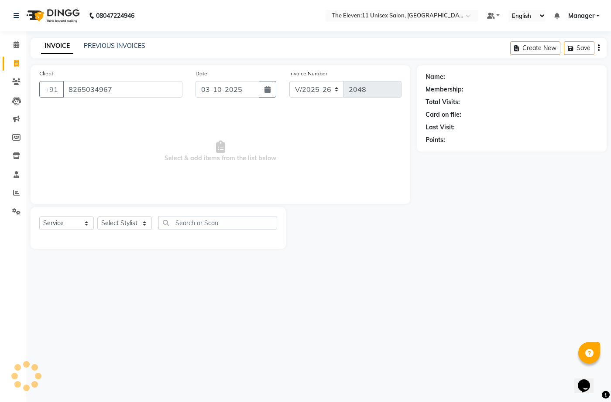
type input "8265034967"
click at [127, 226] on select "Select Stylist [PERSON_NAME] Manager Ravindra Reception [PERSON_NAME]" at bounding box center [124, 224] width 55 height 14
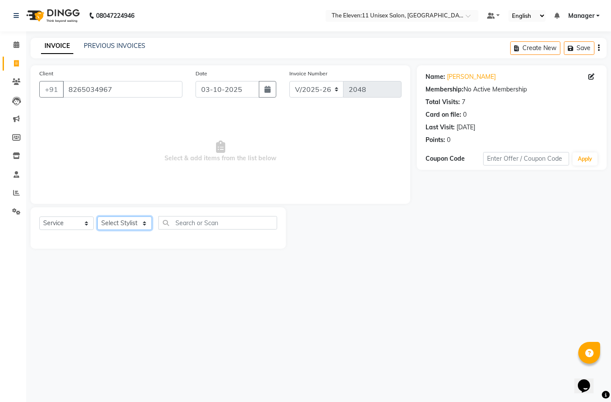
select select "70300"
click at [97, 217] on select "Select Stylist [PERSON_NAME] Manager Ravindra Reception [PERSON_NAME]" at bounding box center [124, 224] width 55 height 14
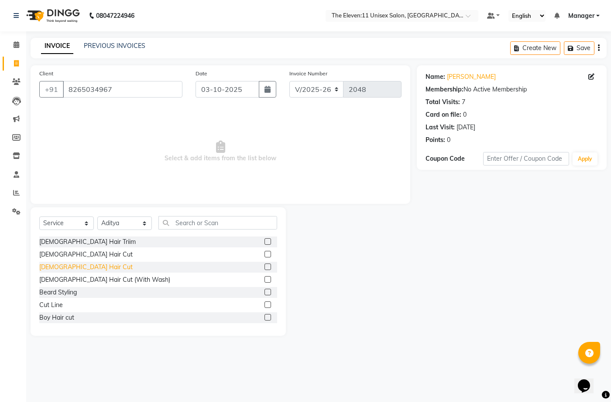
click at [66, 265] on div "[DEMOGRAPHIC_DATA] Hair Cut" at bounding box center [85, 267] width 93 height 9
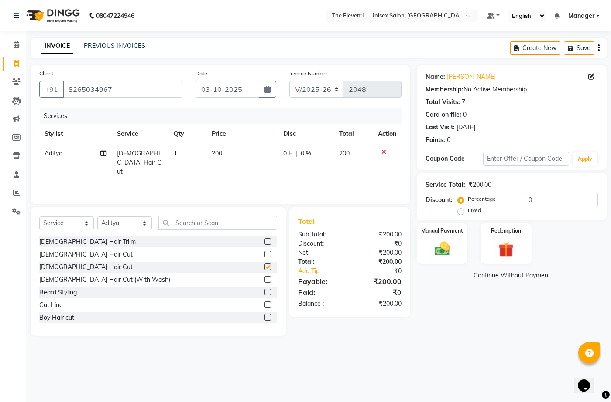
checkbox input "false"
click at [58, 293] on div "Beard Styling" at bounding box center [58, 292] width 38 height 9
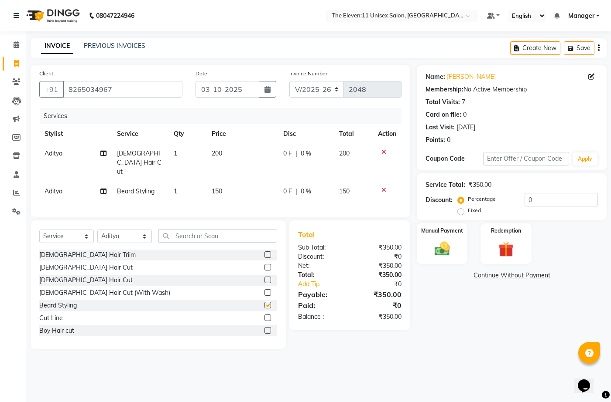
checkbox input "false"
click at [449, 247] on img at bounding box center [442, 249] width 26 height 18
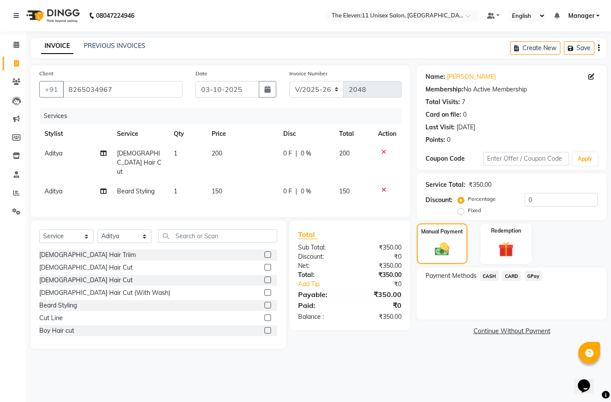
click at [536, 277] on span "GPay" at bounding box center [533, 276] width 18 height 10
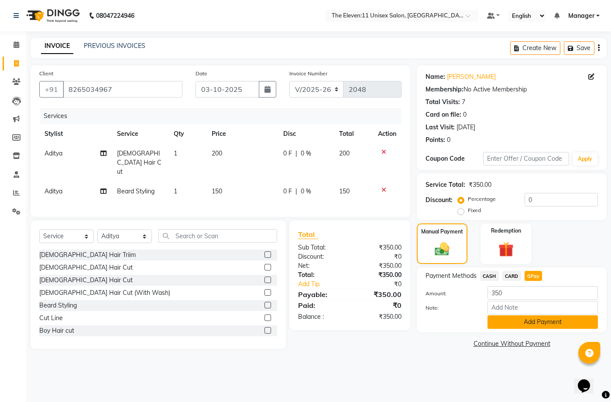
click at [526, 317] on button "Add Payment" at bounding box center [542, 323] width 110 height 14
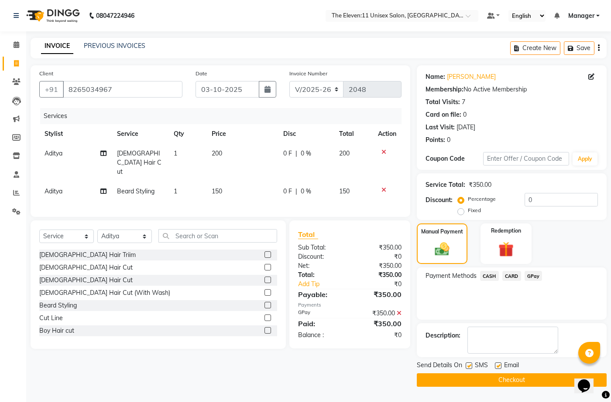
click at [528, 381] on button "Checkout" at bounding box center [511, 381] width 190 height 14
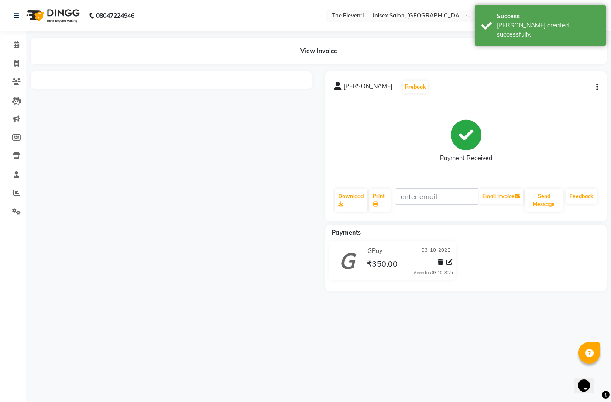
drag, startPoint x: 541, startPoint y: 32, endPoint x: 282, endPoint y: 41, distance: 259.2
click at [539, 30] on div "Success Bill created successfully." at bounding box center [539, 25] width 131 height 41
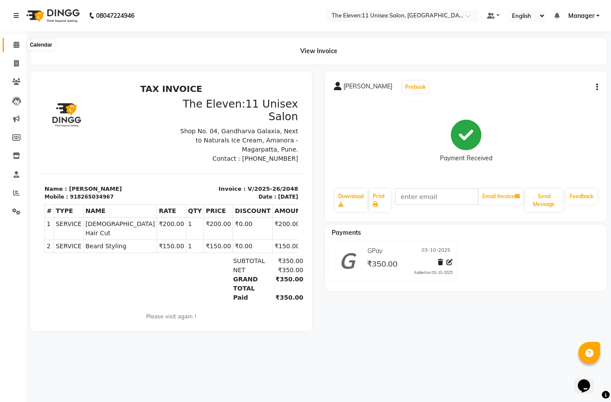
click at [18, 47] on icon at bounding box center [17, 44] width 6 height 7
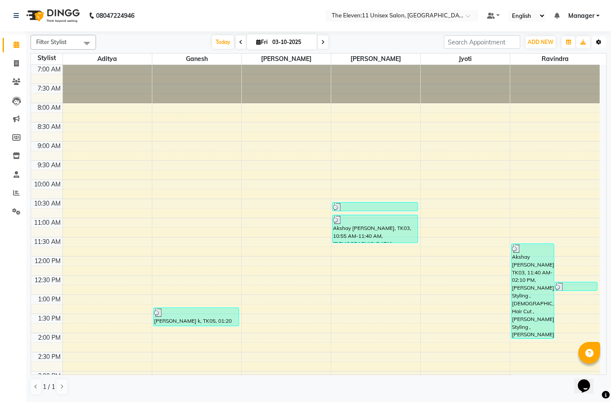
click at [600, 42] on icon "button" at bounding box center [598, 42] width 5 height 5
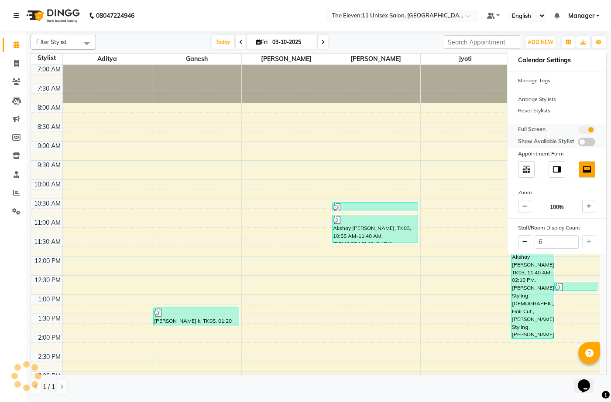
click at [586, 126] on span at bounding box center [585, 130] width 17 height 9
click at [577, 131] on input "checkbox" at bounding box center [577, 131] width 0 height 0
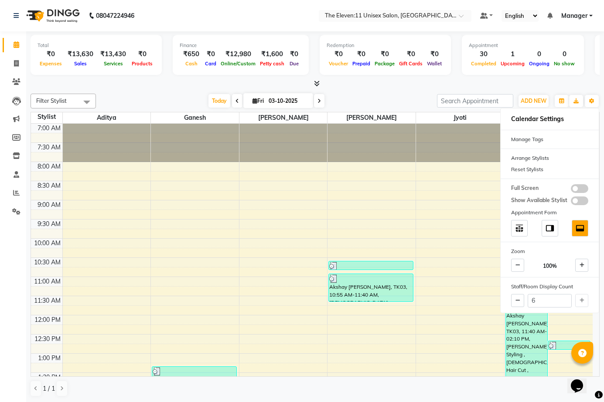
click at [406, 98] on div "Today Fri 03-10-2025" at bounding box center [266, 101] width 332 height 13
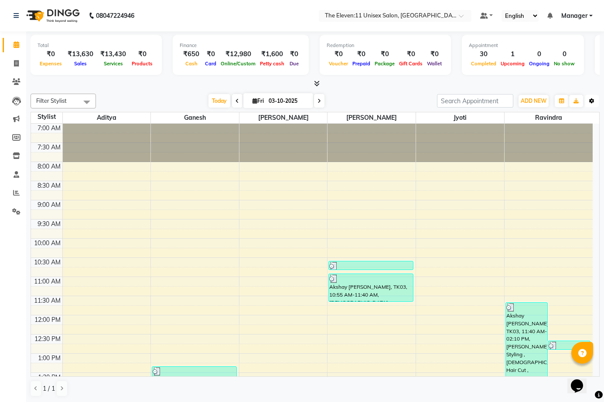
click at [593, 96] on button "Toggle Dropdown" at bounding box center [592, 101] width 14 height 12
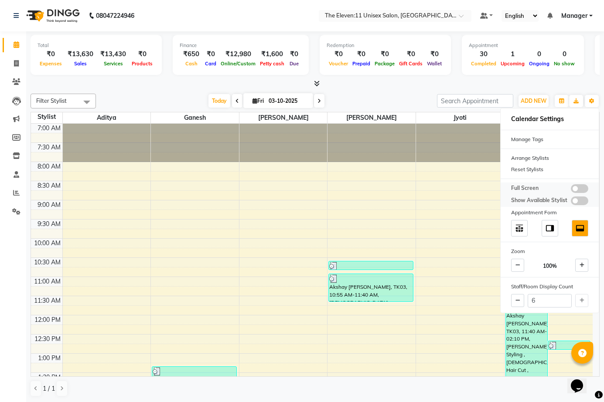
click at [579, 184] on span at bounding box center [579, 188] width 17 height 9
click at [571, 190] on input "checkbox" at bounding box center [571, 190] width 0 height 0
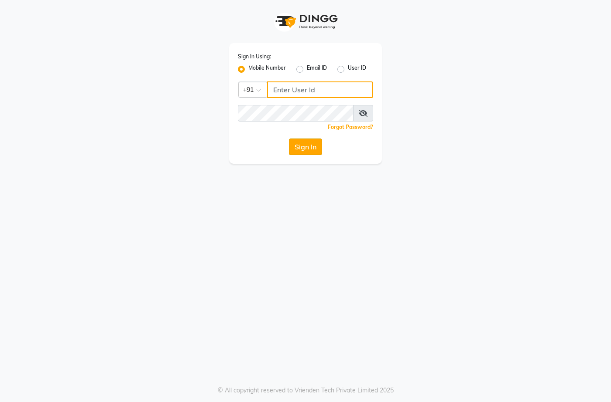
type input "7276004957"
click at [311, 149] on button "Sign In" at bounding box center [305, 147] width 33 height 17
